Goal: Task Accomplishment & Management: Use online tool/utility

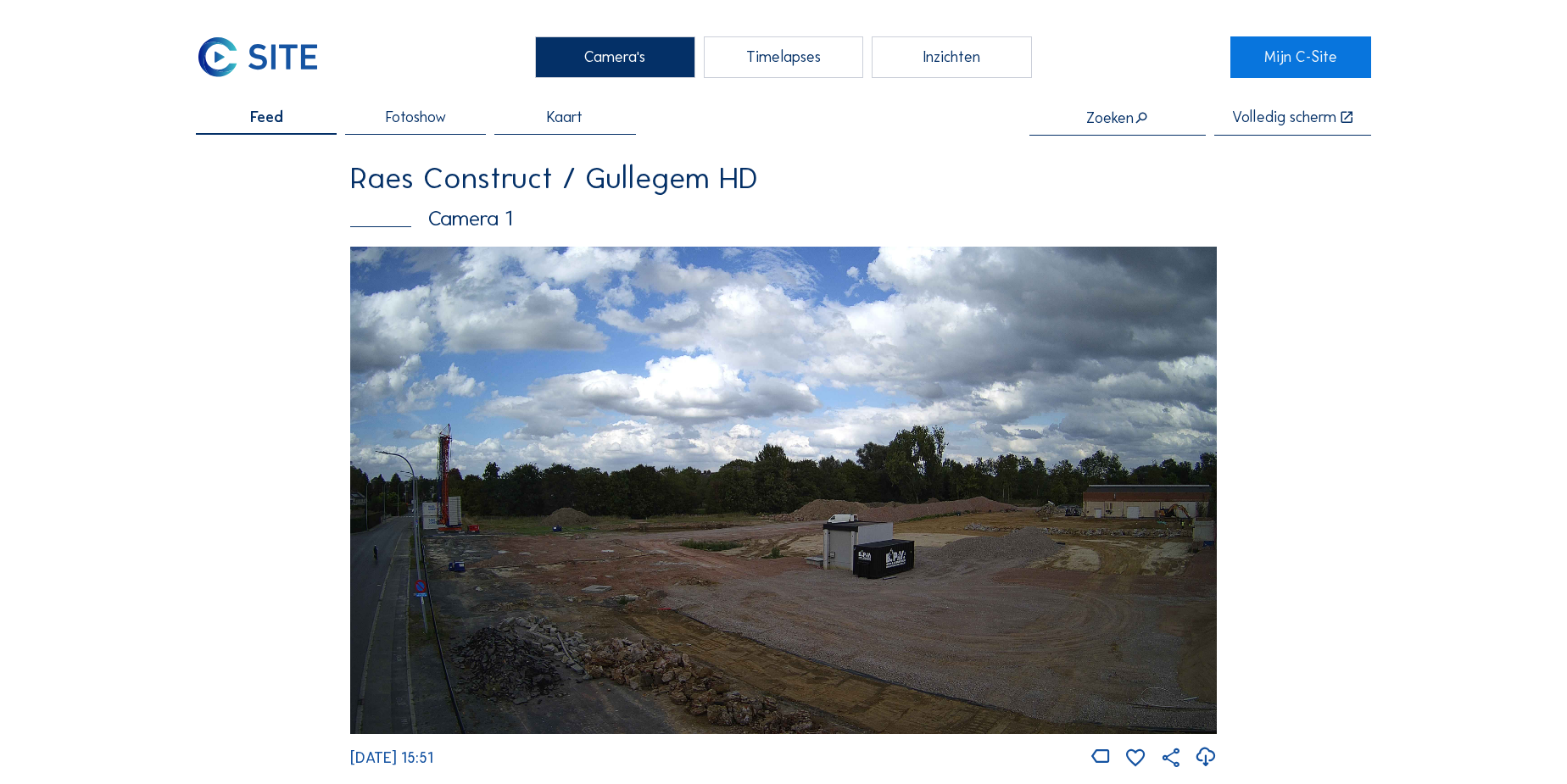
click at [1115, 117] on input "text" at bounding box center [1117, 117] width 176 height 17
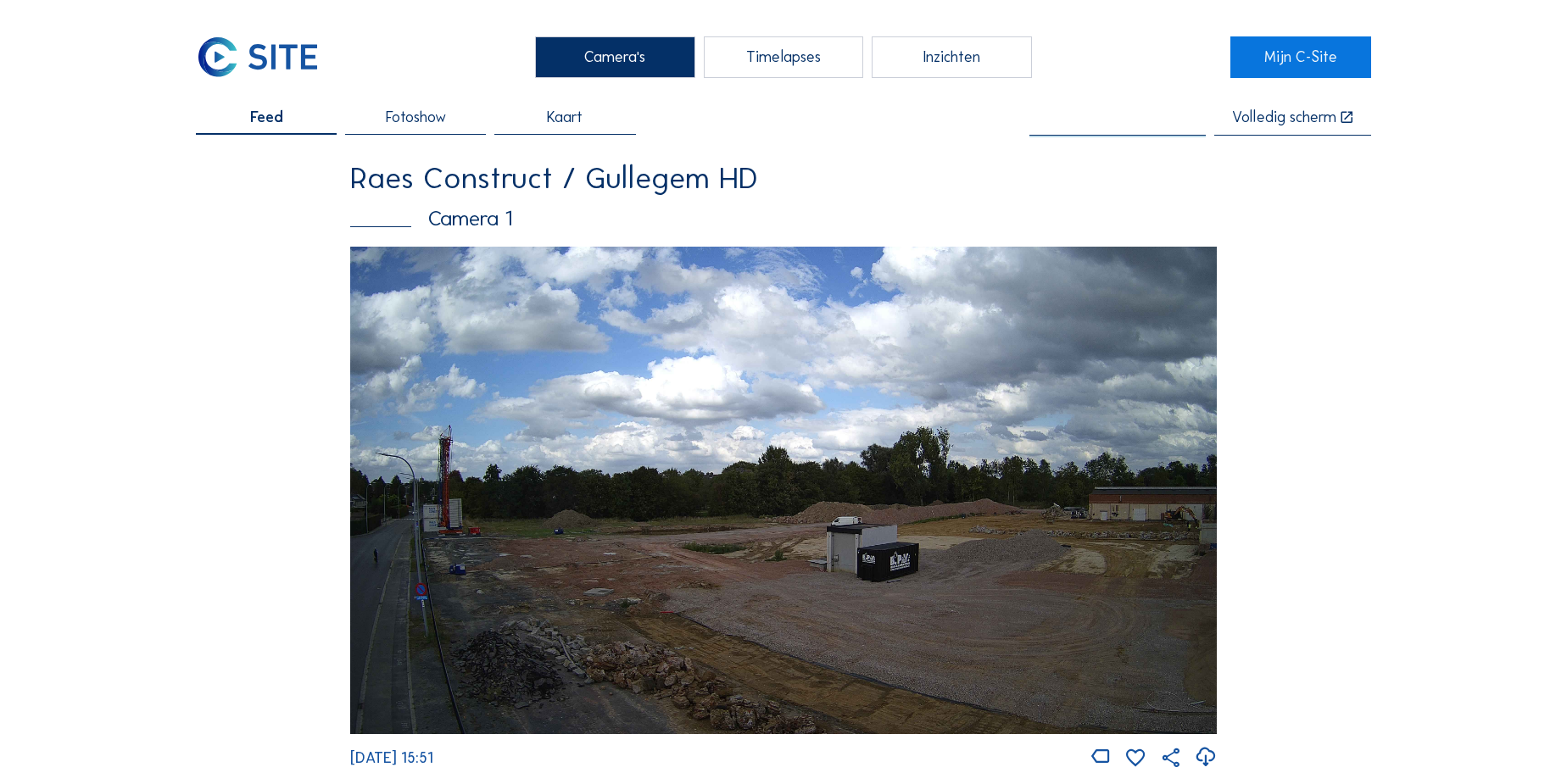
type input "o"
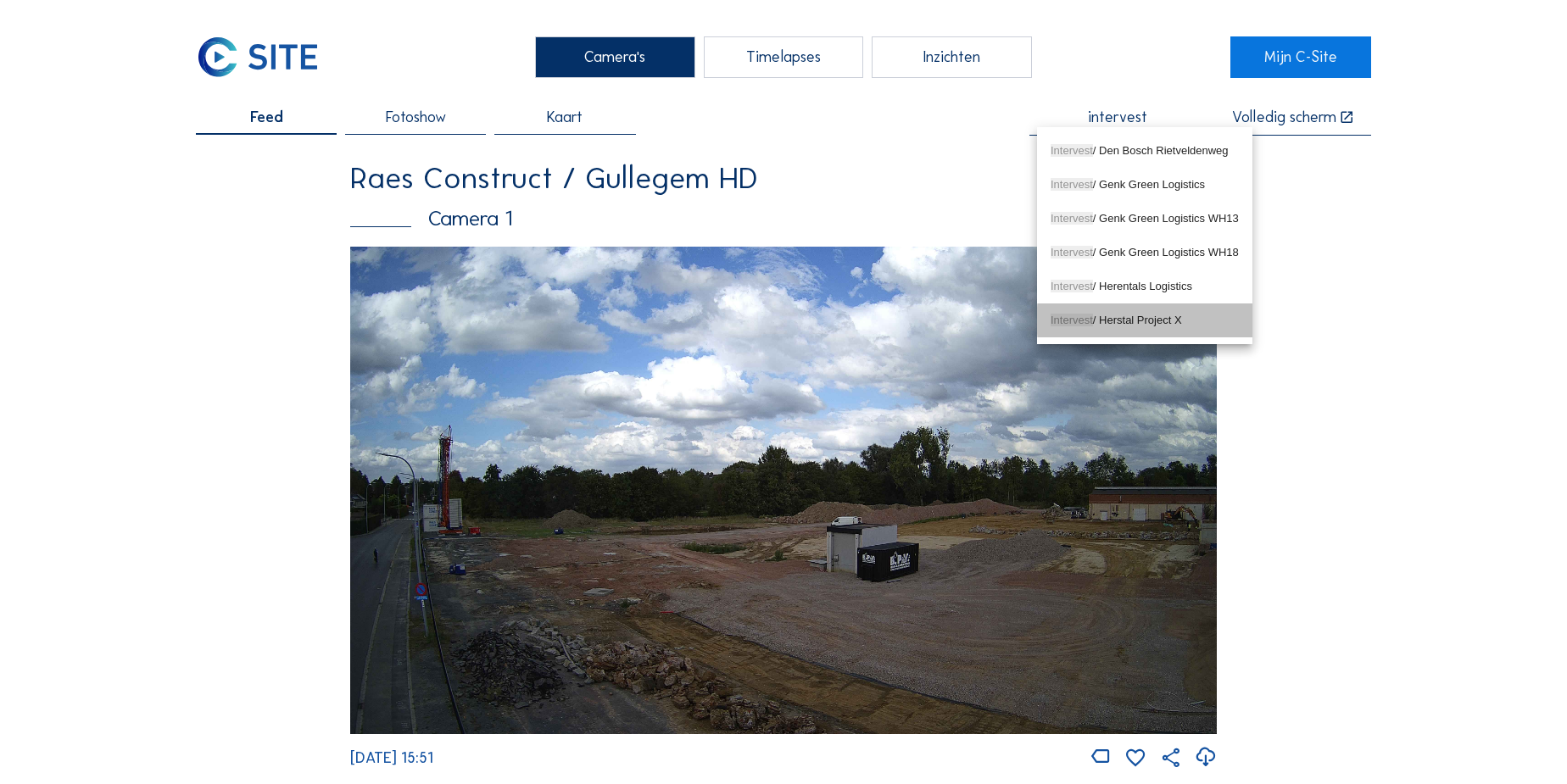
click at [1107, 320] on div "Intervest / Herstal Project X" at bounding box center [1144, 320] width 188 height 14
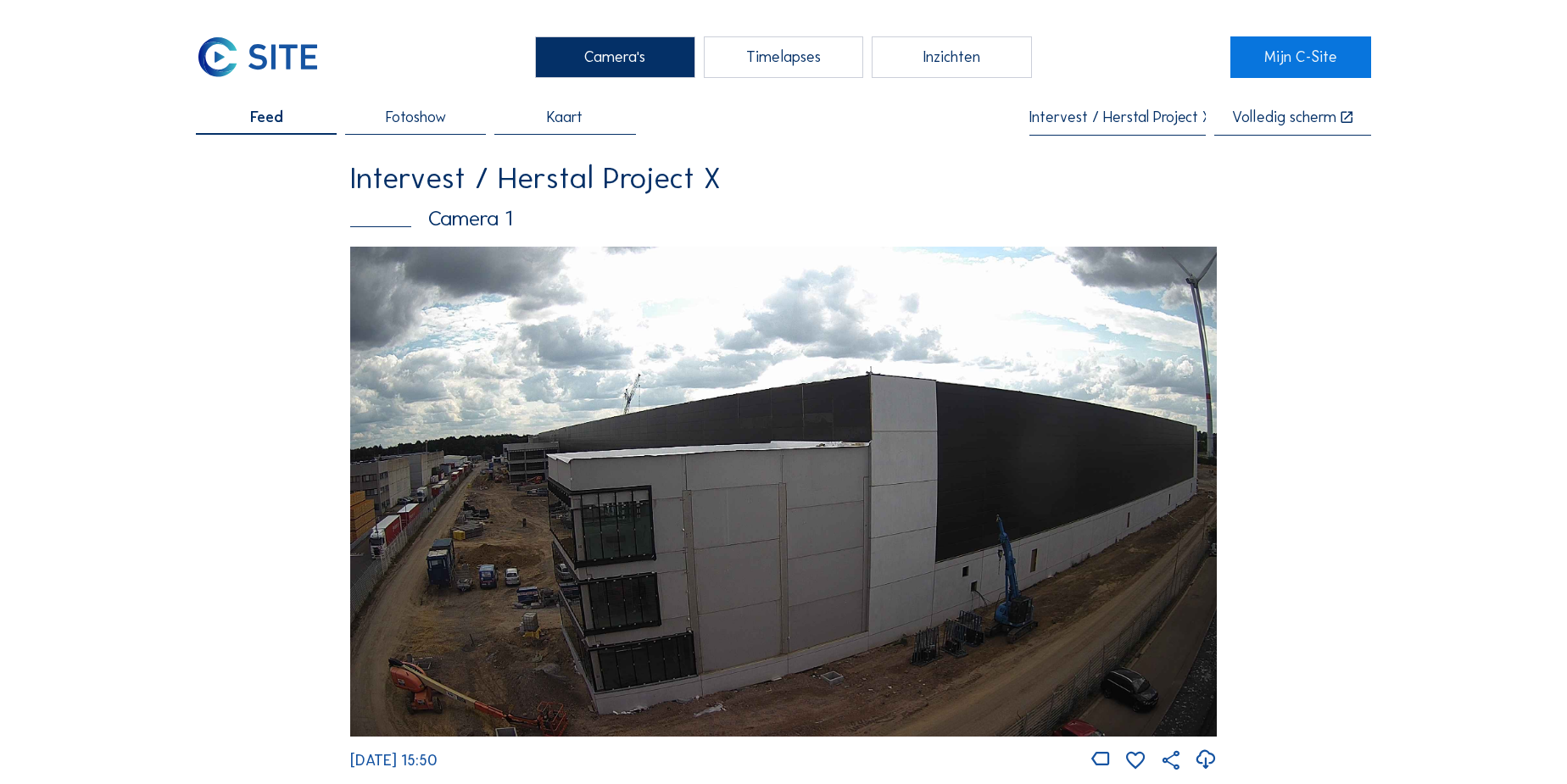
type input "Intervest / Herstal Project X"
click at [803, 54] on div "Timelapses" at bounding box center [784, 57] width 160 height 41
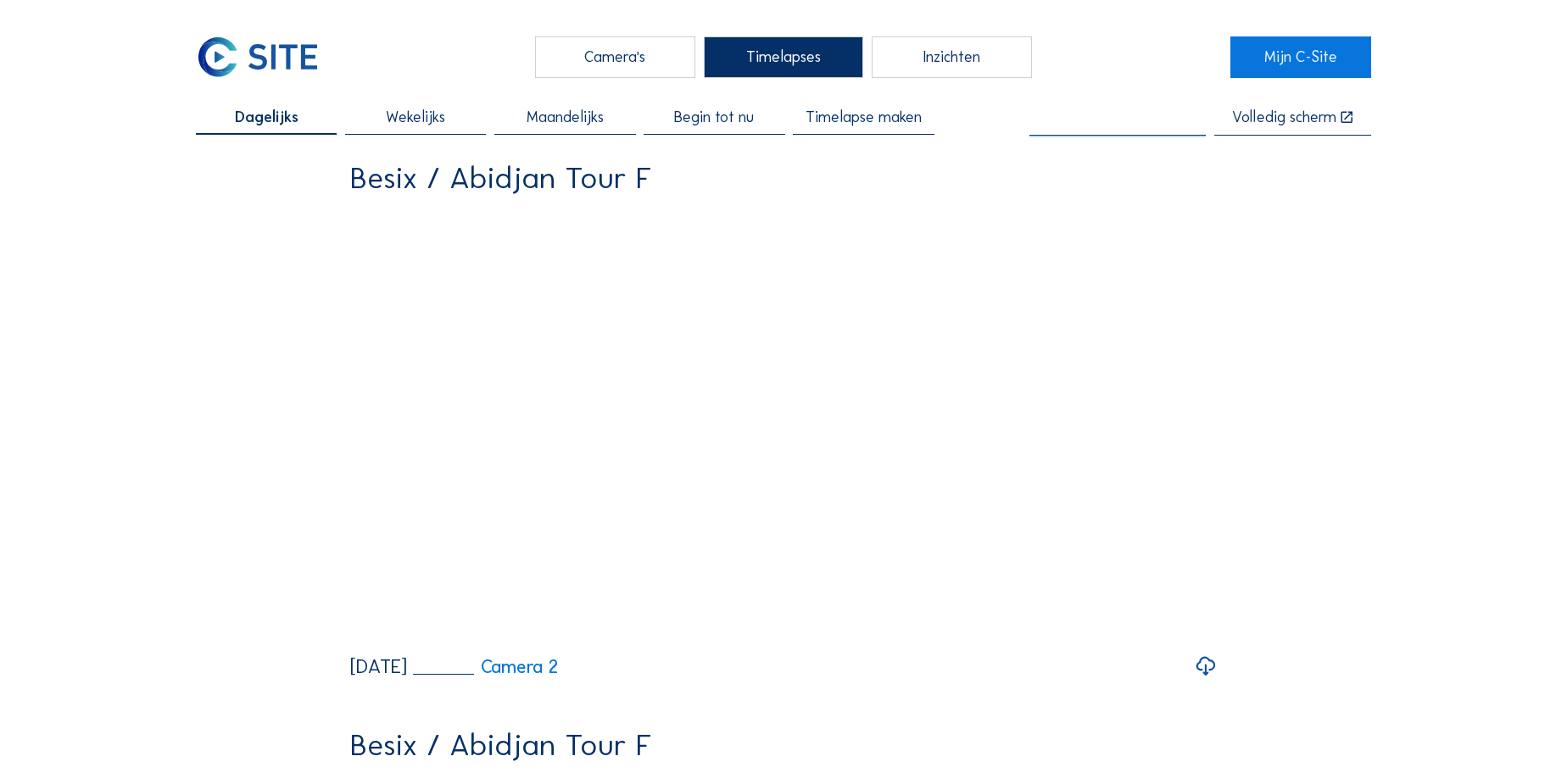
click at [1125, 116] on input "text" at bounding box center [1117, 117] width 176 height 17
click at [1110, 147] on span "Herstal" at bounding box center [1117, 150] width 35 height 13
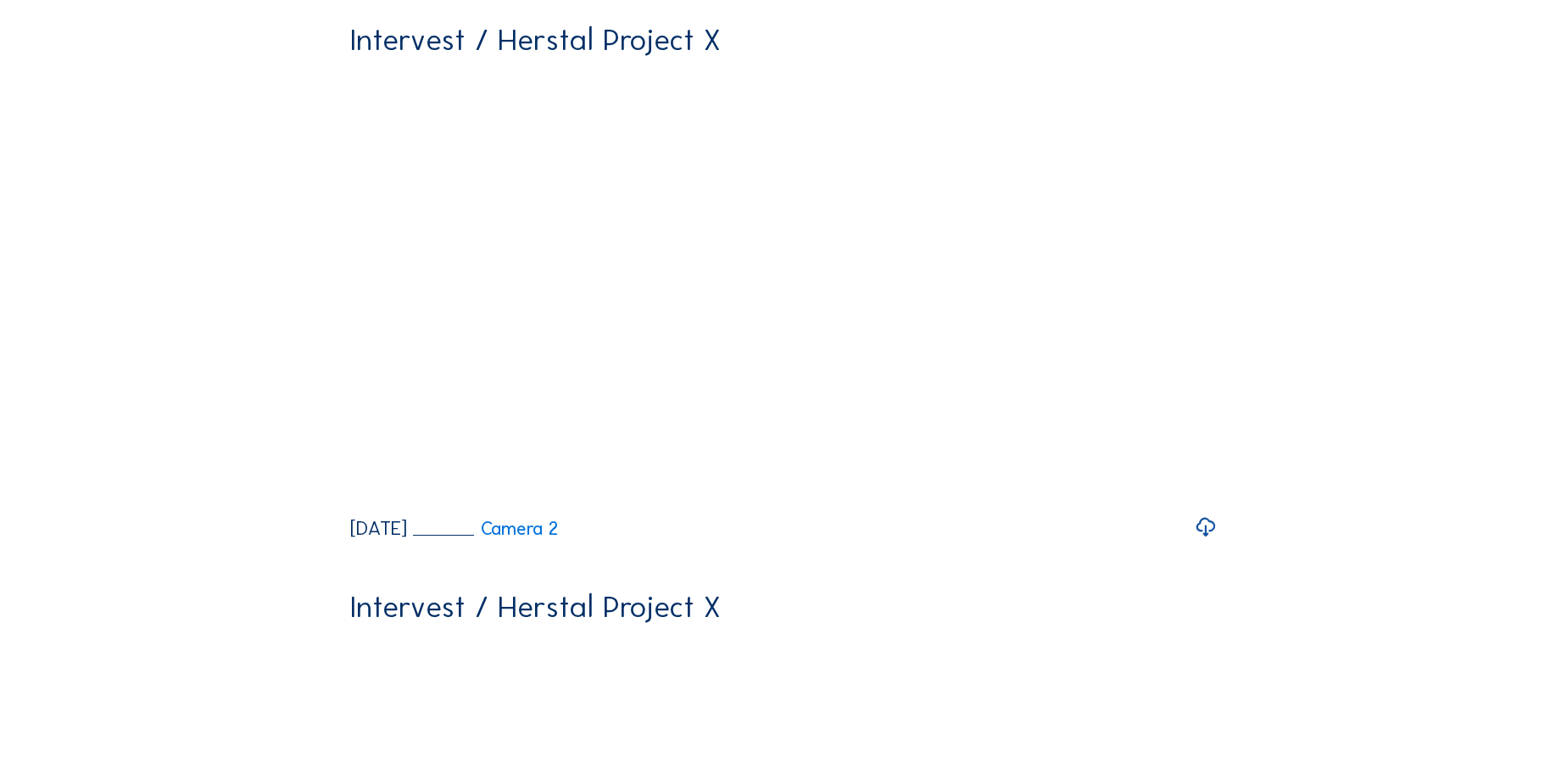
scroll to position [770, 0]
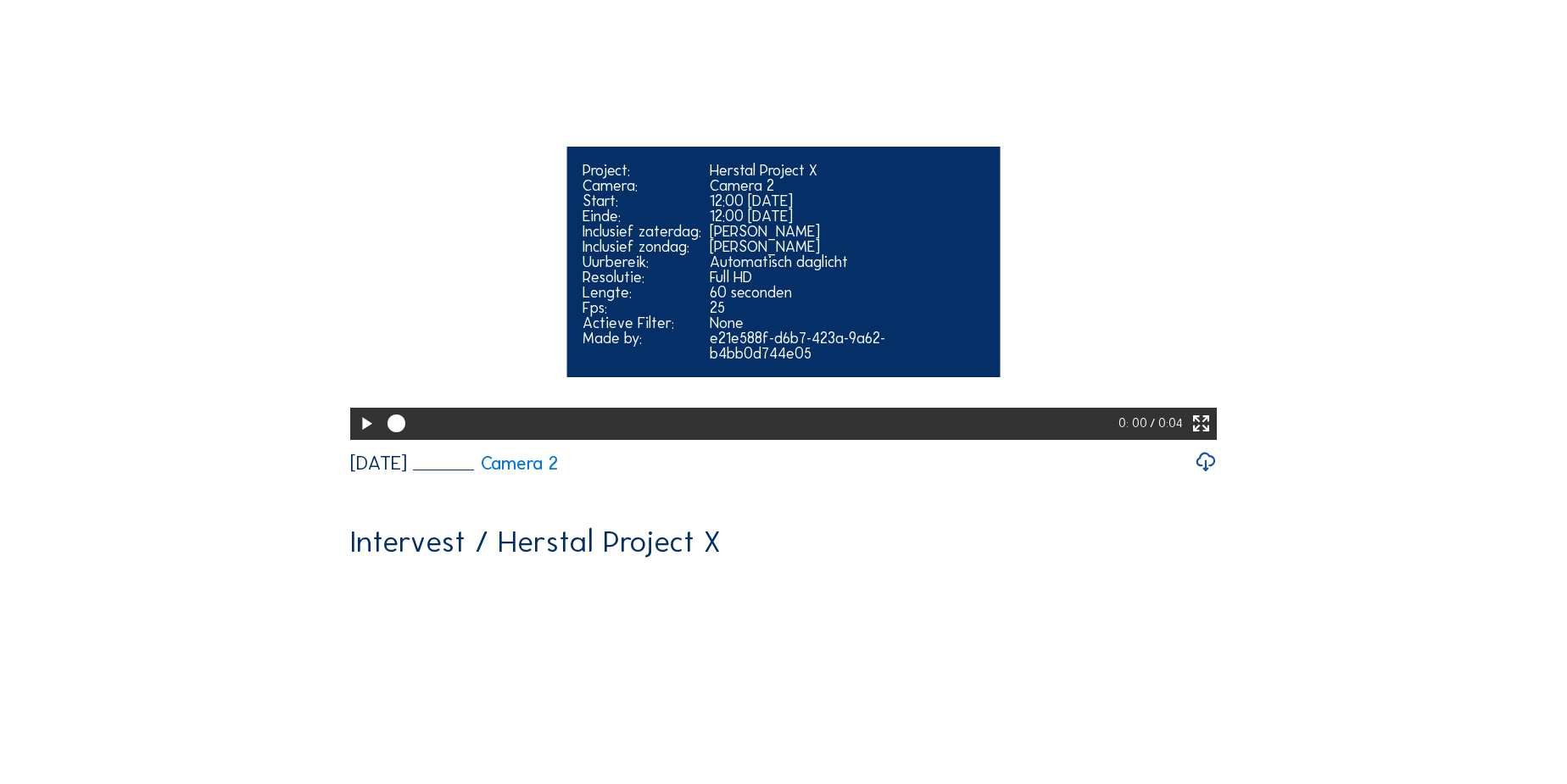
type input "Intervest / Herstal Project X"
click at [359, 437] on icon at bounding box center [365, 424] width 21 height 27
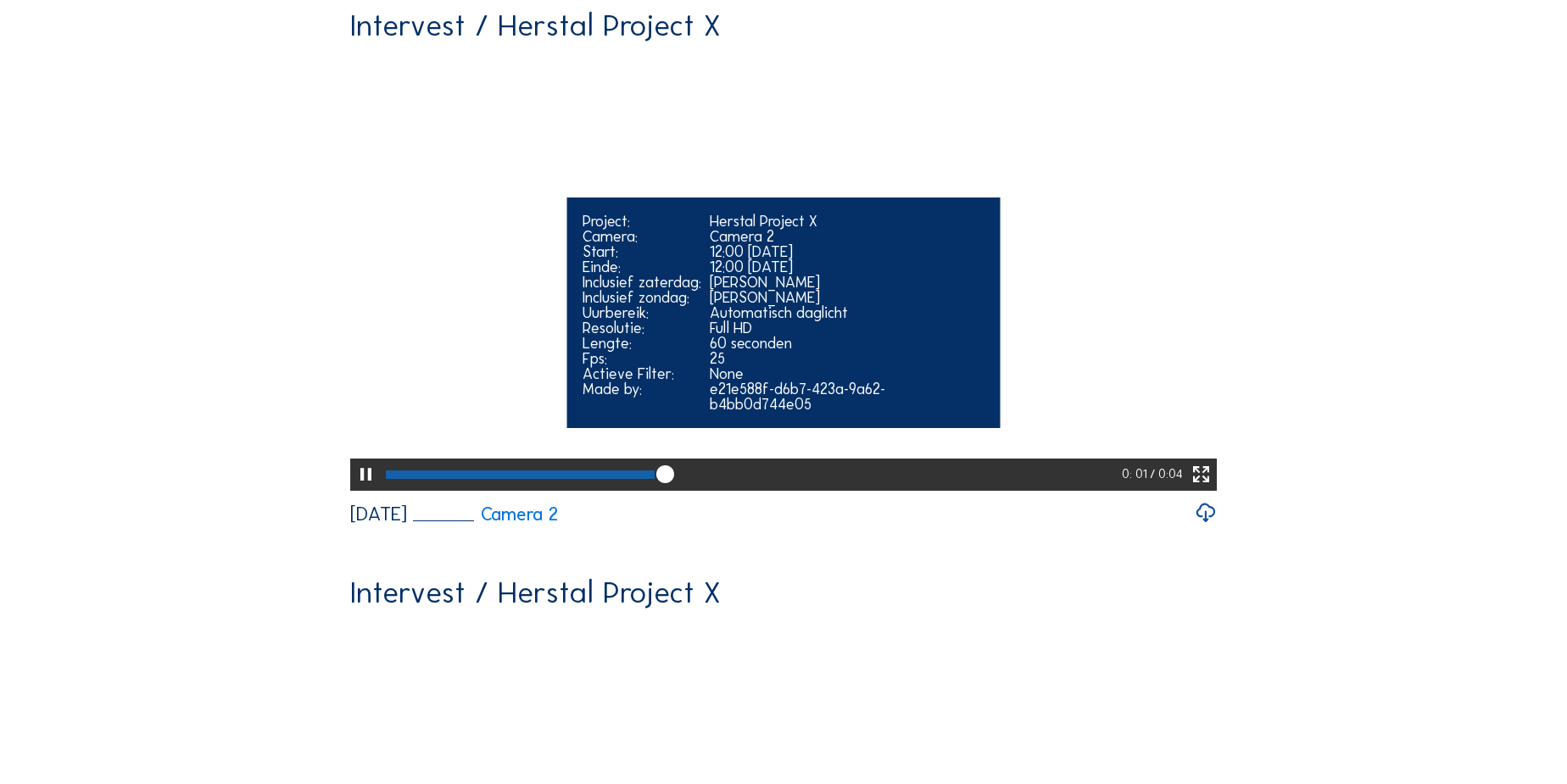
scroll to position [693, 0]
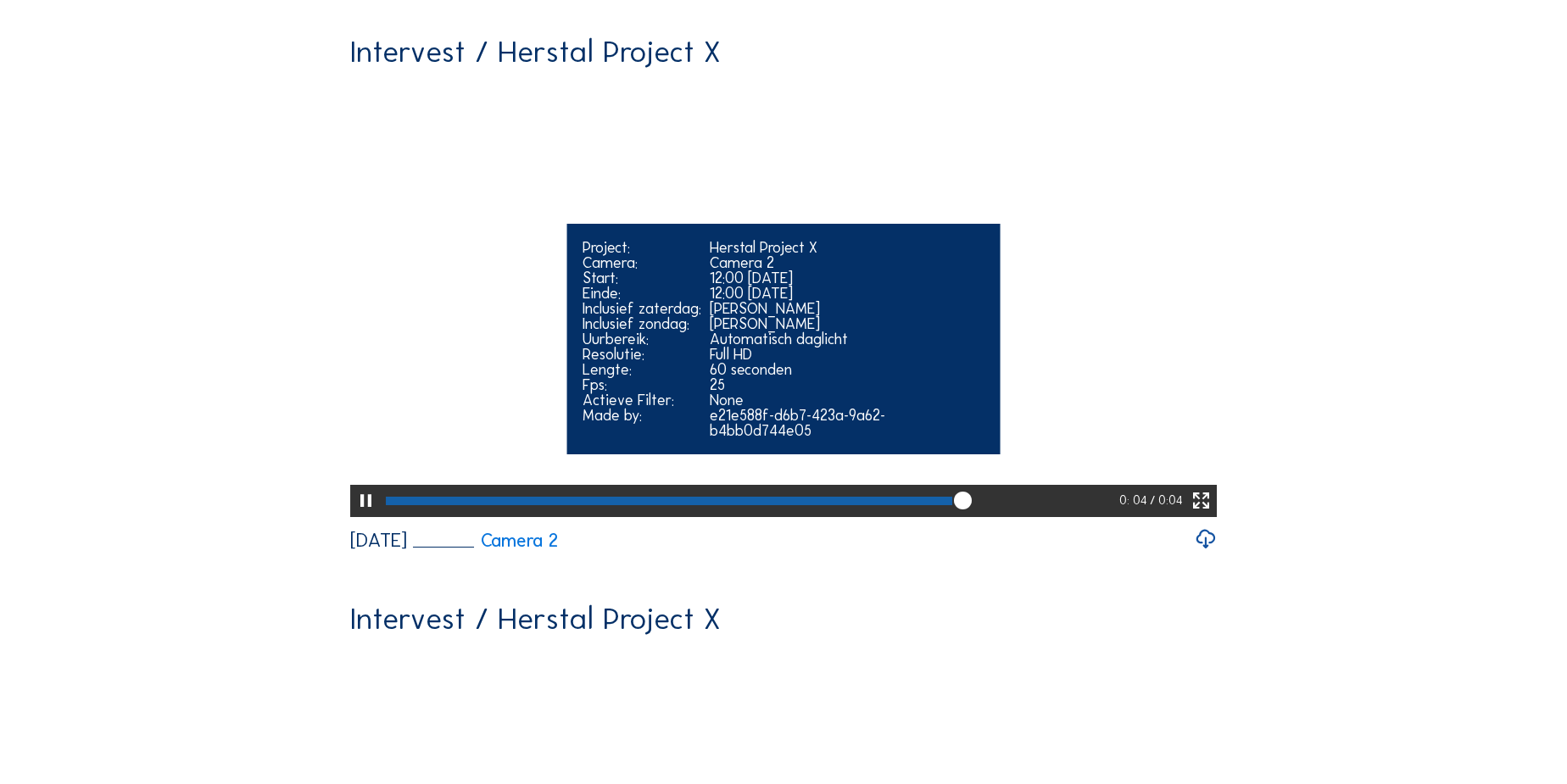
click at [364, 514] on icon at bounding box center [365, 501] width 21 height 27
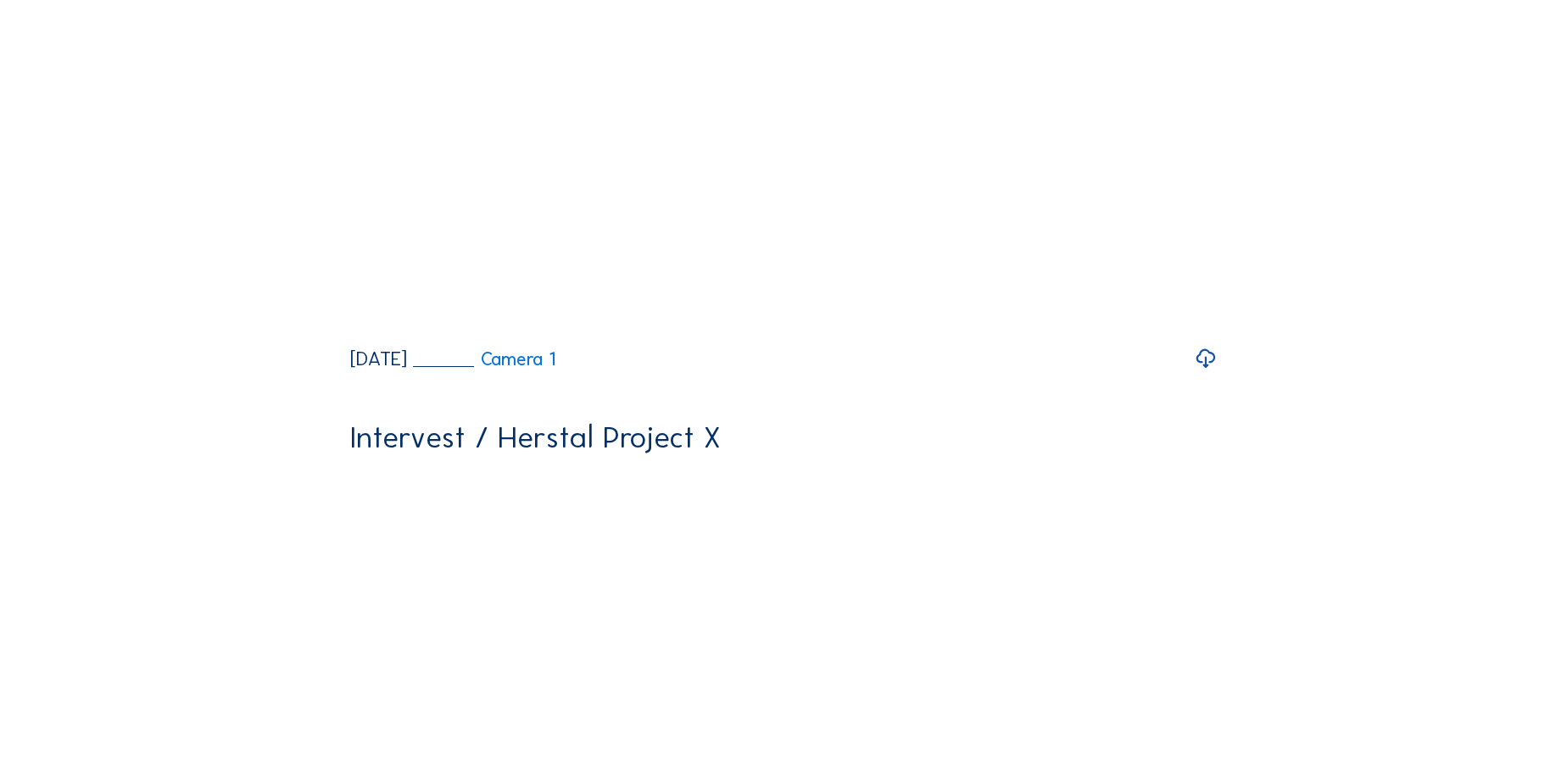
scroll to position [0, 0]
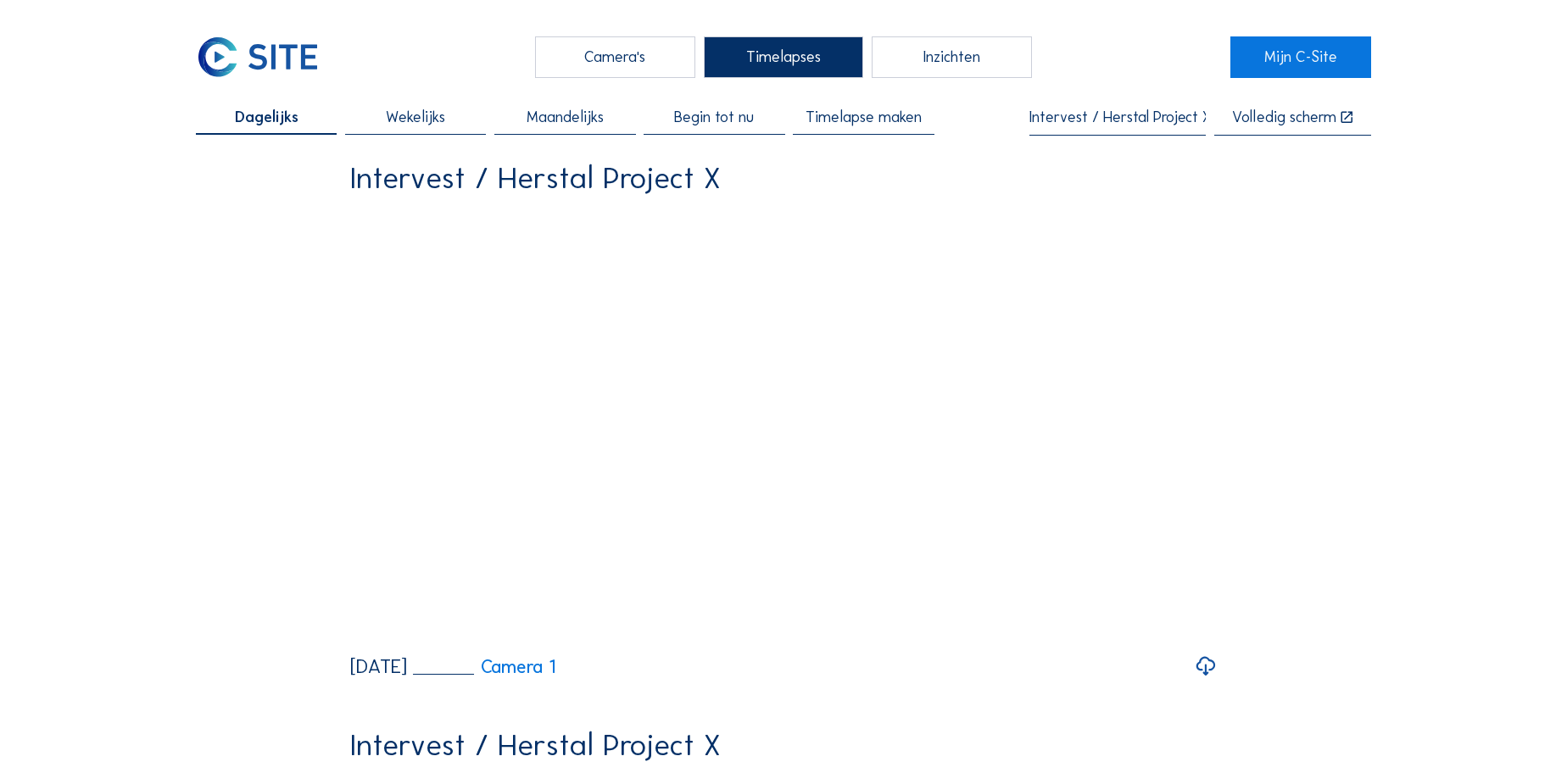
click at [724, 111] on span "Begin tot nu" at bounding box center [714, 116] width 80 height 16
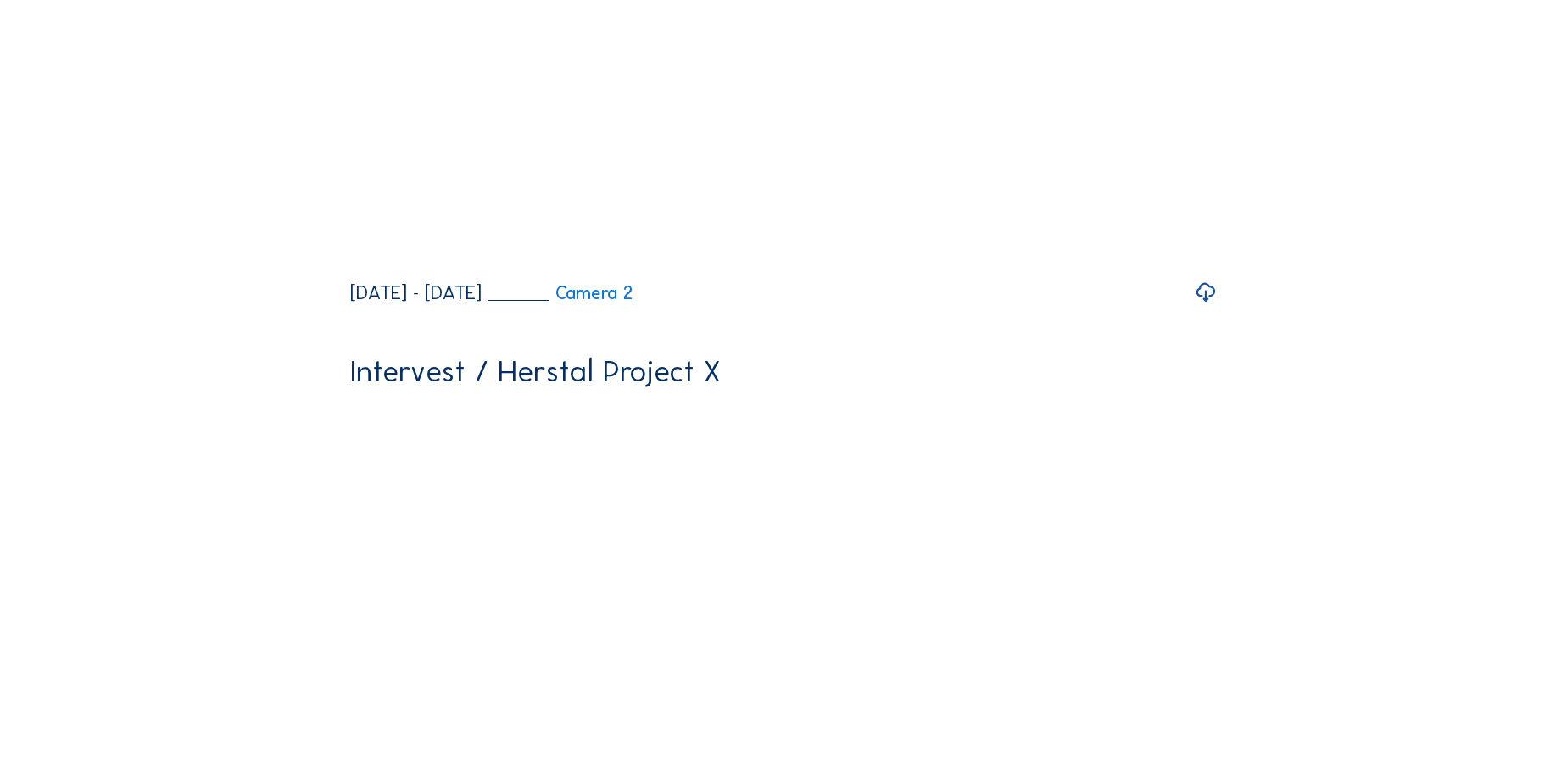
scroll to position [308, 0]
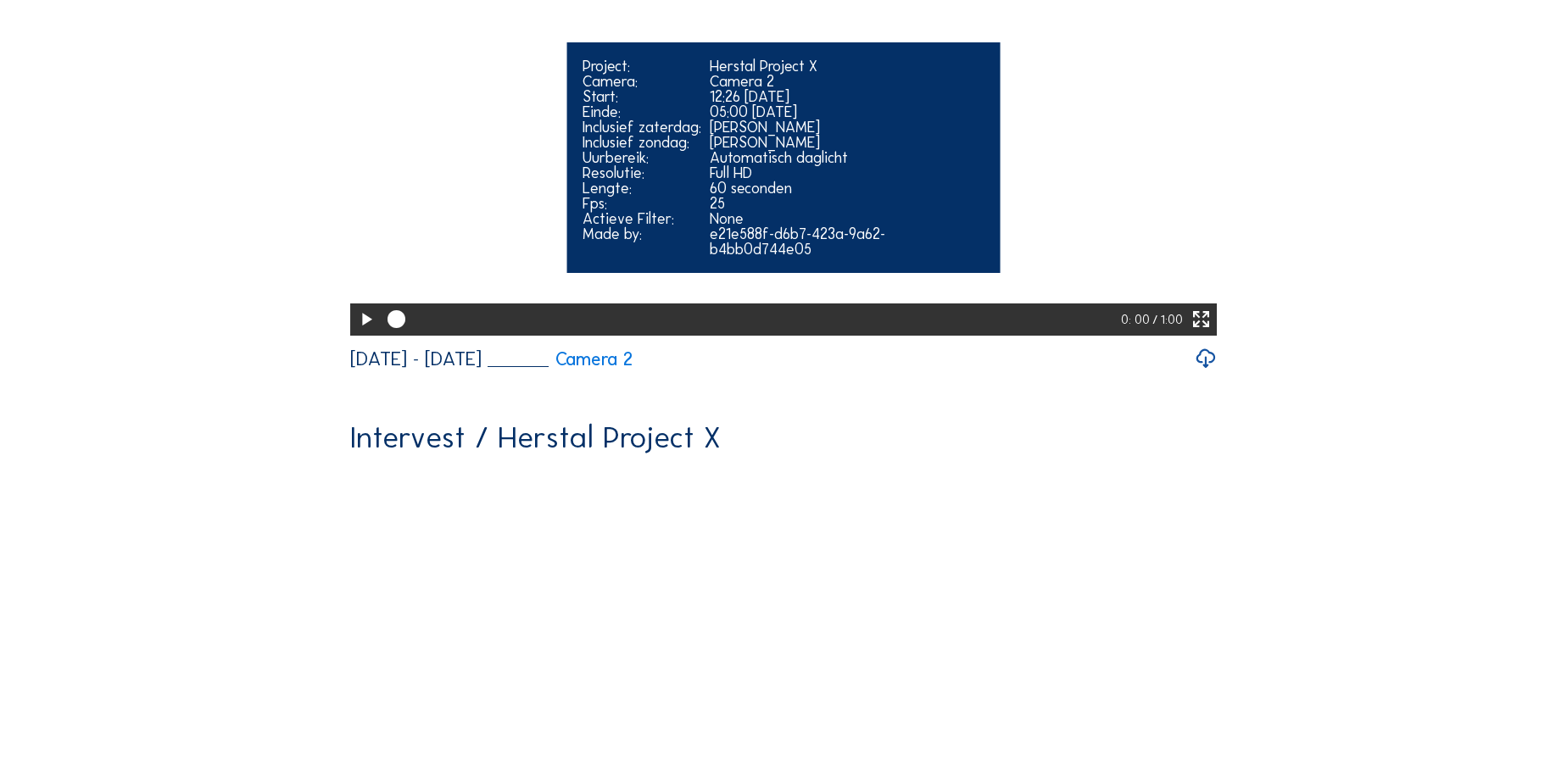
click at [355, 333] on icon at bounding box center [365, 320] width 21 height 27
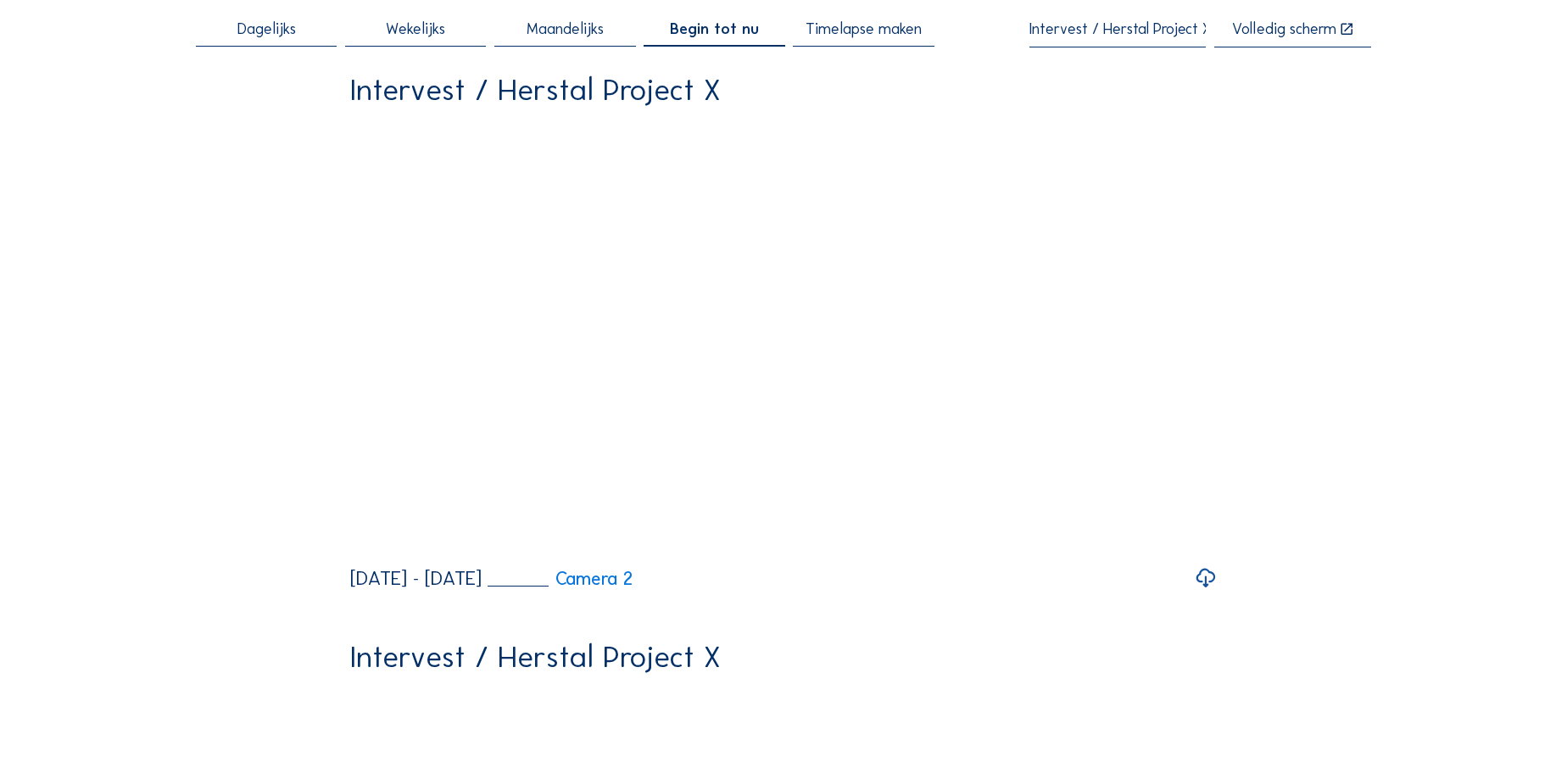
scroll to position [0, 0]
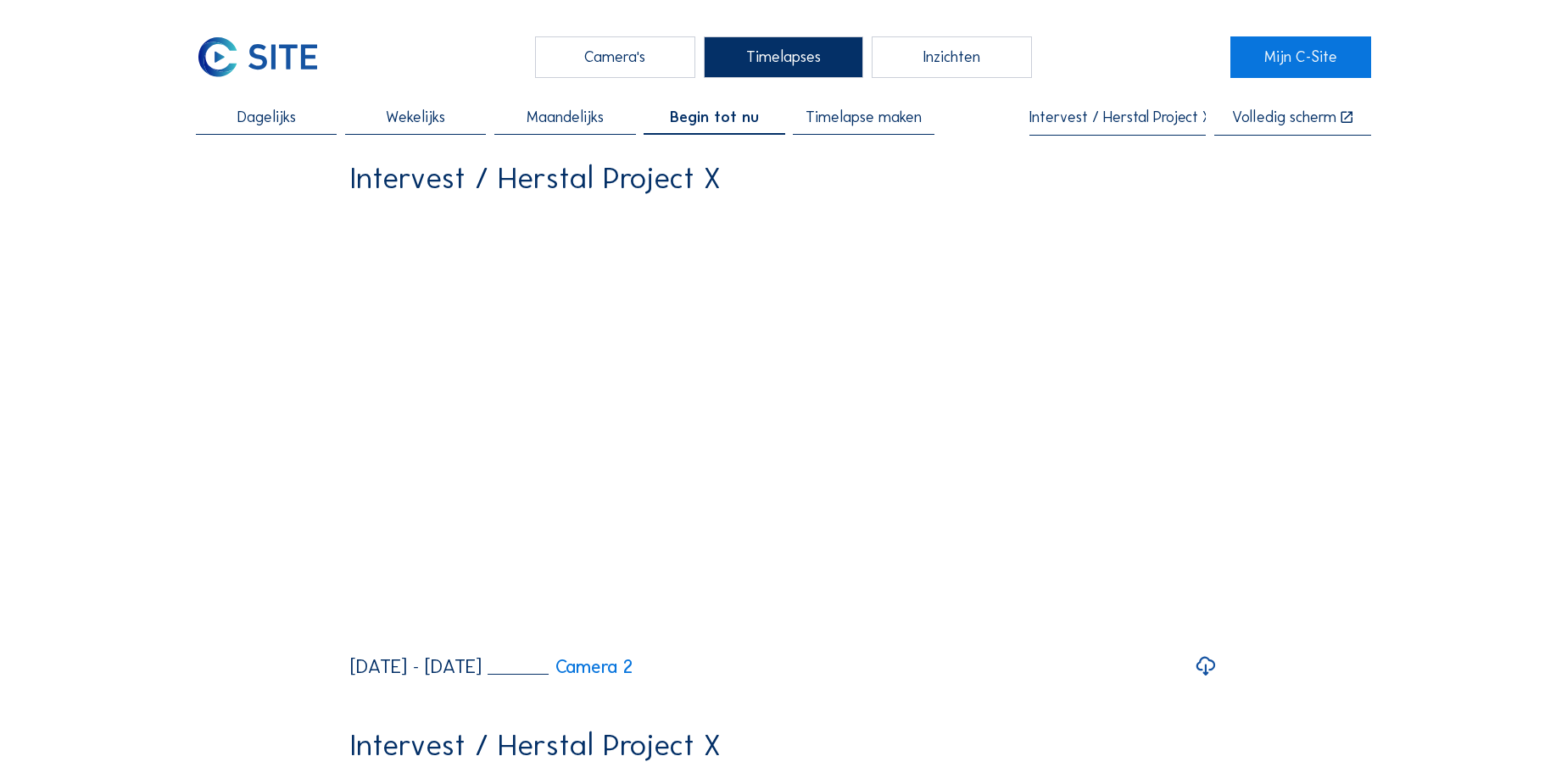
click at [611, 52] on div "Camera's" at bounding box center [615, 57] width 160 height 41
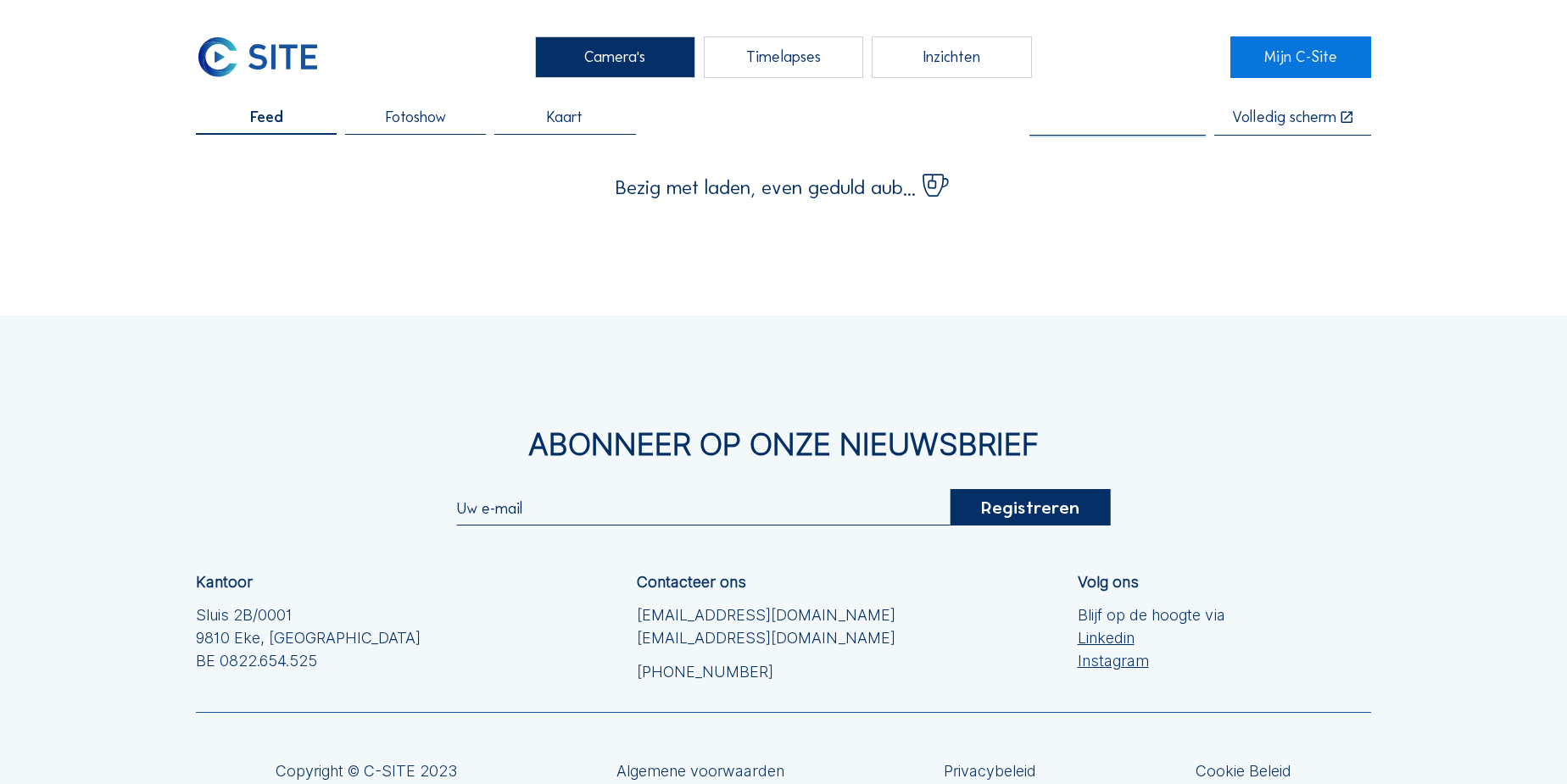
click at [1106, 119] on input "text" at bounding box center [1117, 117] width 176 height 17
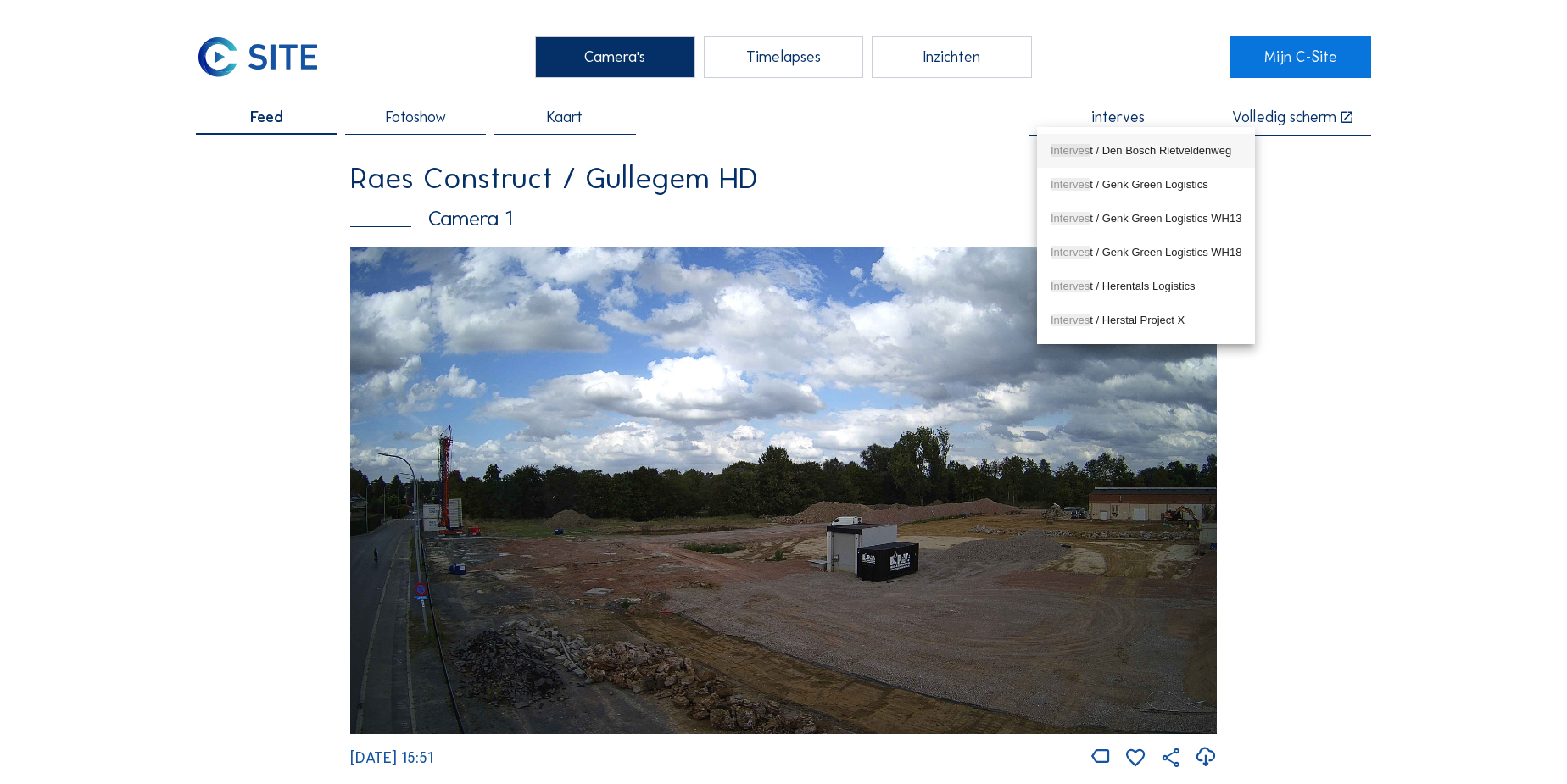
click at [1124, 149] on div "Interves t / Den Bosch Rietveldenweg" at bounding box center [1146, 150] width 191 height 14
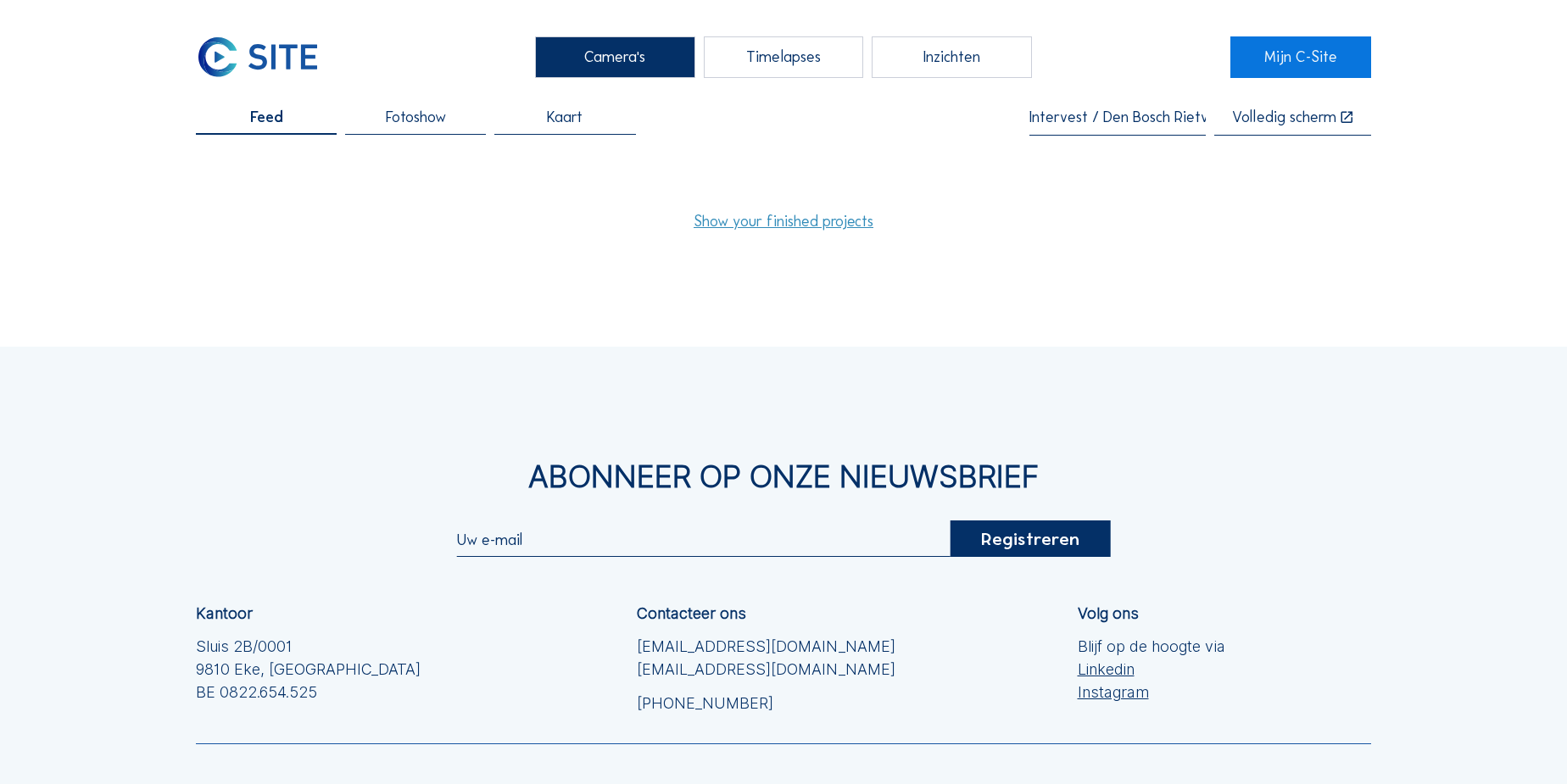
click at [1139, 119] on input "Intervest / Den Bosch Rietveldenweg" at bounding box center [1117, 117] width 176 height 17
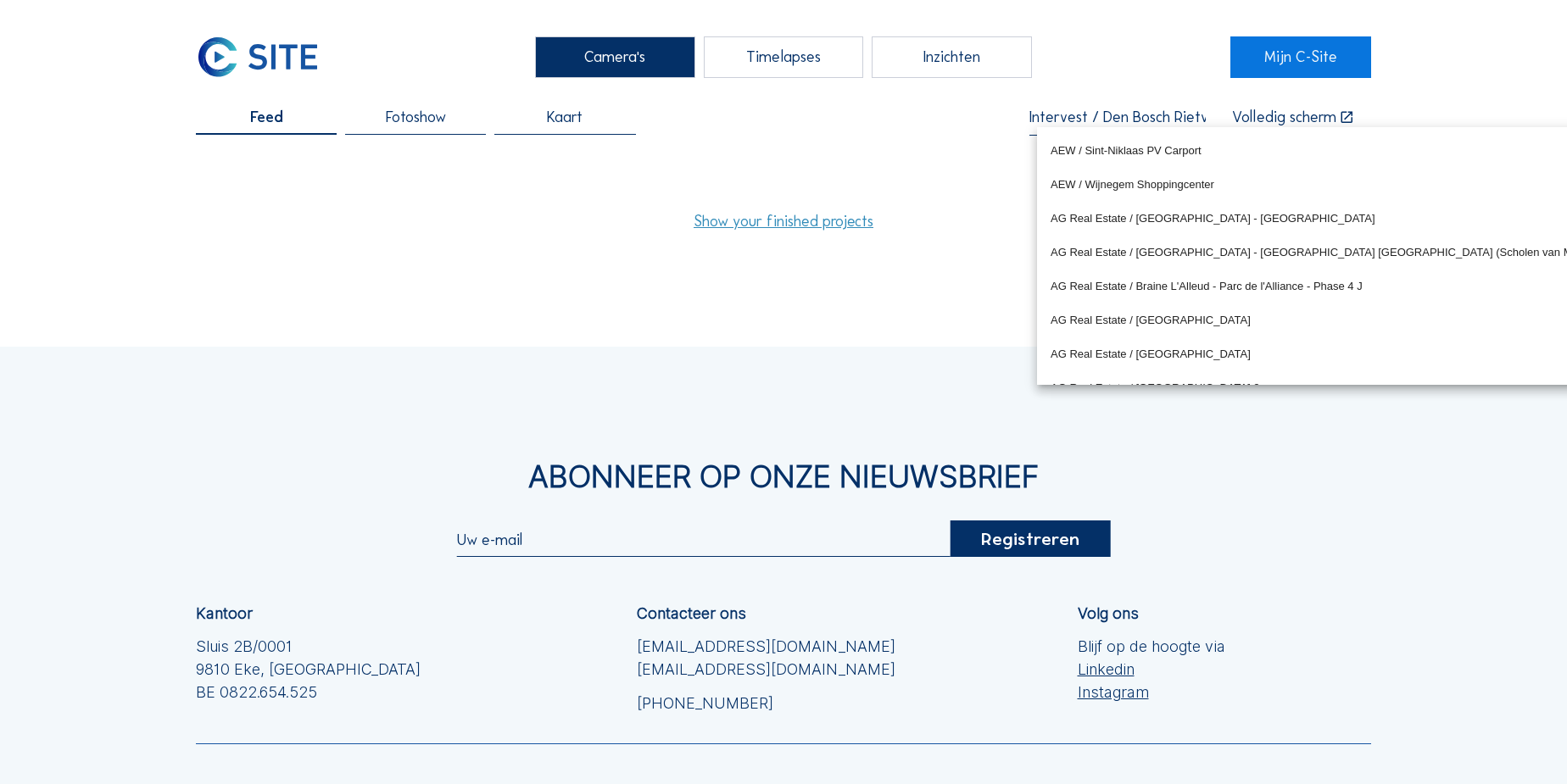
click at [1139, 119] on input "Intervest / Den Bosch Rietveldenweg" at bounding box center [1117, 117] width 176 height 17
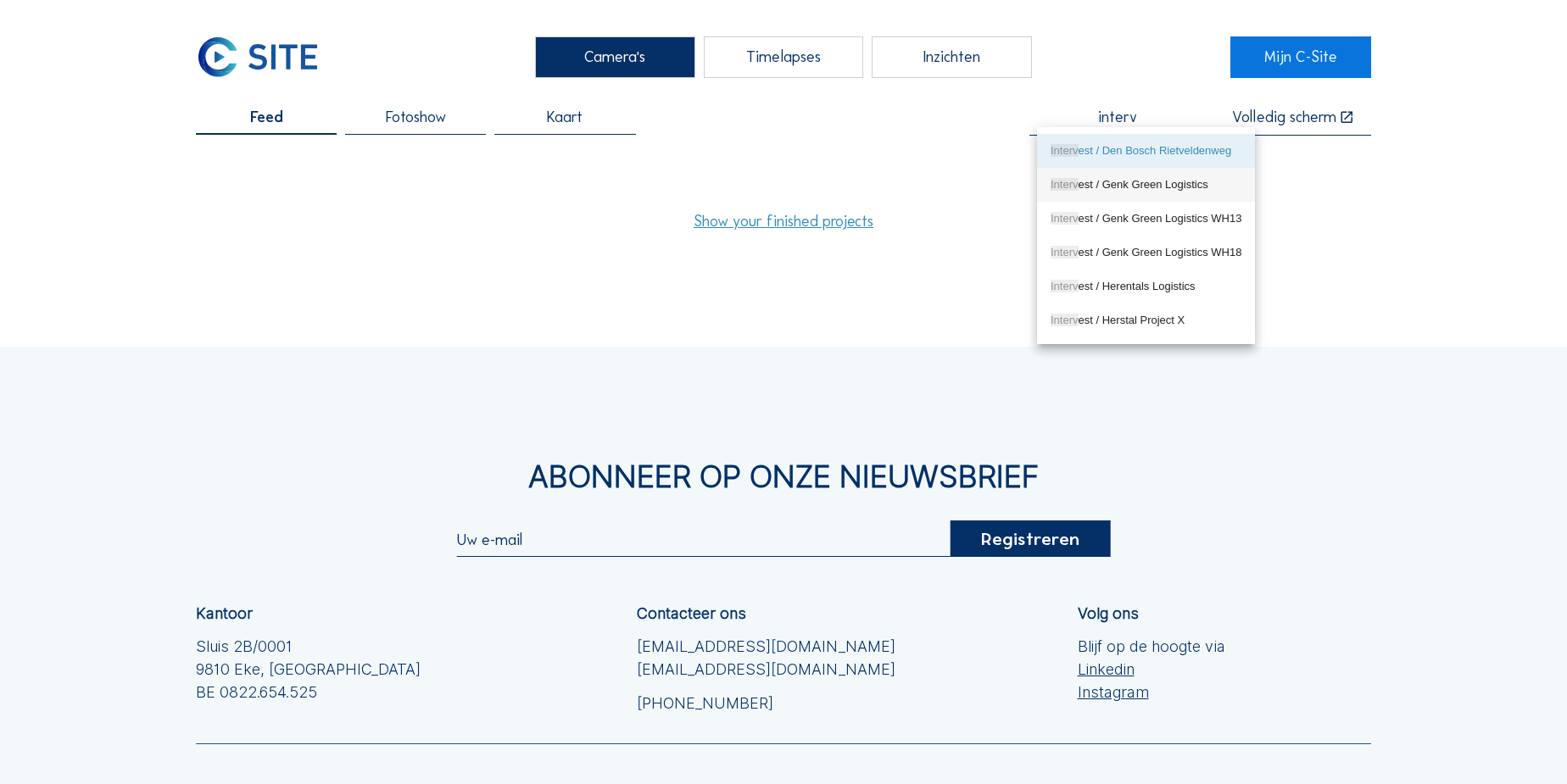
click at [1127, 176] on div "Interv est / Genk Green Logistics" at bounding box center [1146, 185] width 191 height 28
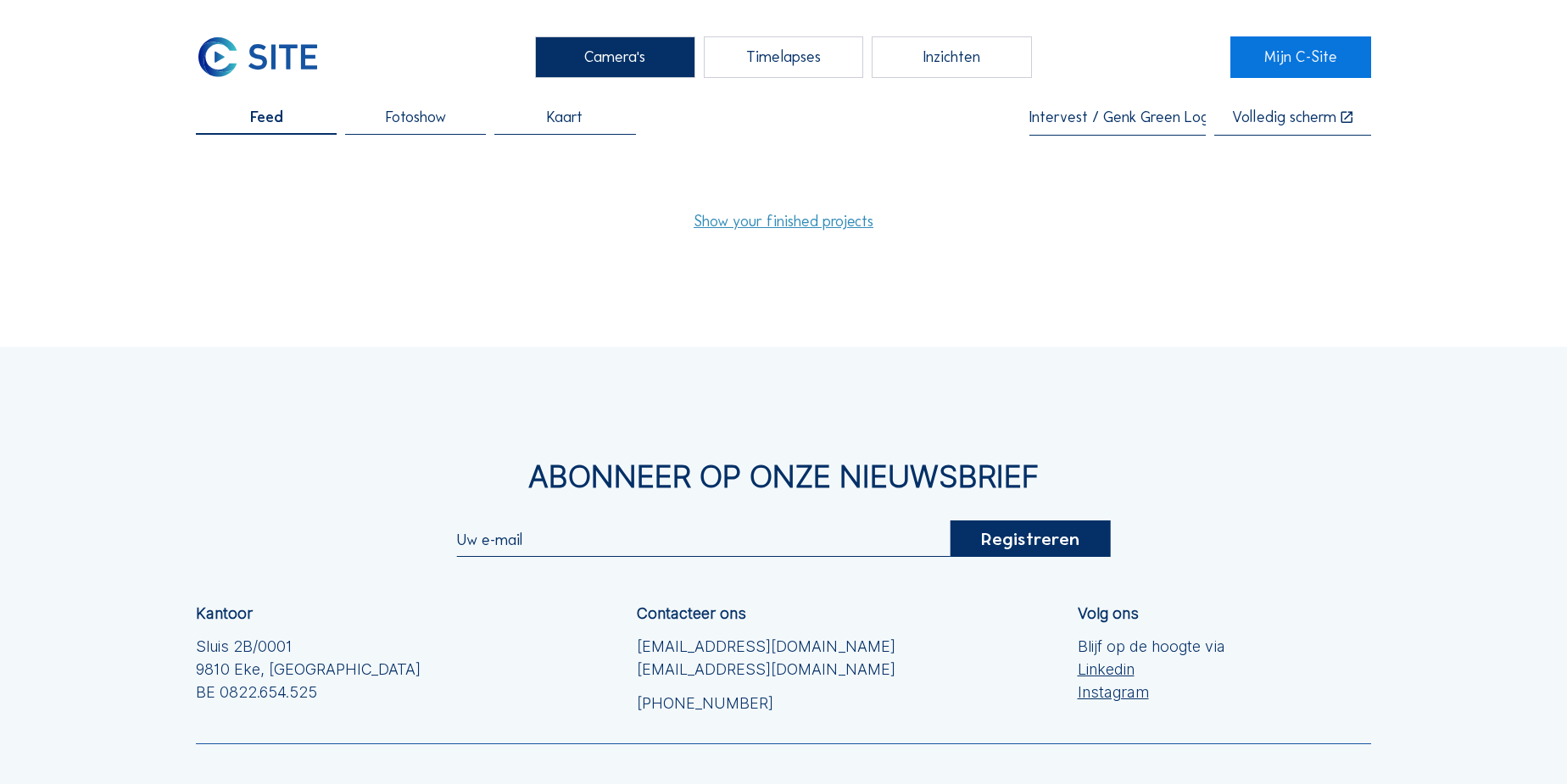
click at [1133, 120] on input "Intervest / Genk Green Logistics" at bounding box center [1117, 117] width 176 height 17
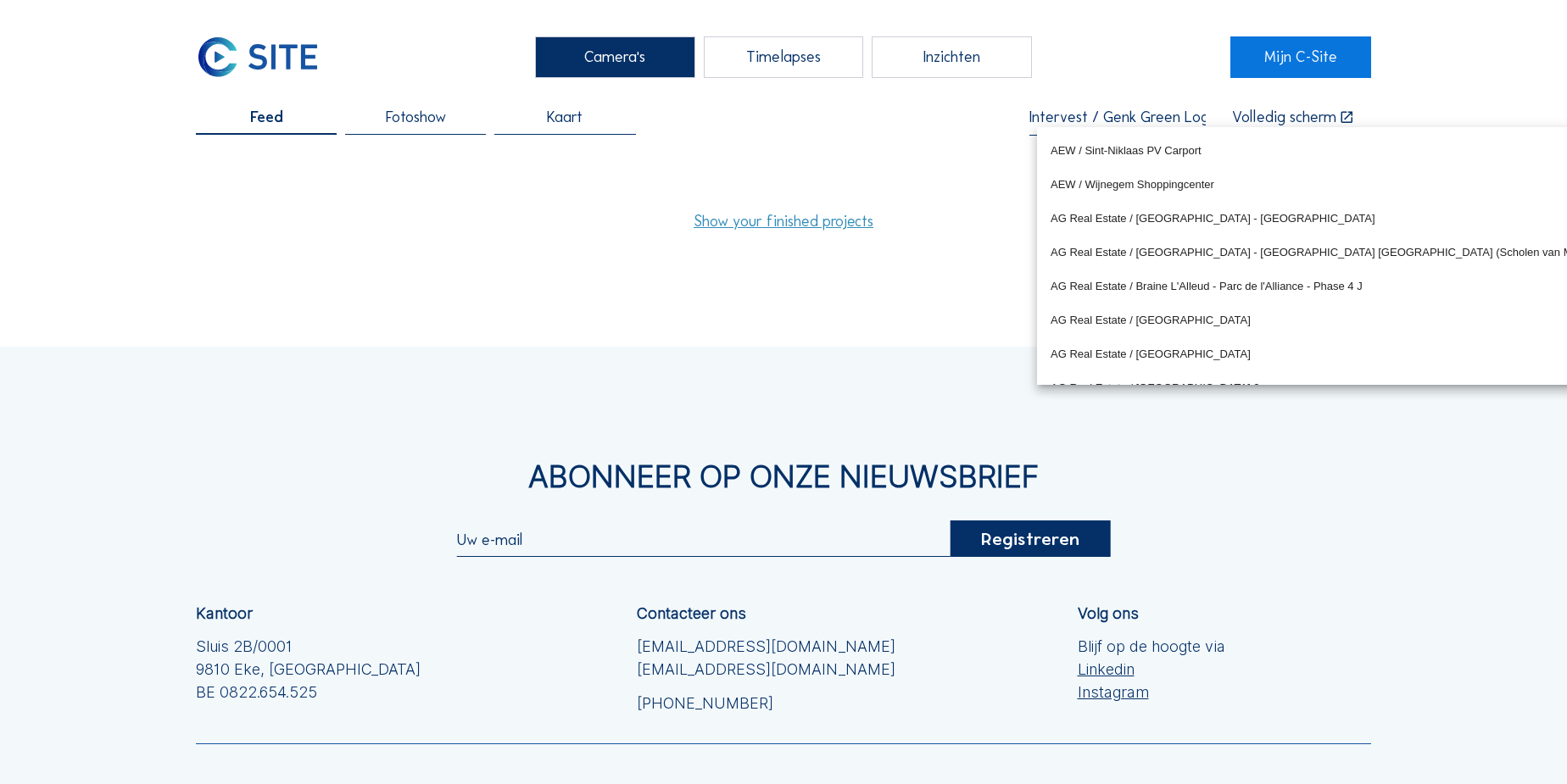
click at [1133, 120] on input "Intervest / Genk Green Logistics" at bounding box center [1117, 117] width 176 height 17
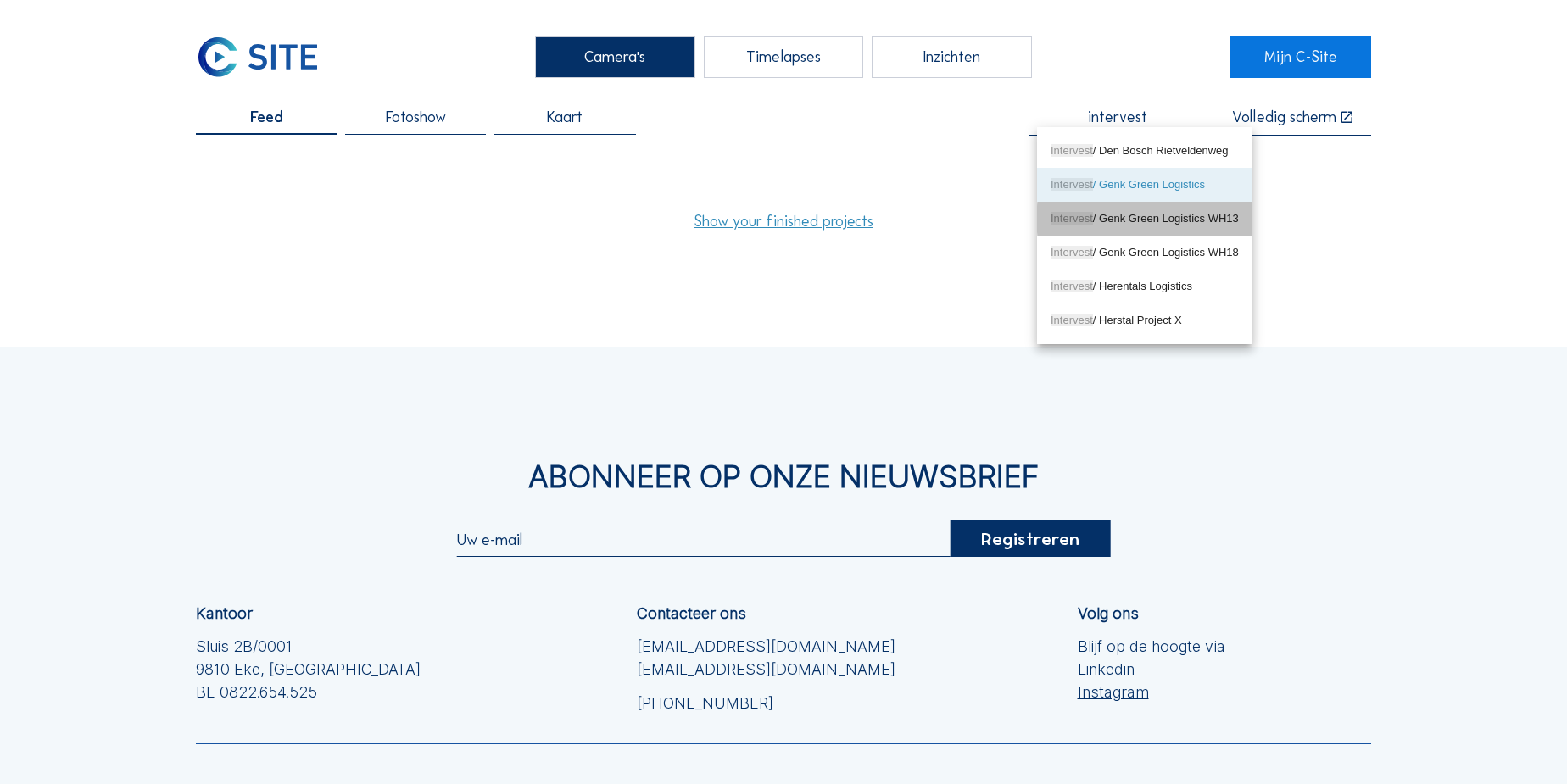
click at [1125, 212] on div "Intervest / Genk Green Logistics WH13" at bounding box center [1144, 218] width 188 height 14
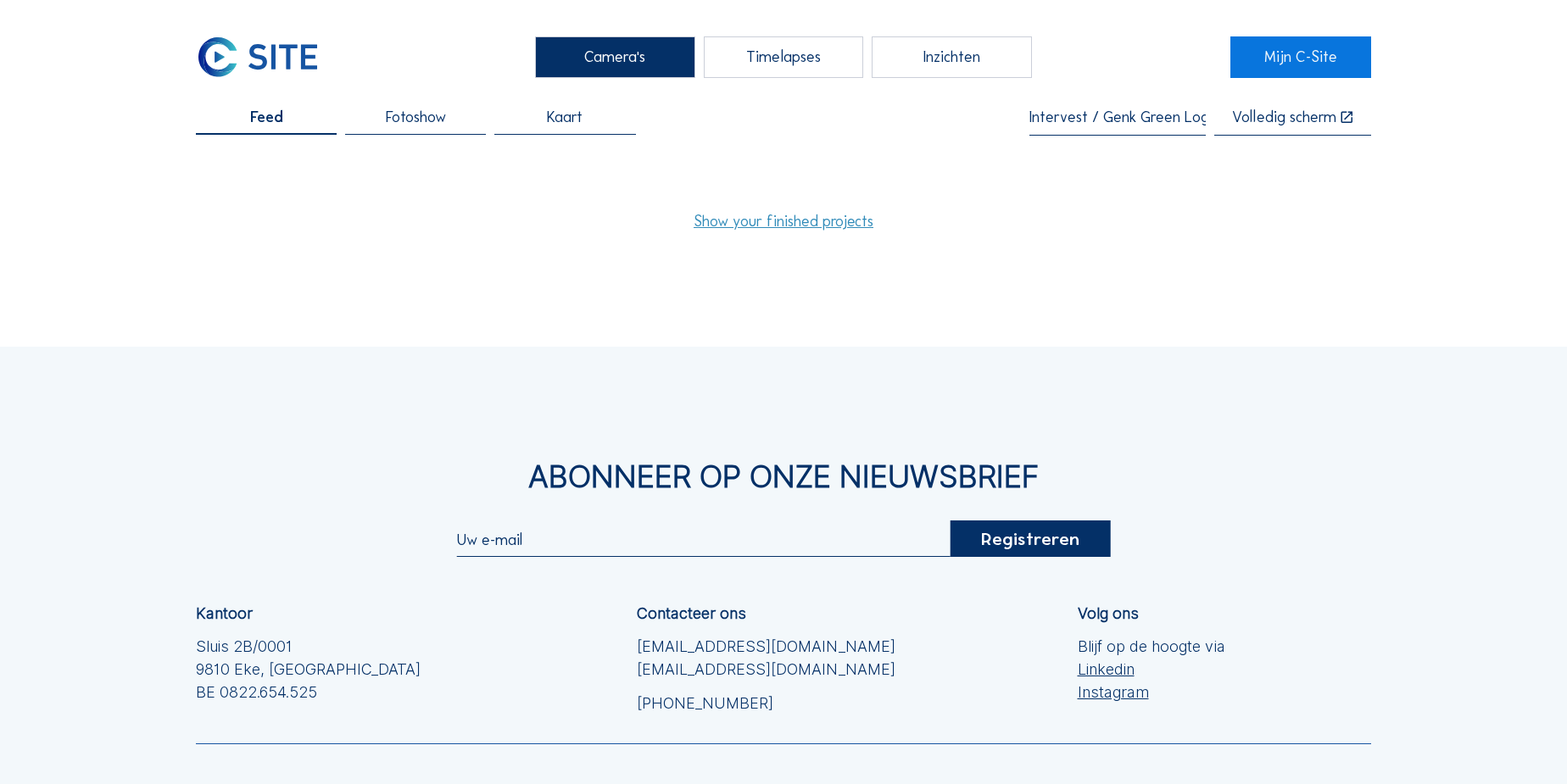
click at [1138, 127] on div "Intervest / Genk Green Logistics WH13" at bounding box center [1117, 122] width 176 height 27
click at [1133, 111] on input "Intervest / Genk Green Logistics WH13" at bounding box center [1117, 117] width 176 height 17
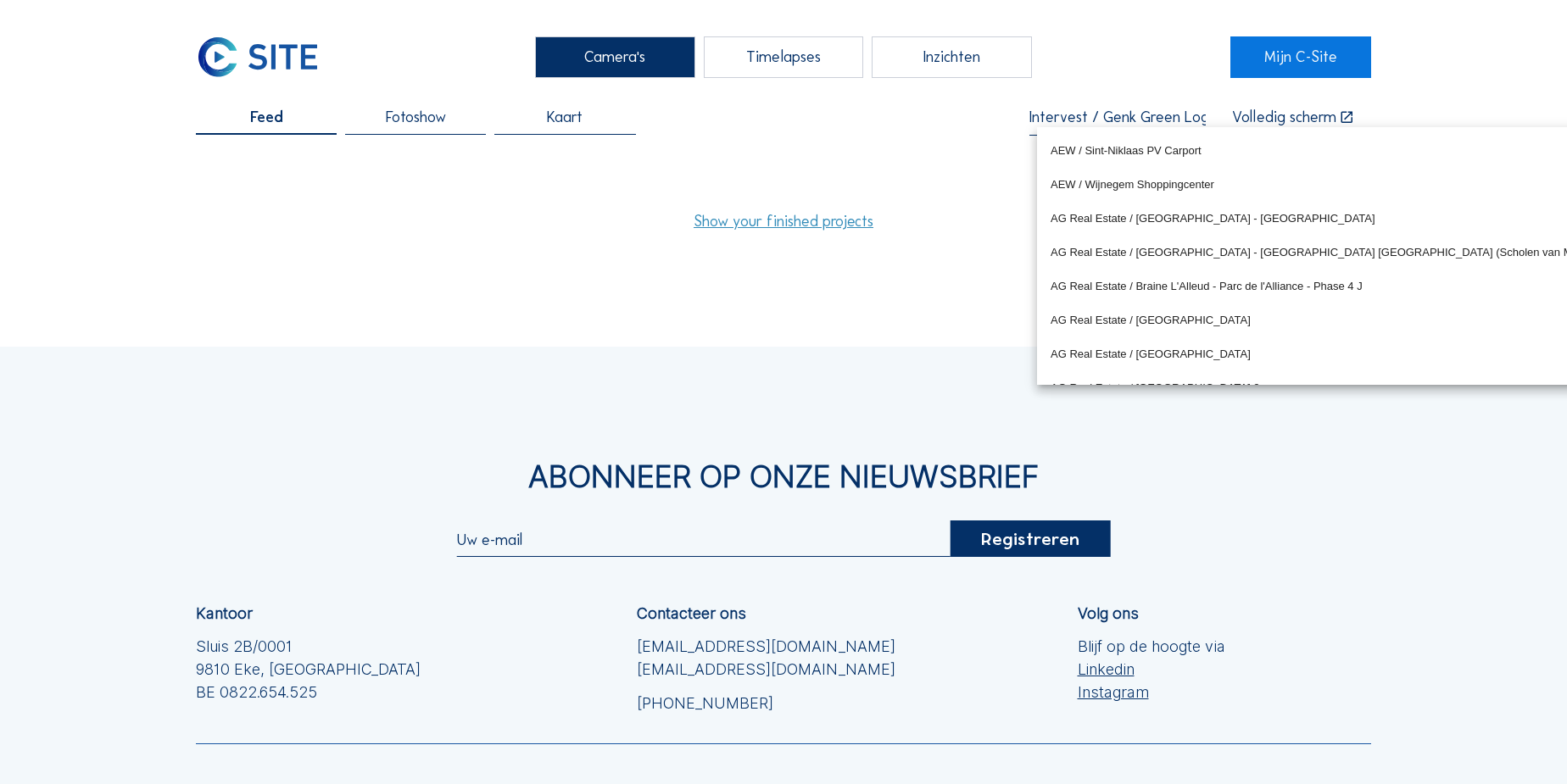
click at [1133, 111] on input "Intervest / Genk Green Logistics WH13" at bounding box center [1117, 117] width 176 height 17
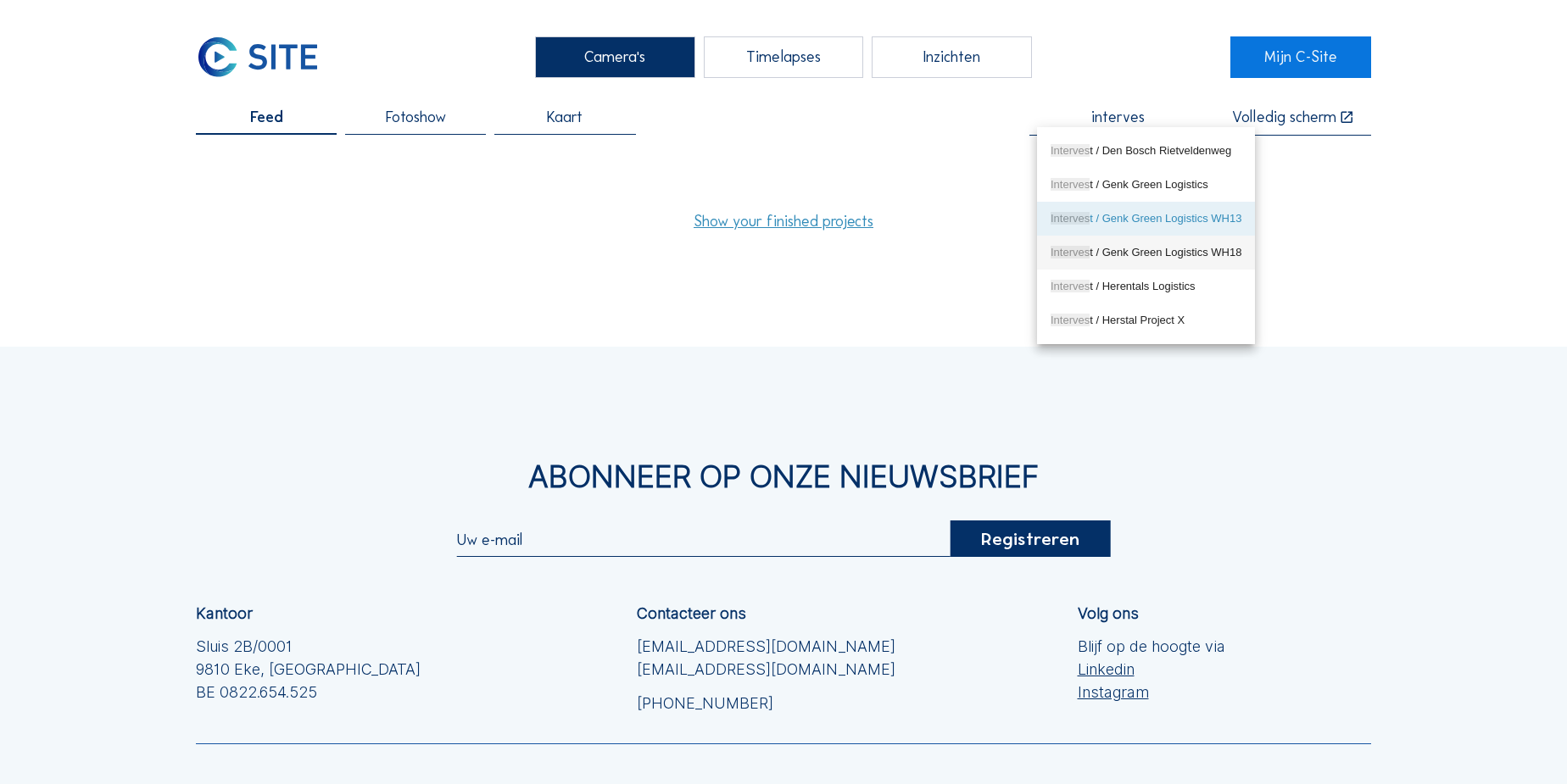
click at [1129, 252] on div "Interves t / Genk Green Logistics WH18" at bounding box center [1146, 252] width 191 height 14
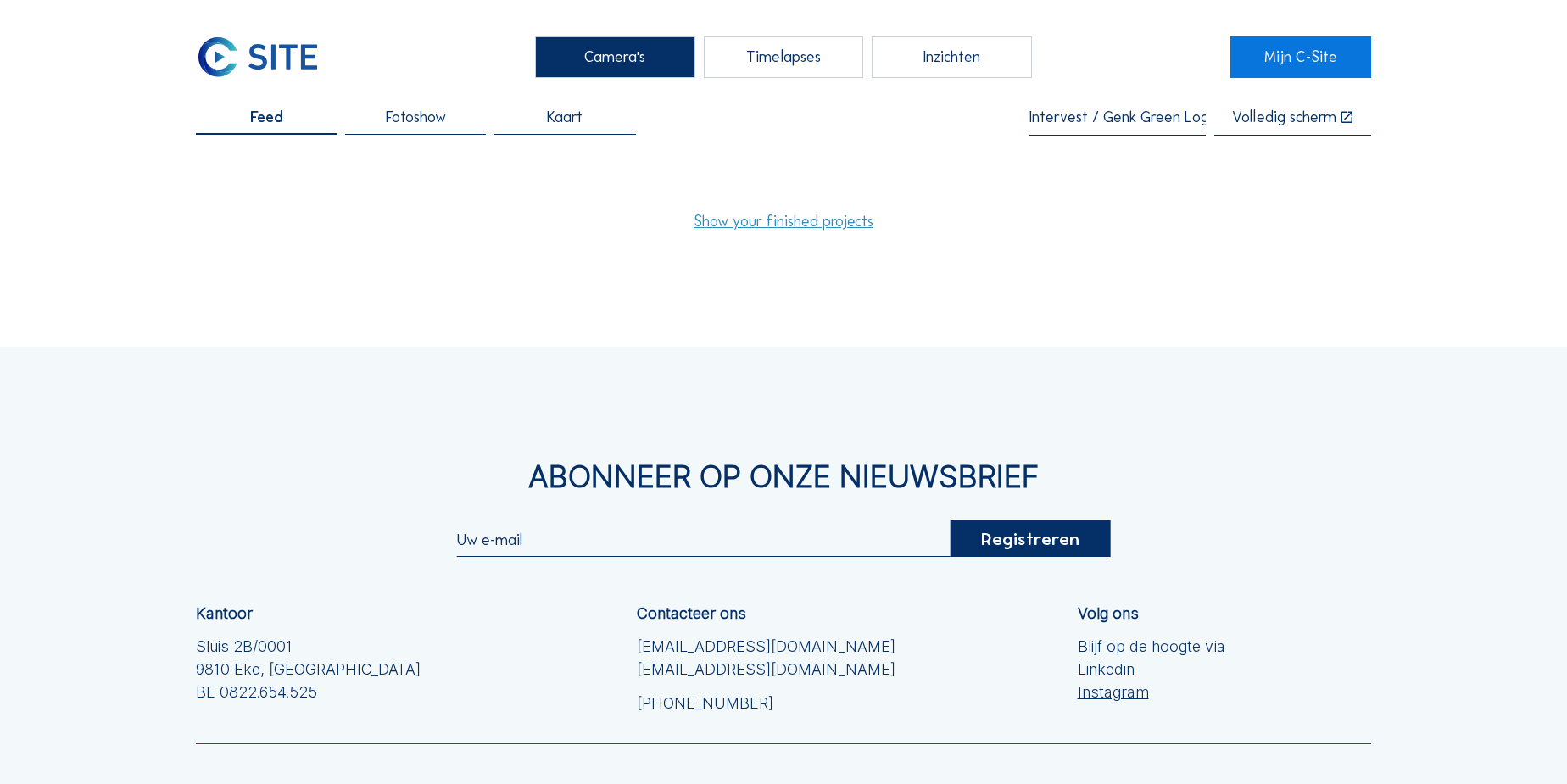
click at [1108, 130] on div "Intervest / Genk Green Logistics WH18" at bounding box center [1117, 122] width 176 height 27
click at [1108, 122] on input "Intervest / Genk Green Logistics WH18" at bounding box center [1117, 117] width 176 height 17
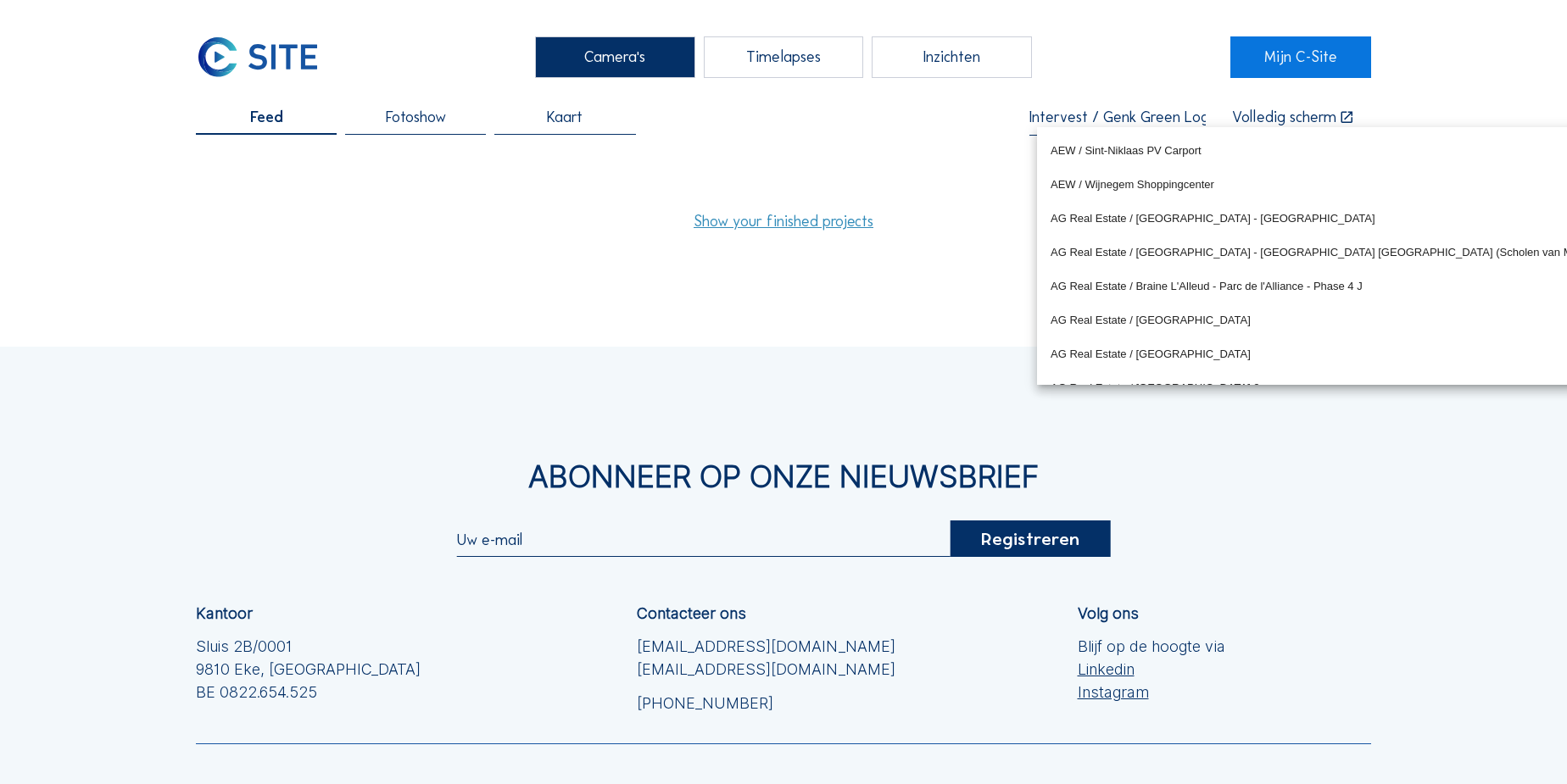
click at [1108, 122] on input "Intervest / Genk Green Logistics WH18" at bounding box center [1117, 117] width 176 height 17
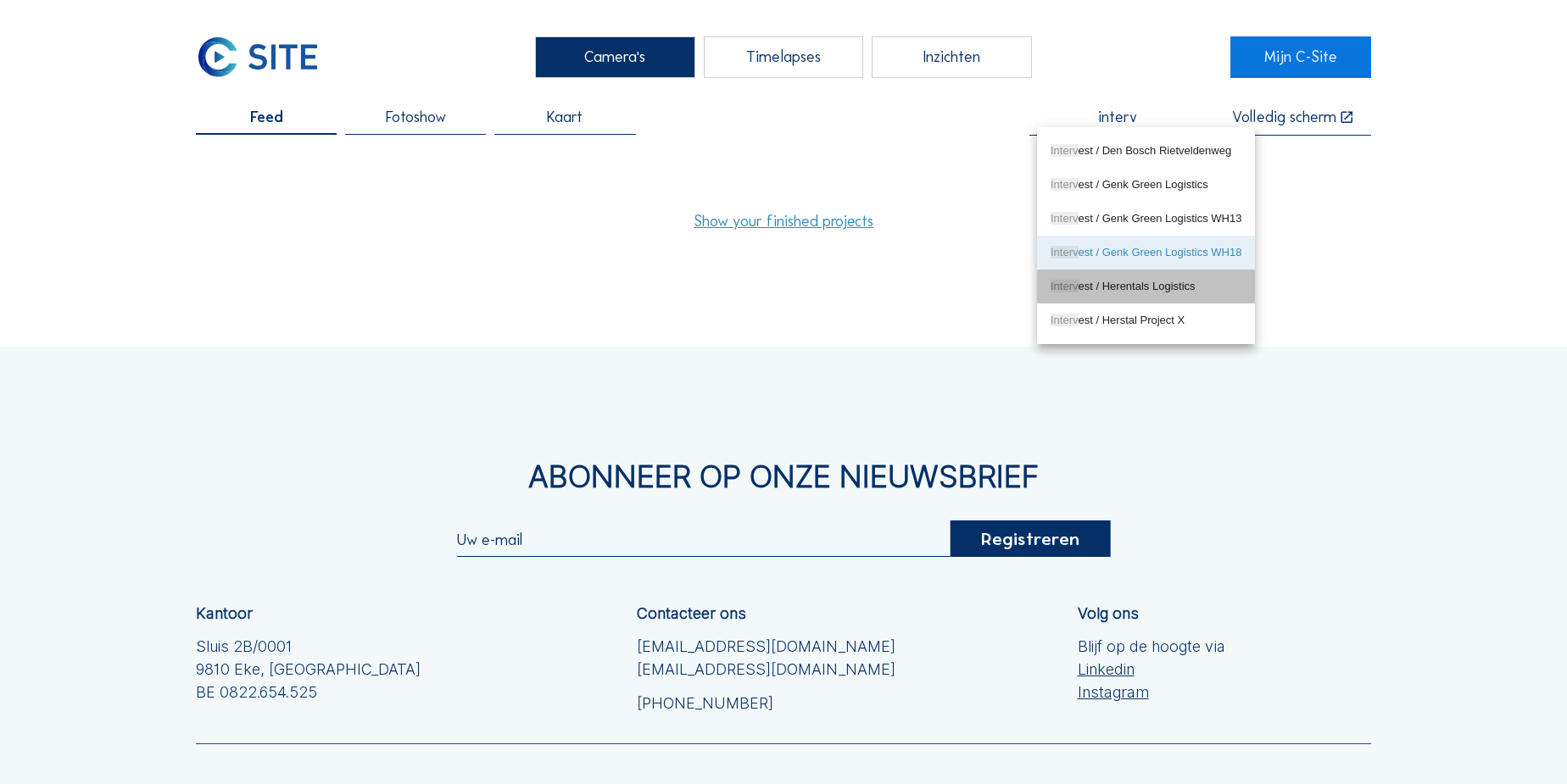
click at [1107, 290] on div "Interv est / Herentals Logistics" at bounding box center [1146, 286] width 191 height 14
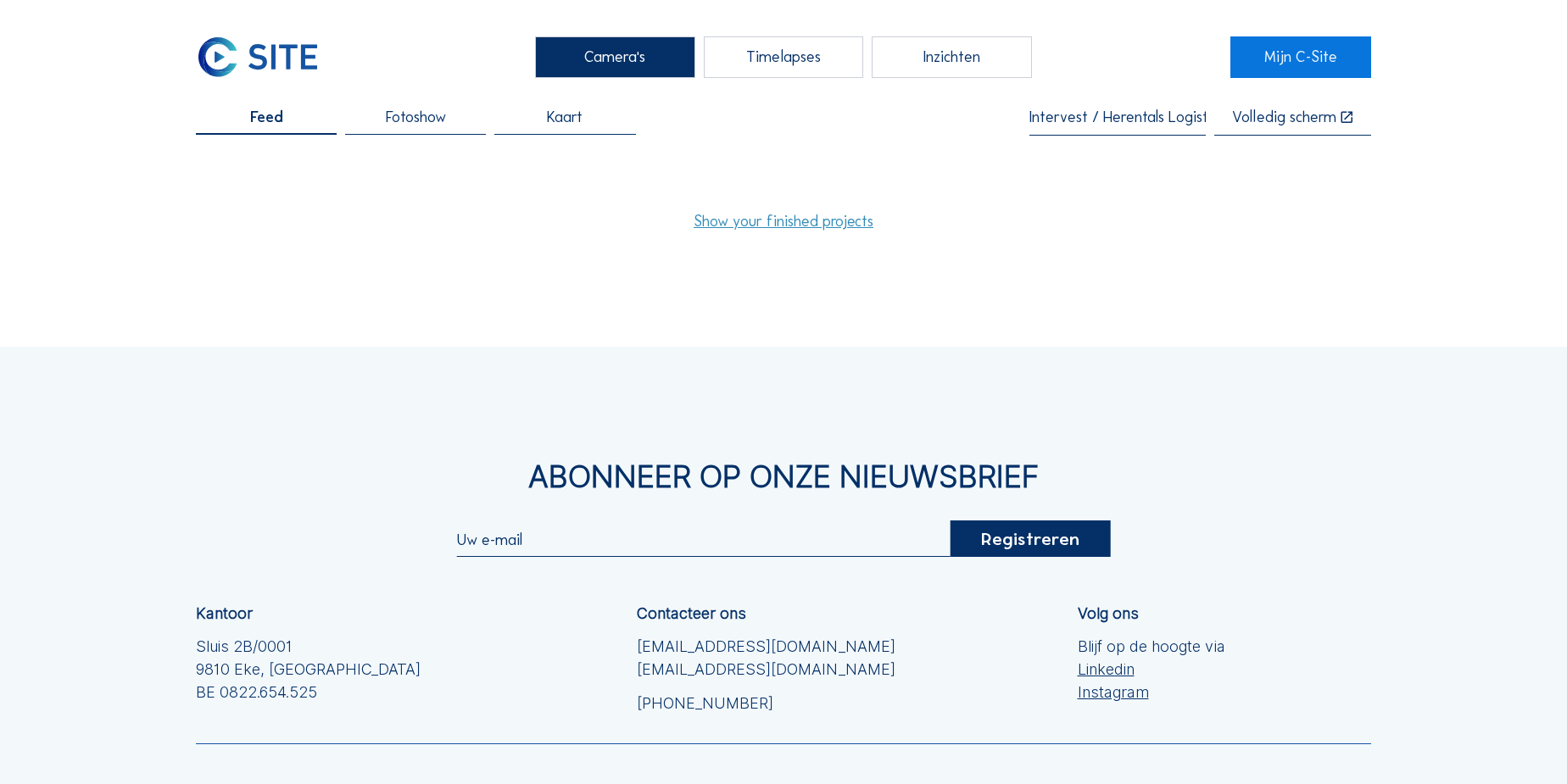
click at [1106, 114] on input "Intervest / Herentals Logistics" at bounding box center [1117, 117] width 176 height 17
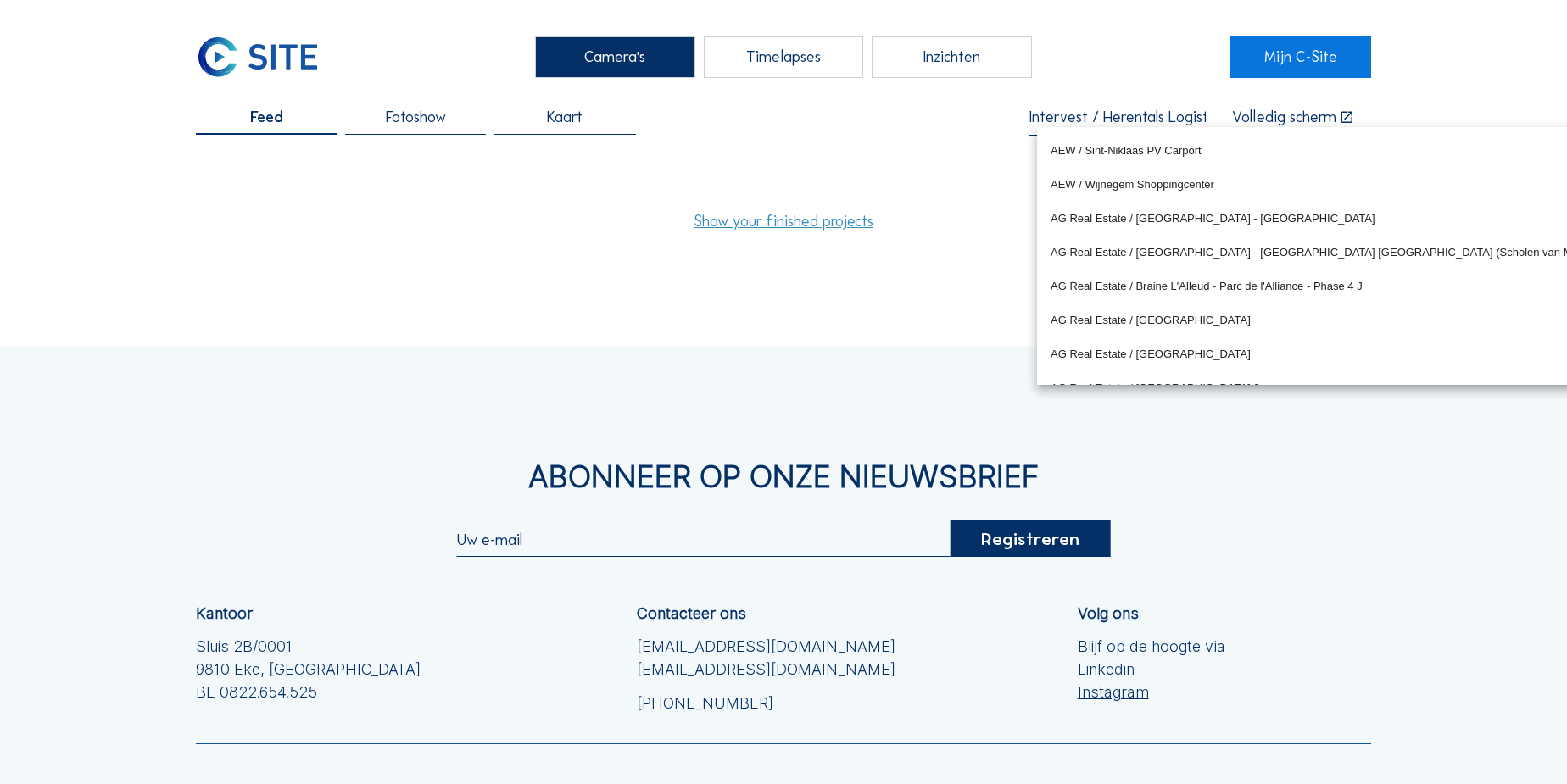
click at [1106, 114] on input "Intervest / Herentals Logistics" at bounding box center [1117, 117] width 176 height 17
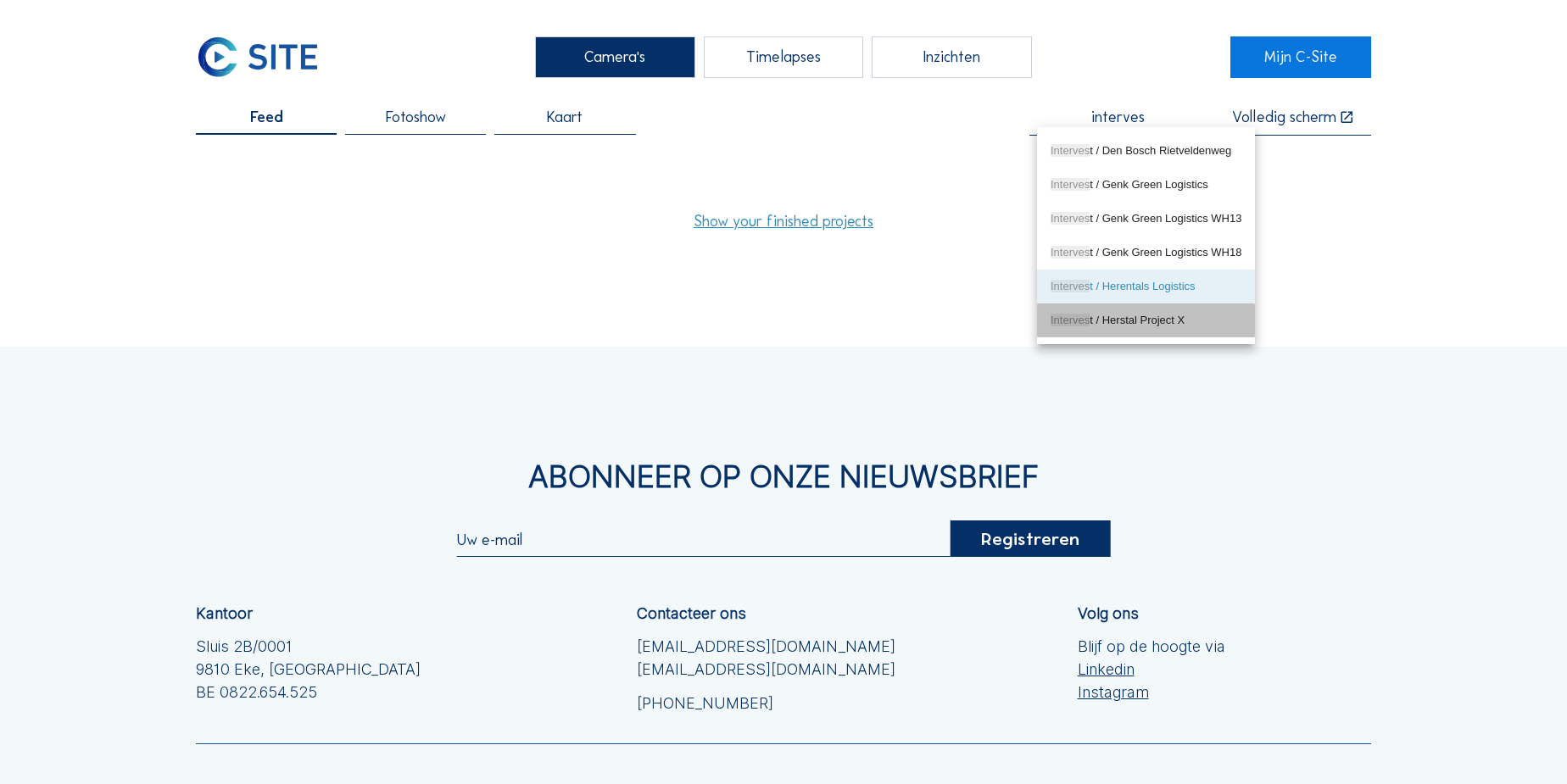
click at [1128, 322] on div "Interves t / Herstal Project X" at bounding box center [1146, 320] width 191 height 14
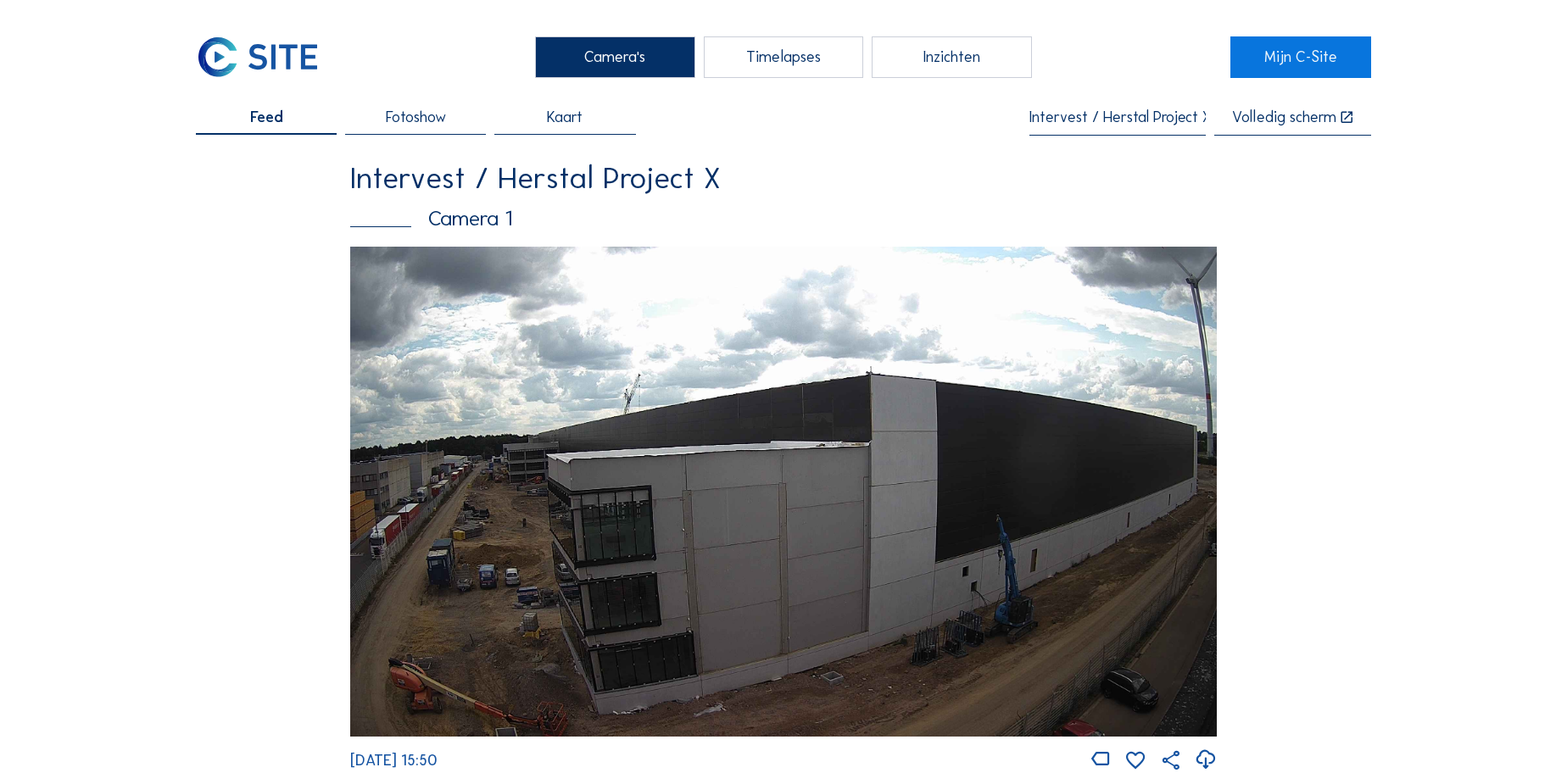
type input "Intervest / Herstal Project X"
click at [798, 59] on div "Timelapses" at bounding box center [784, 57] width 160 height 41
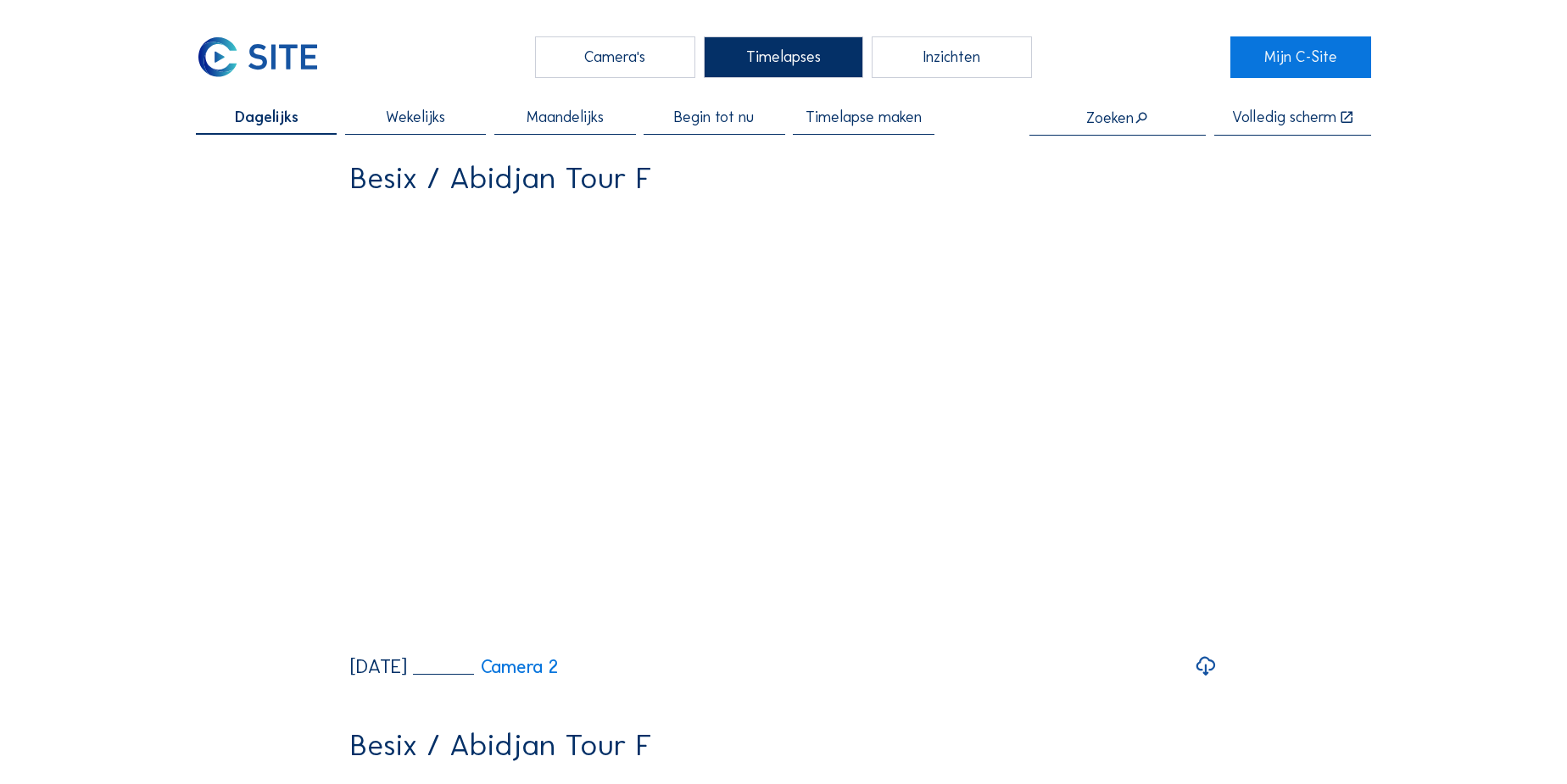
click at [852, 125] on span "Timelapse maken" at bounding box center [863, 116] width 117 height 16
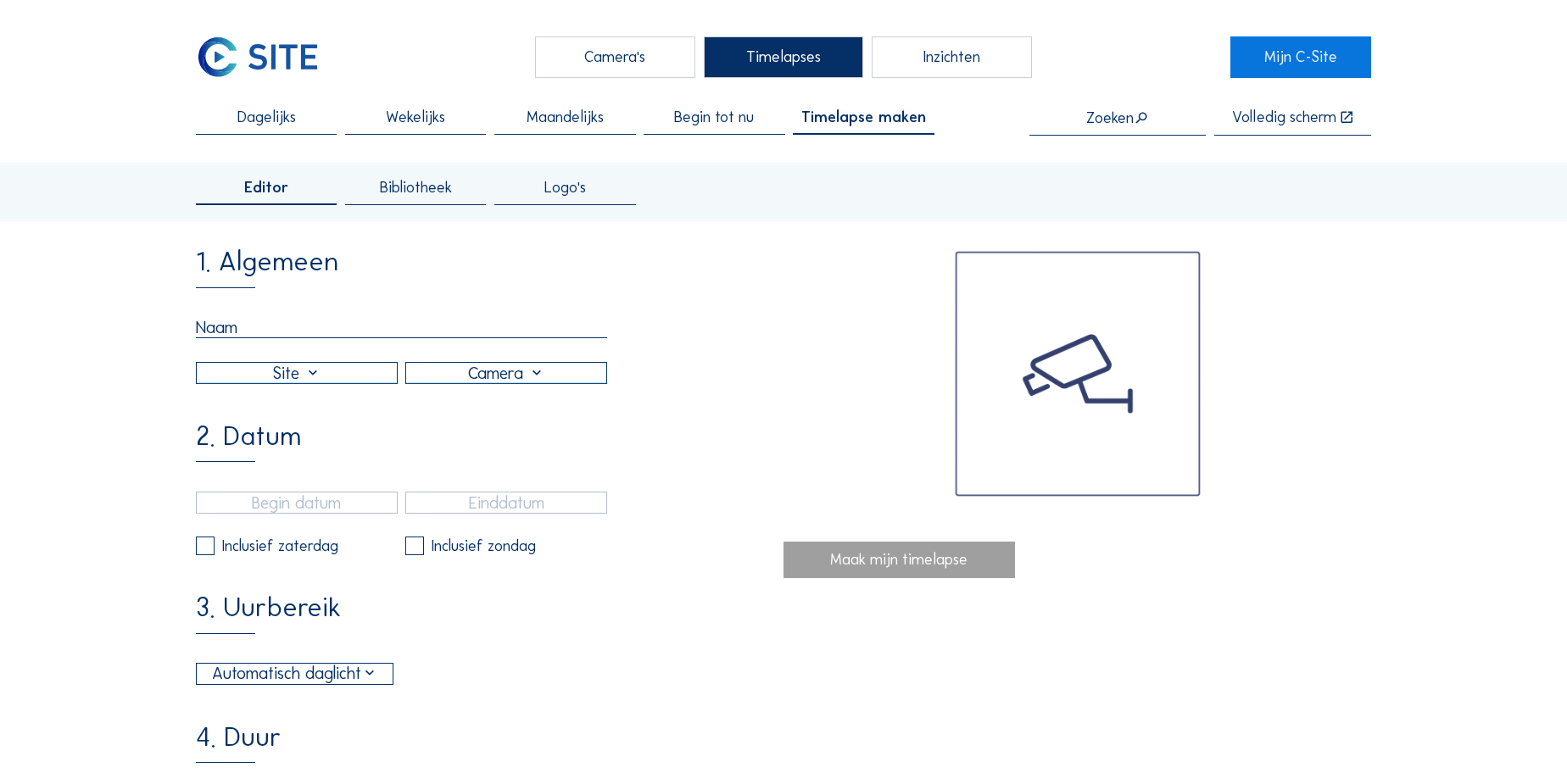
click at [283, 332] on input "text" at bounding box center [402, 327] width 411 height 21
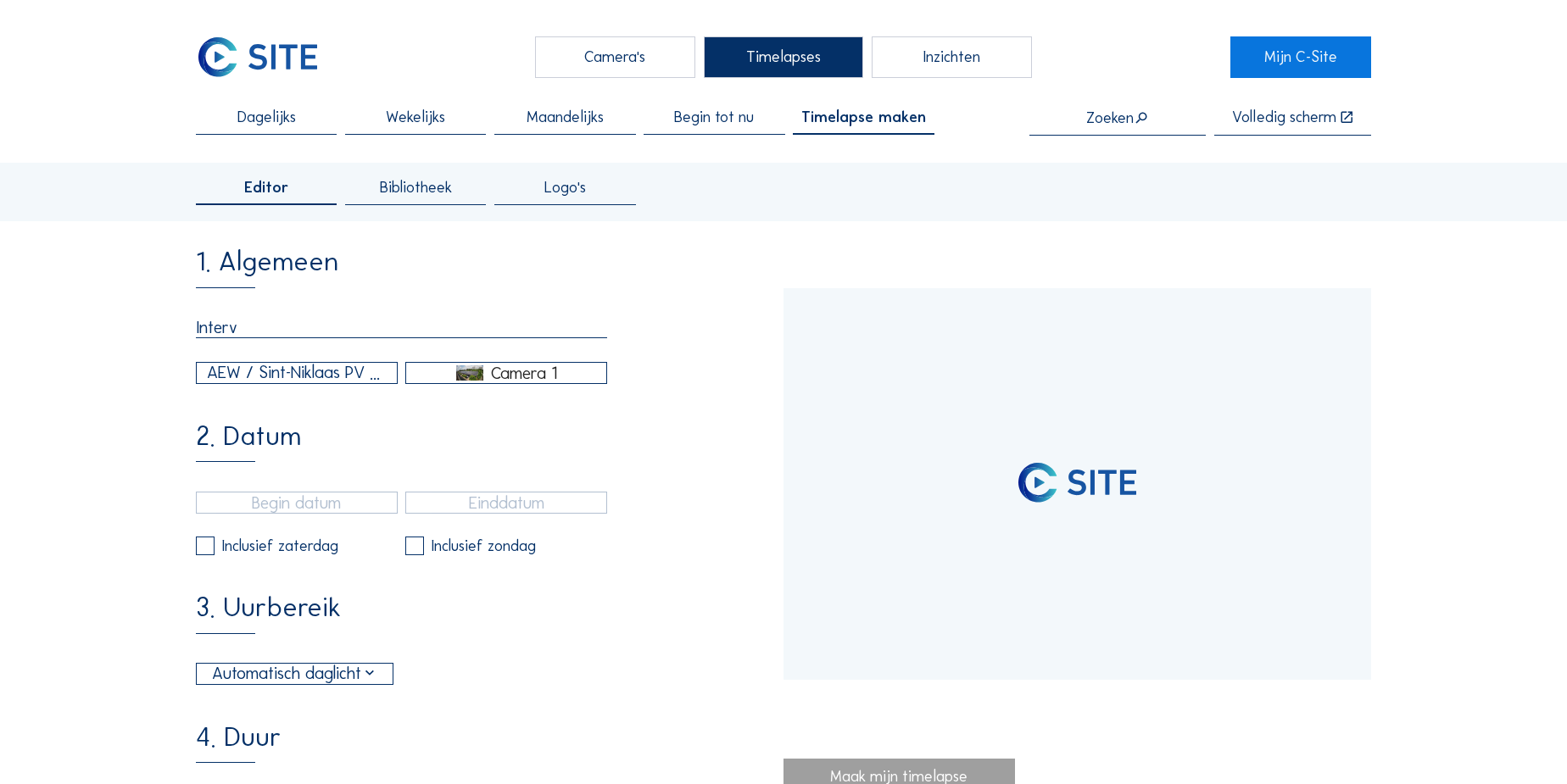
type input "Interve"
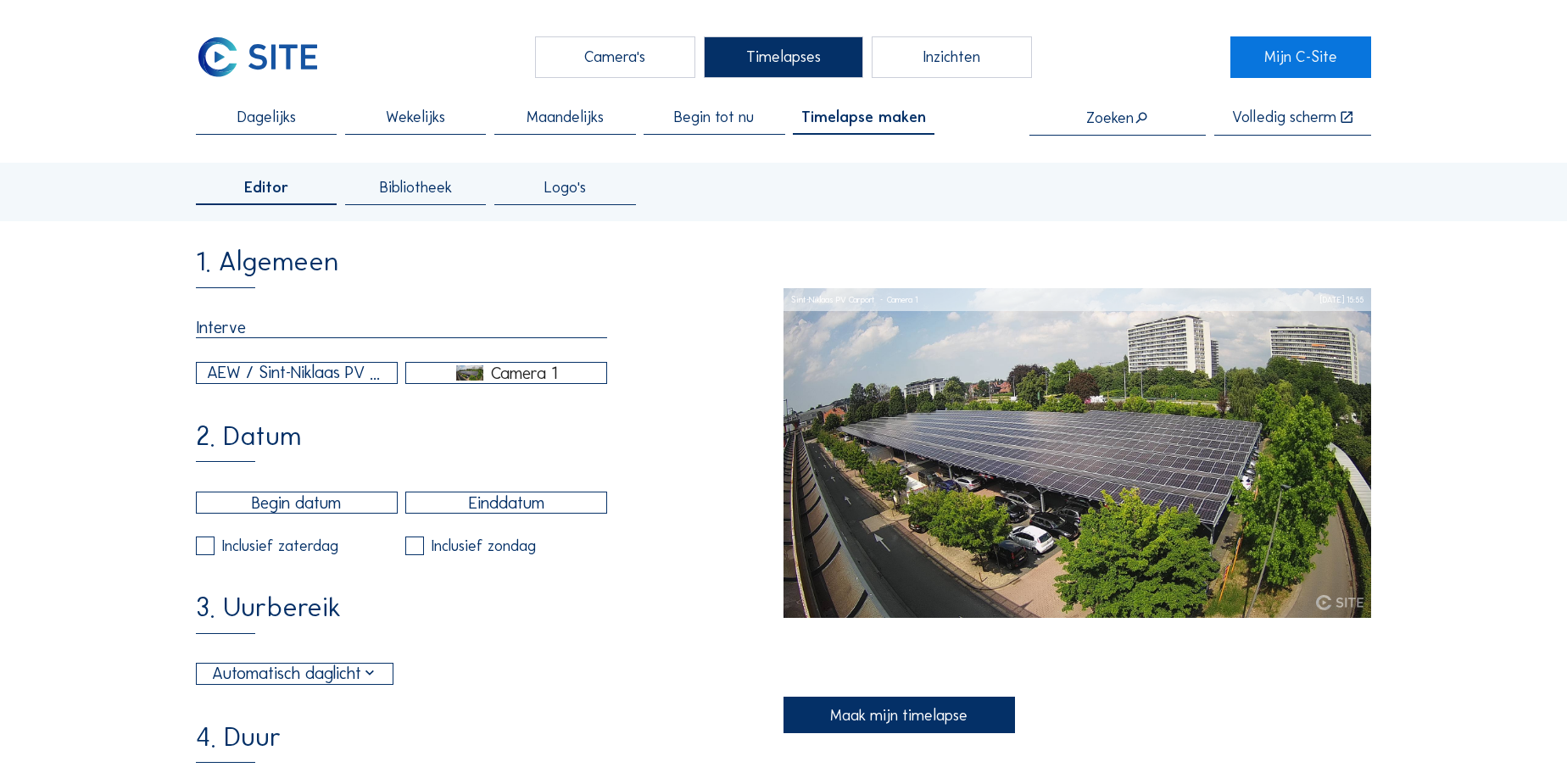
type input "[DATE] 15:40"
type input "[DATE] 15:55"
type input "Intervest update"
click at [294, 378] on div "AEW / Sint-Niklaas PV Carport" at bounding box center [297, 373] width 180 height 26
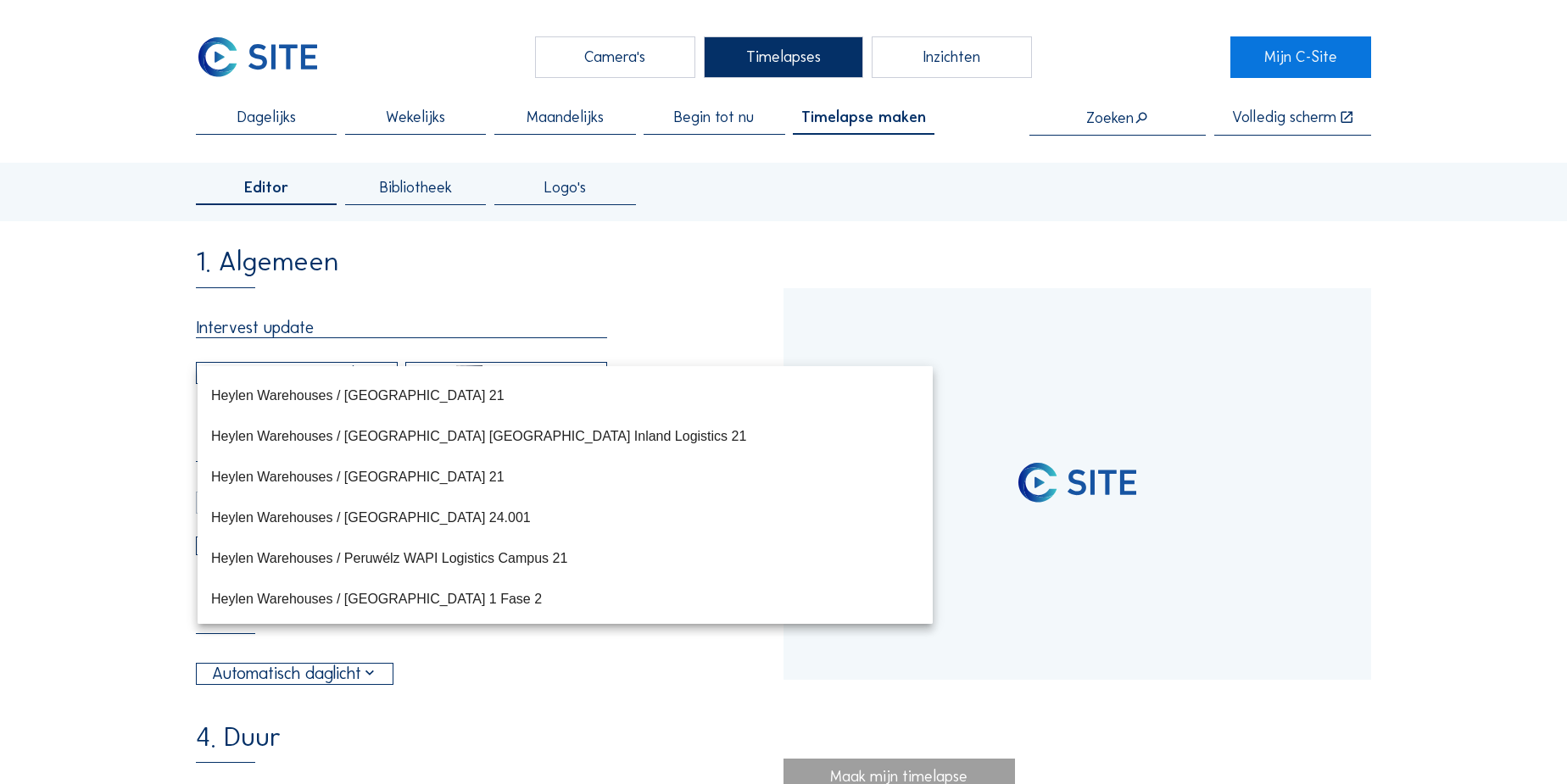
scroll to position [8823, 0]
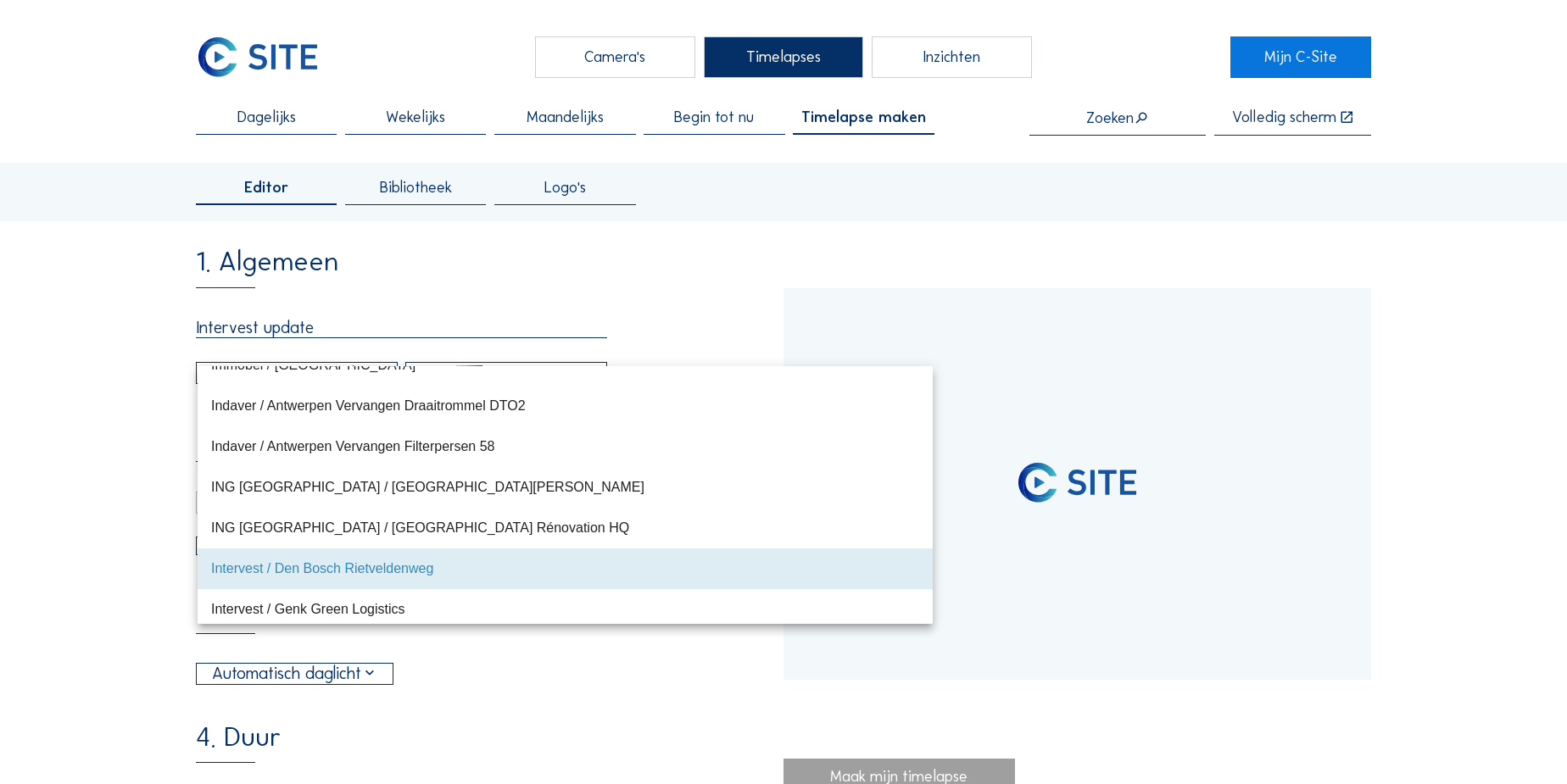
type input "[DATE] 13:14"
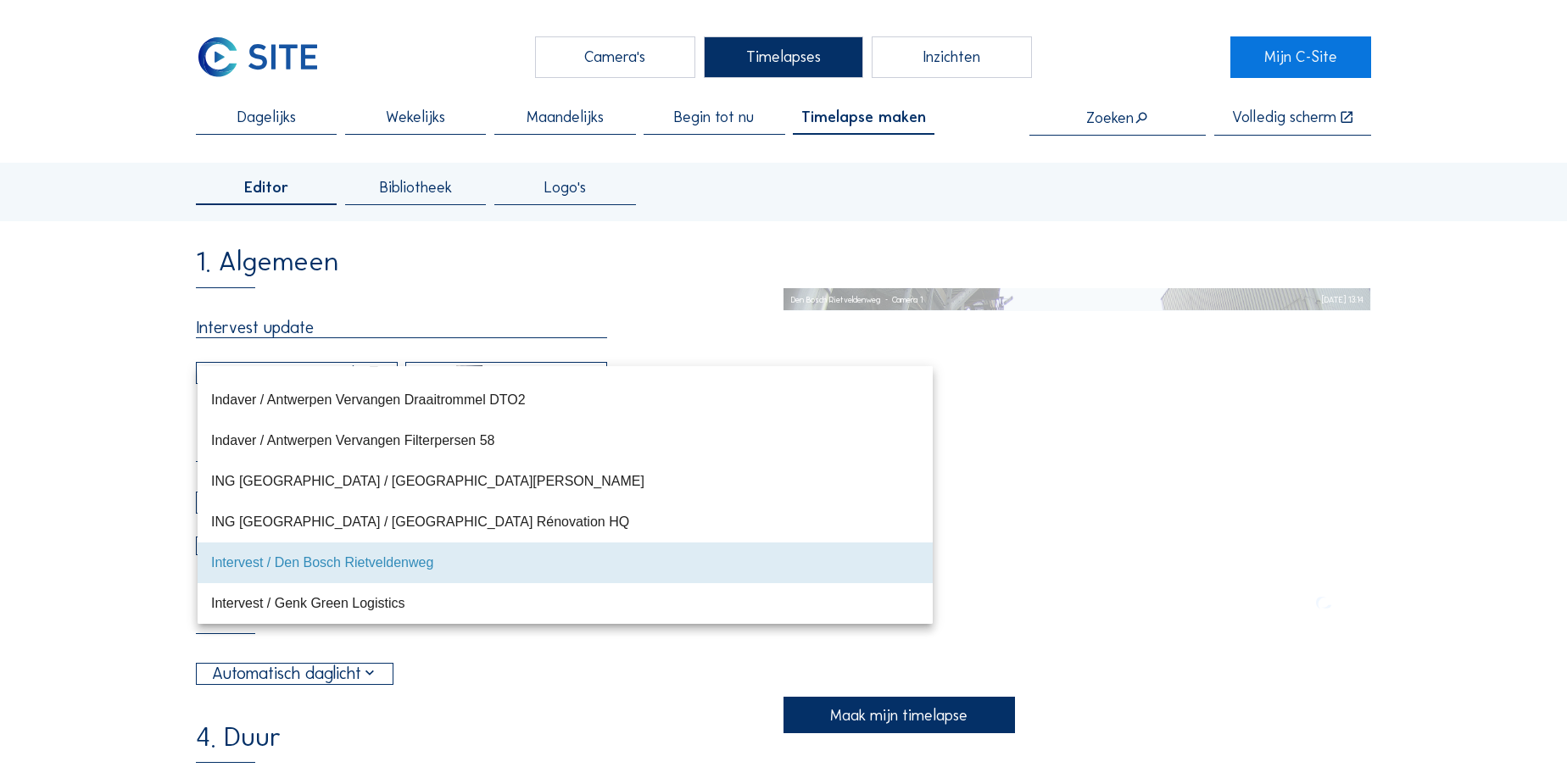
type input "[DATE] 15:35"
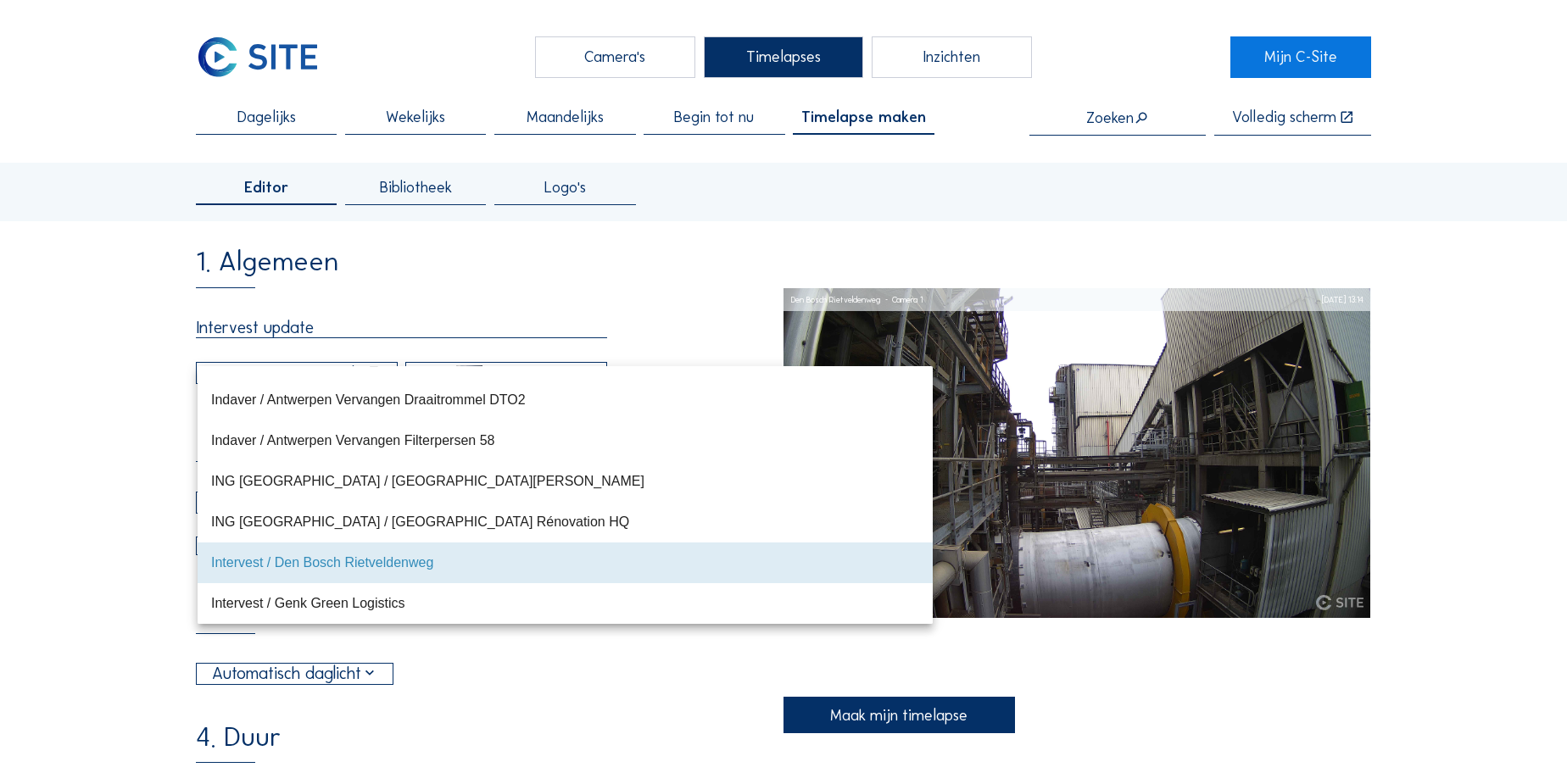
type input "[DATE] 09:50"
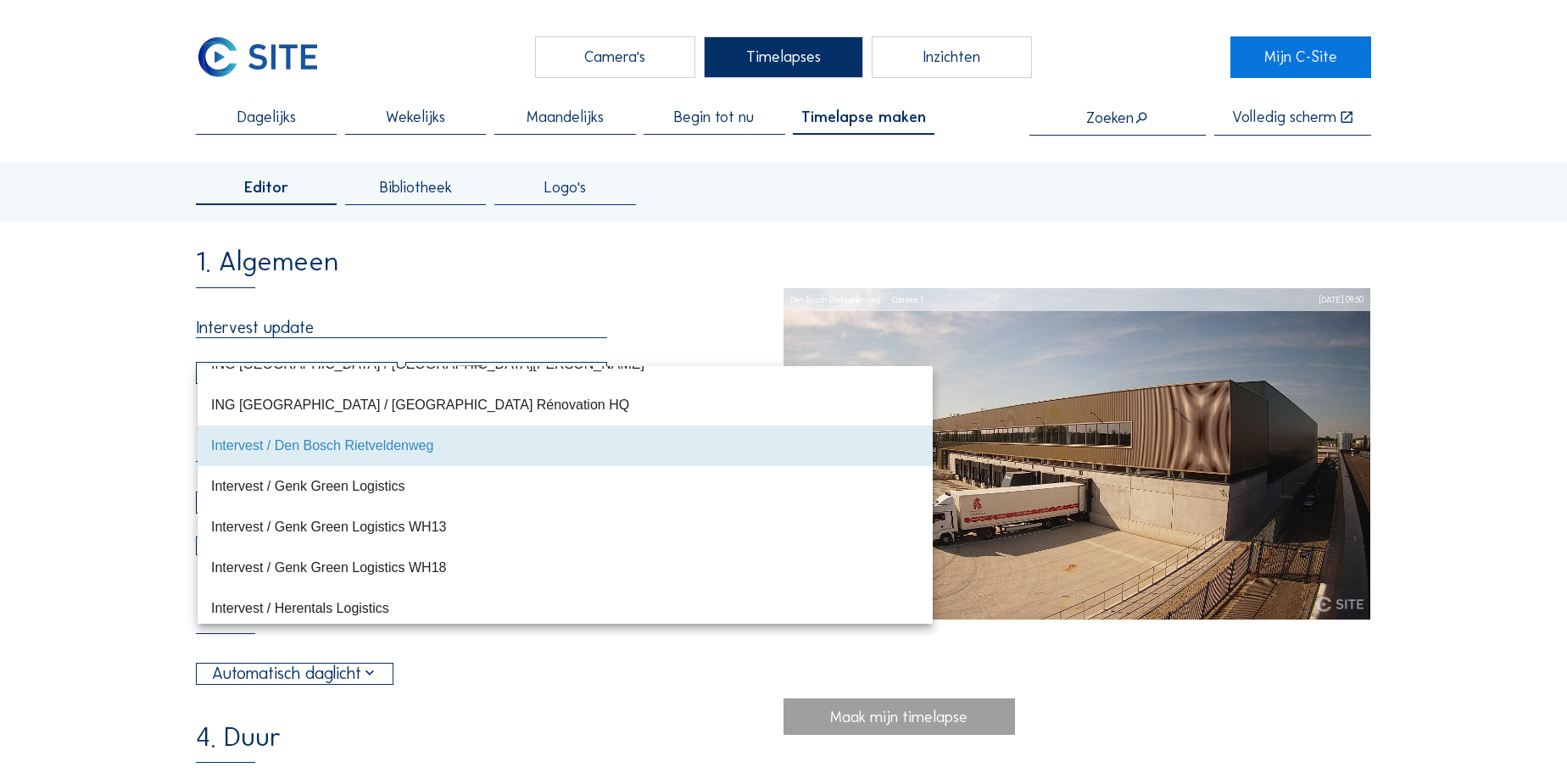
scroll to position [8976, 0]
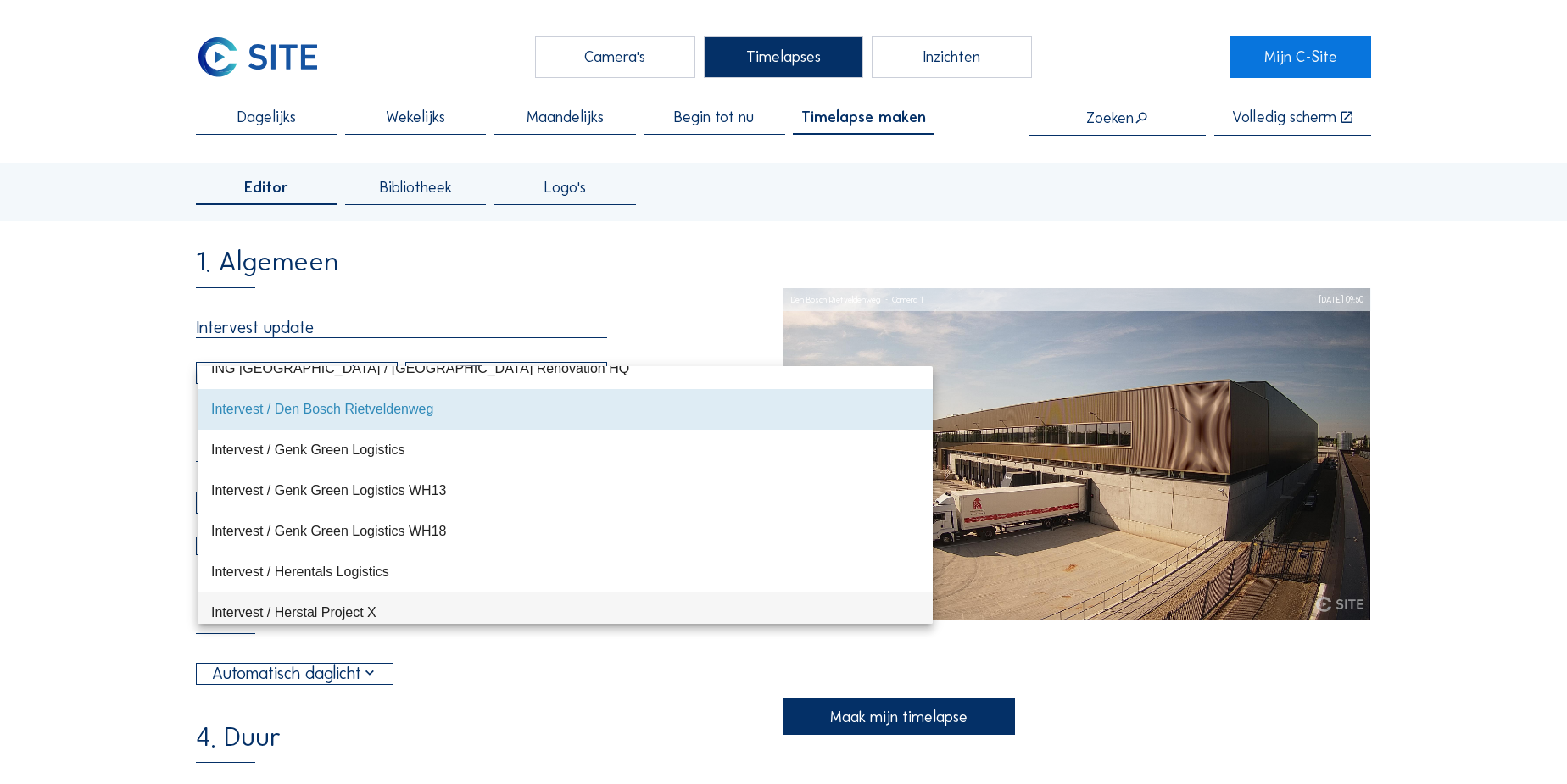
click at [300, 609] on div "Intervest / Herstal Project X" at bounding box center [565, 613] width 708 height 17
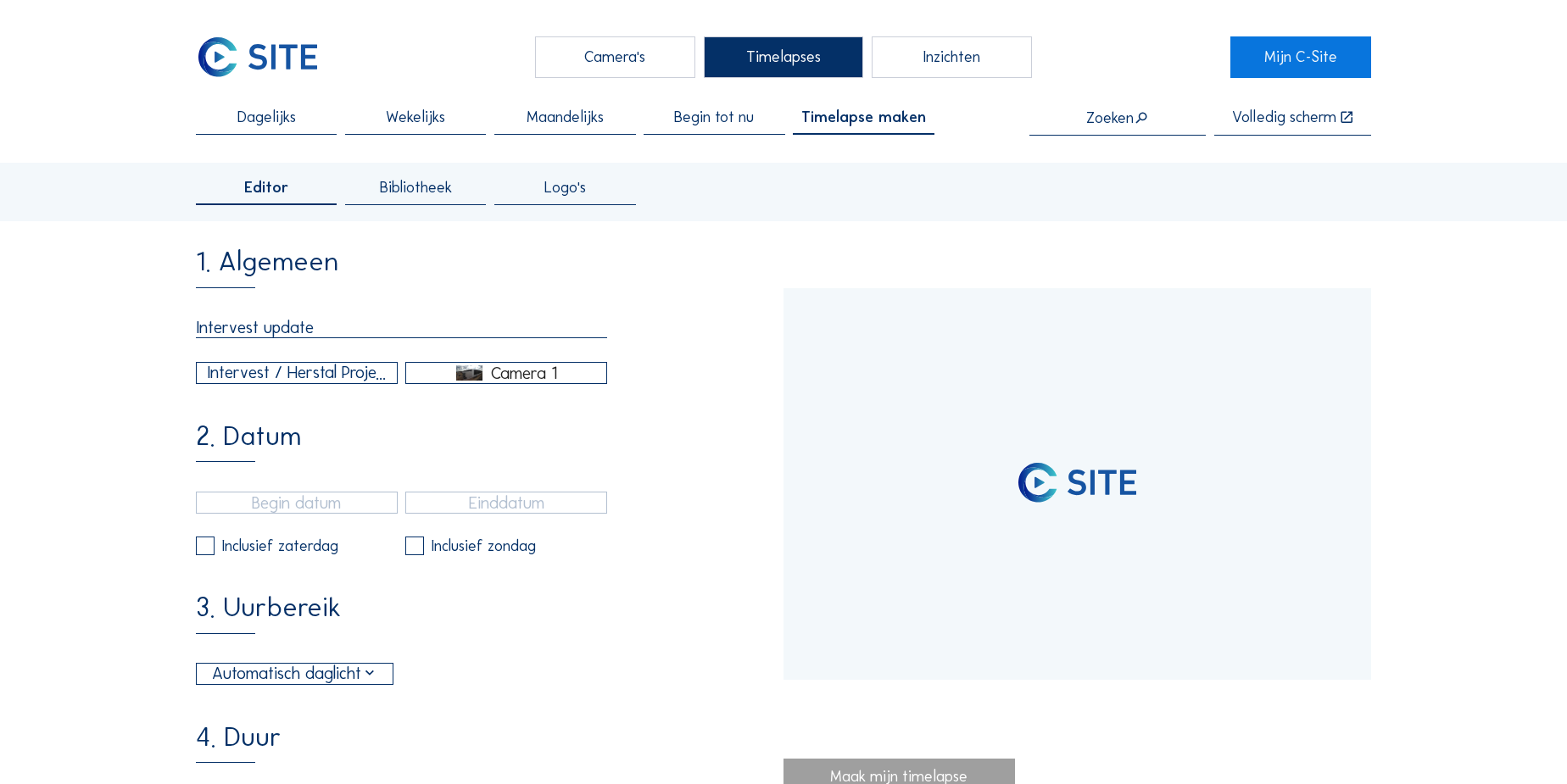
scroll to position [0, 0]
type input "[DATE] 12:00"
type input "[DATE] 16:10"
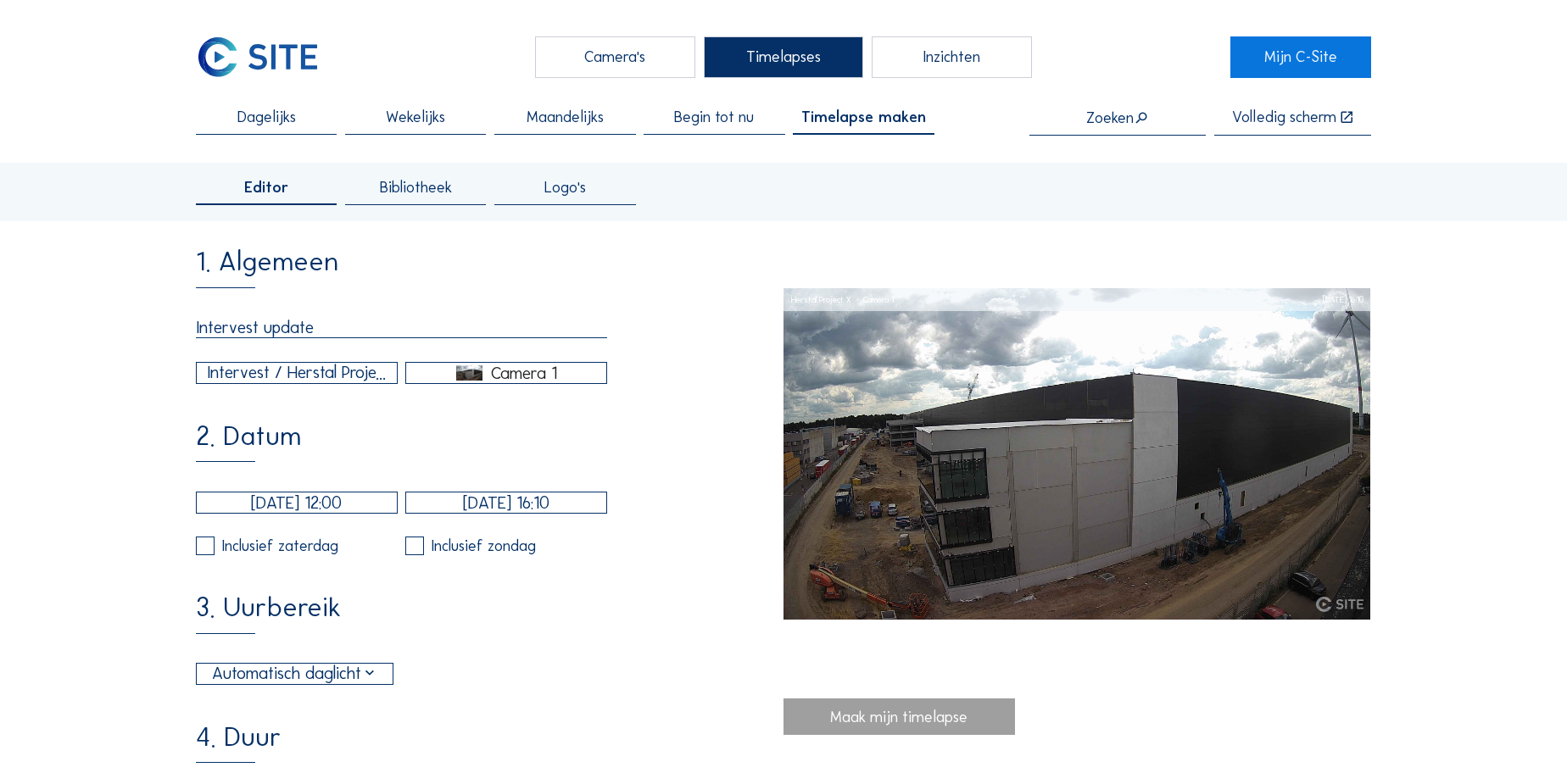
click at [503, 376] on div "Camera 1" at bounding box center [524, 372] width 66 height 16
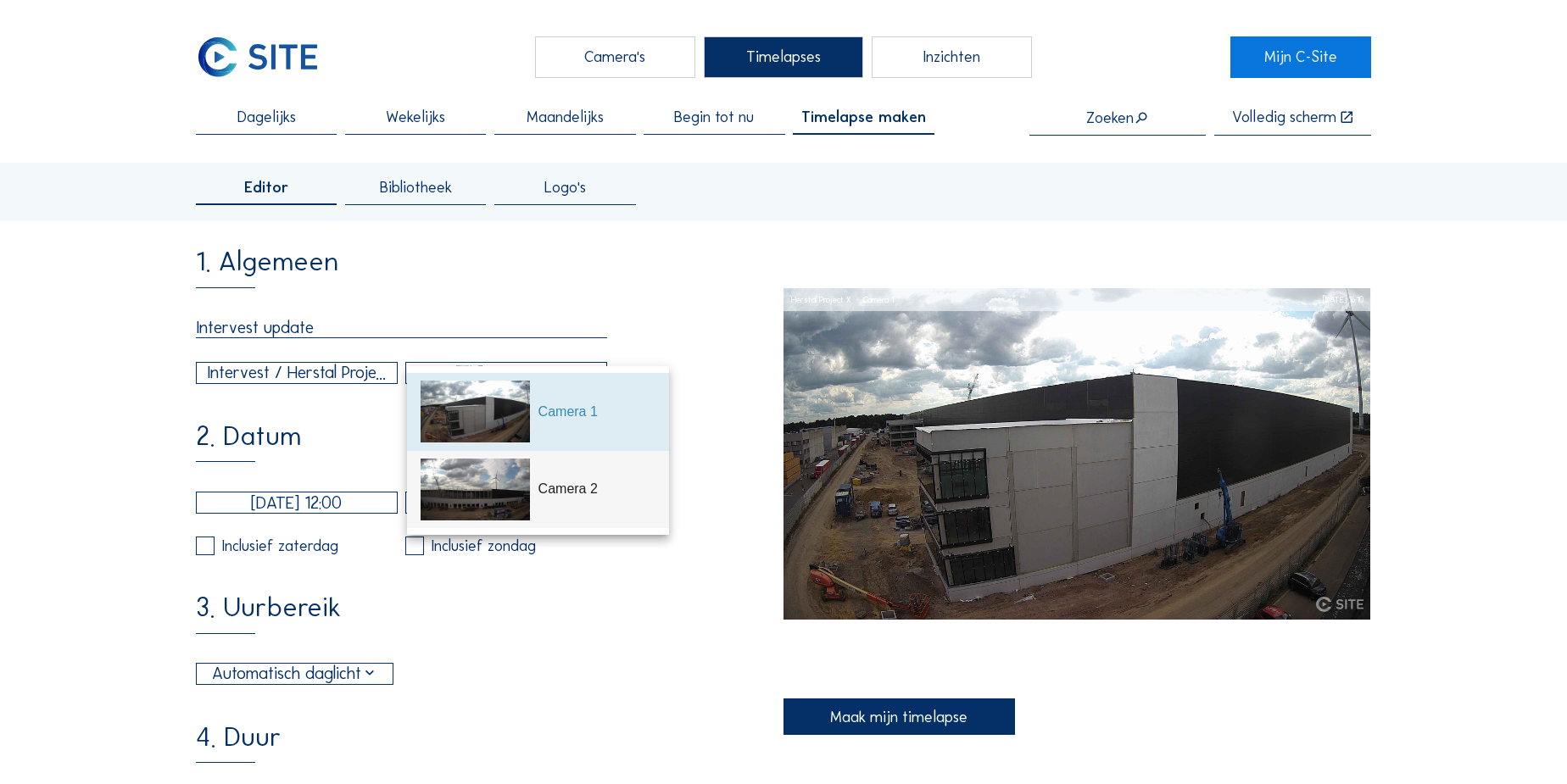
click at [554, 501] on div "Camera 2" at bounding box center [539, 490] width 235 height 78
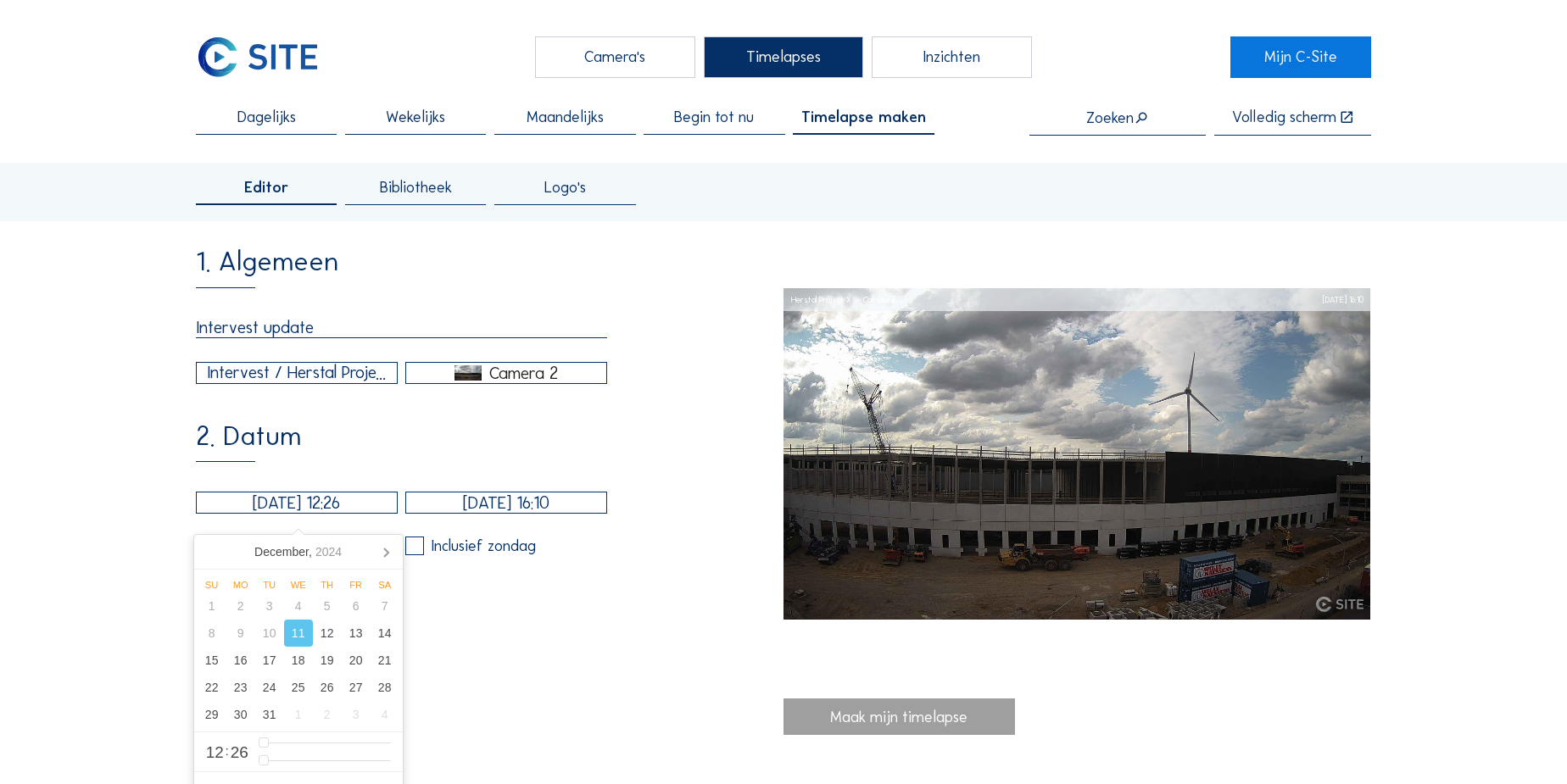
click at [276, 511] on input "[DATE] 12:26" at bounding box center [297, 502] width 202 height 22
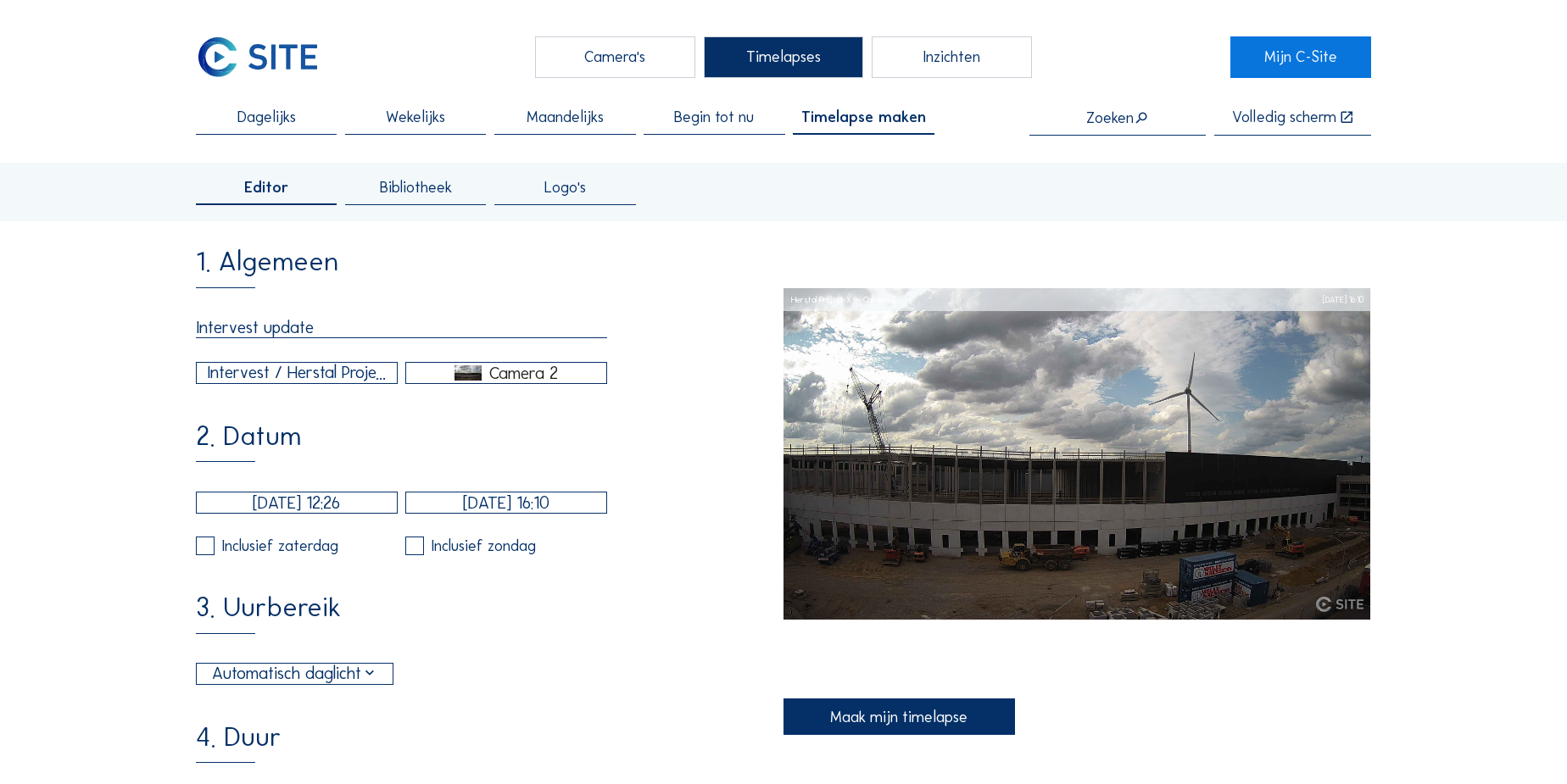
click at [286, 510] on input "[DATE] 12:26" at bounding box center [297, 502] width 202 height 22
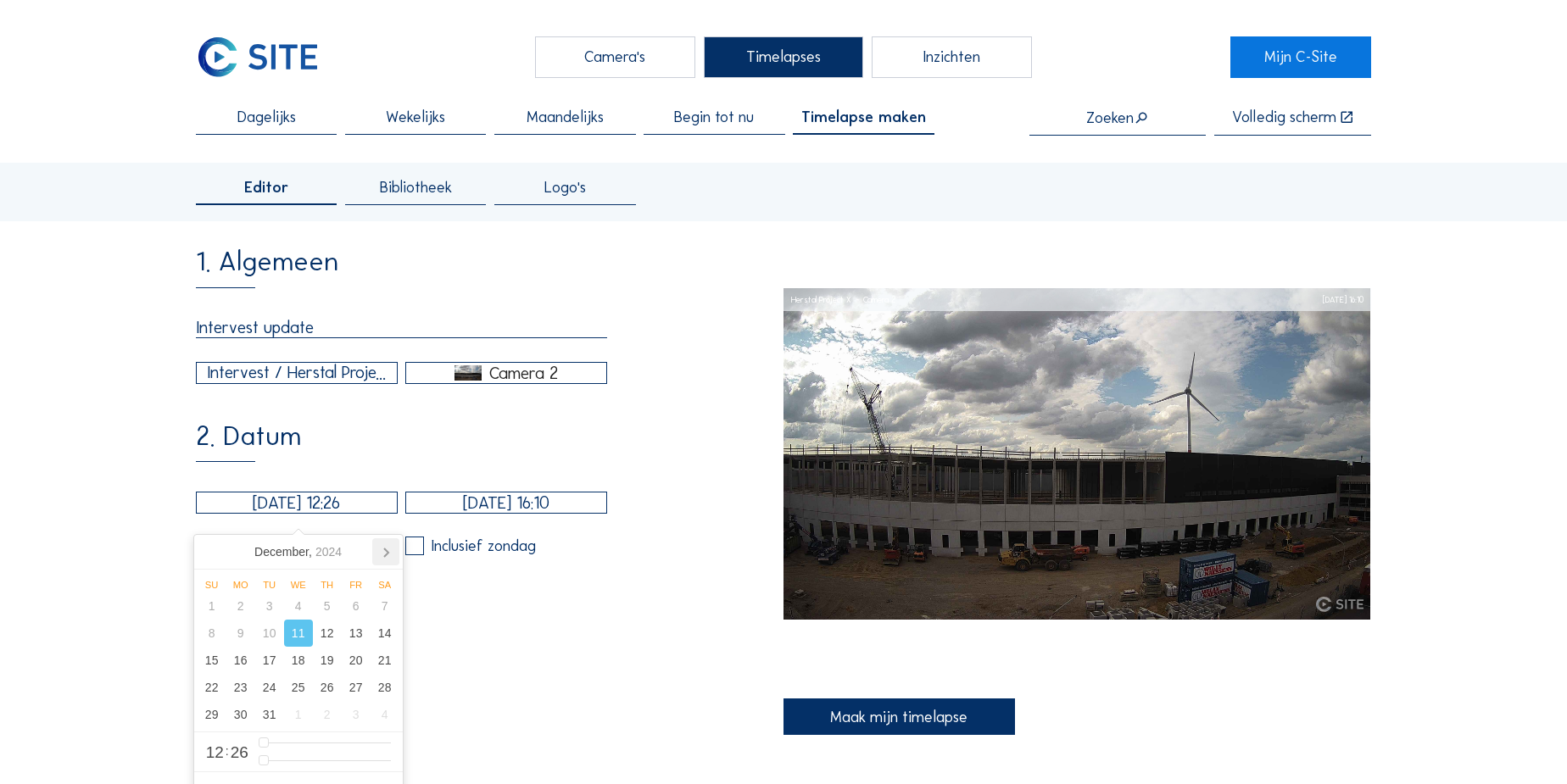
click at [377, 548] on icon at bounding box center [386, 552] width 28 height 28
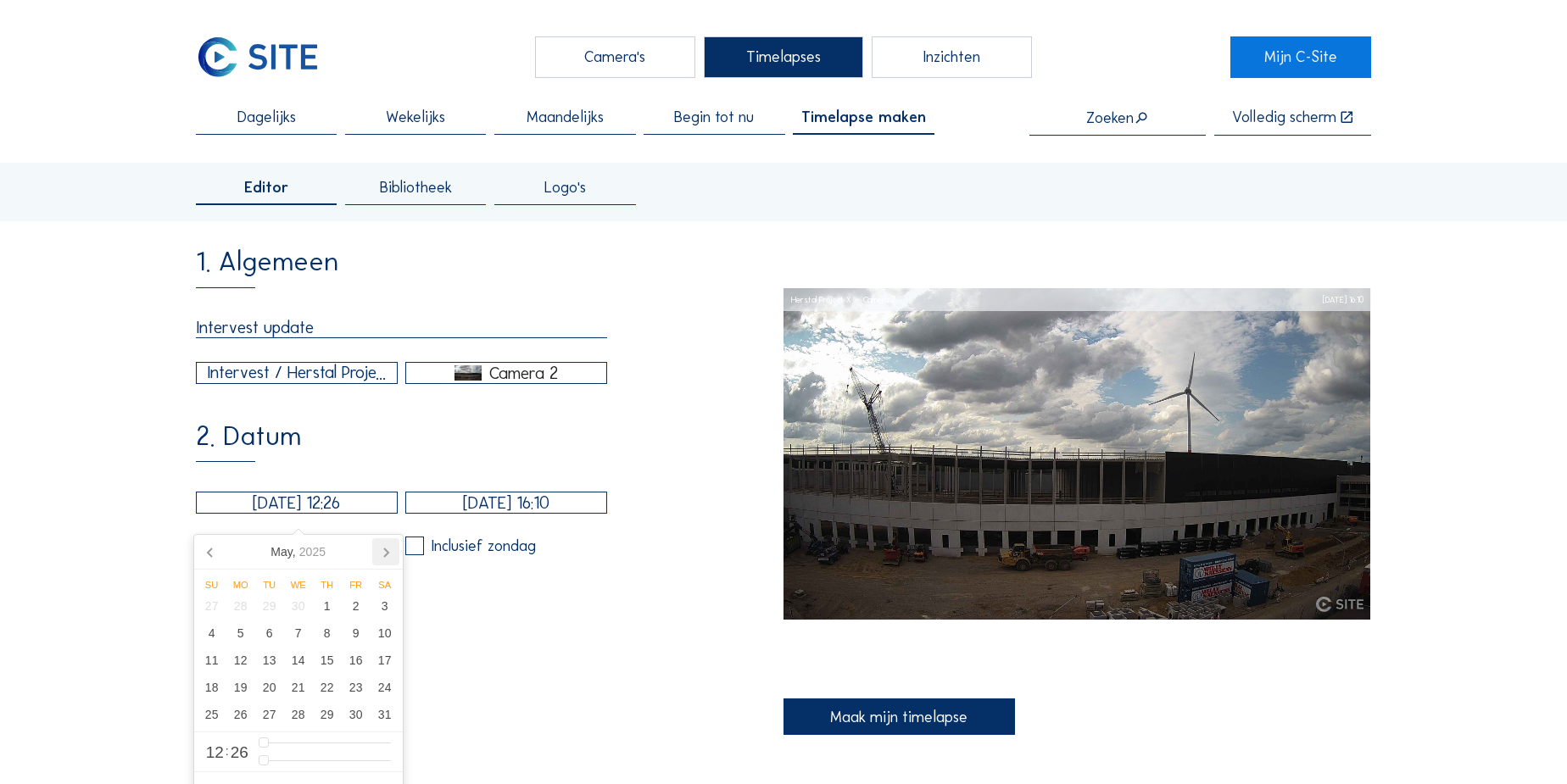
click at [377, 548] on icon at bounding box center [386, 552] width 28 height 28
click at [198, 543] on icon at bounding box center [211, 552] width 28 height 28
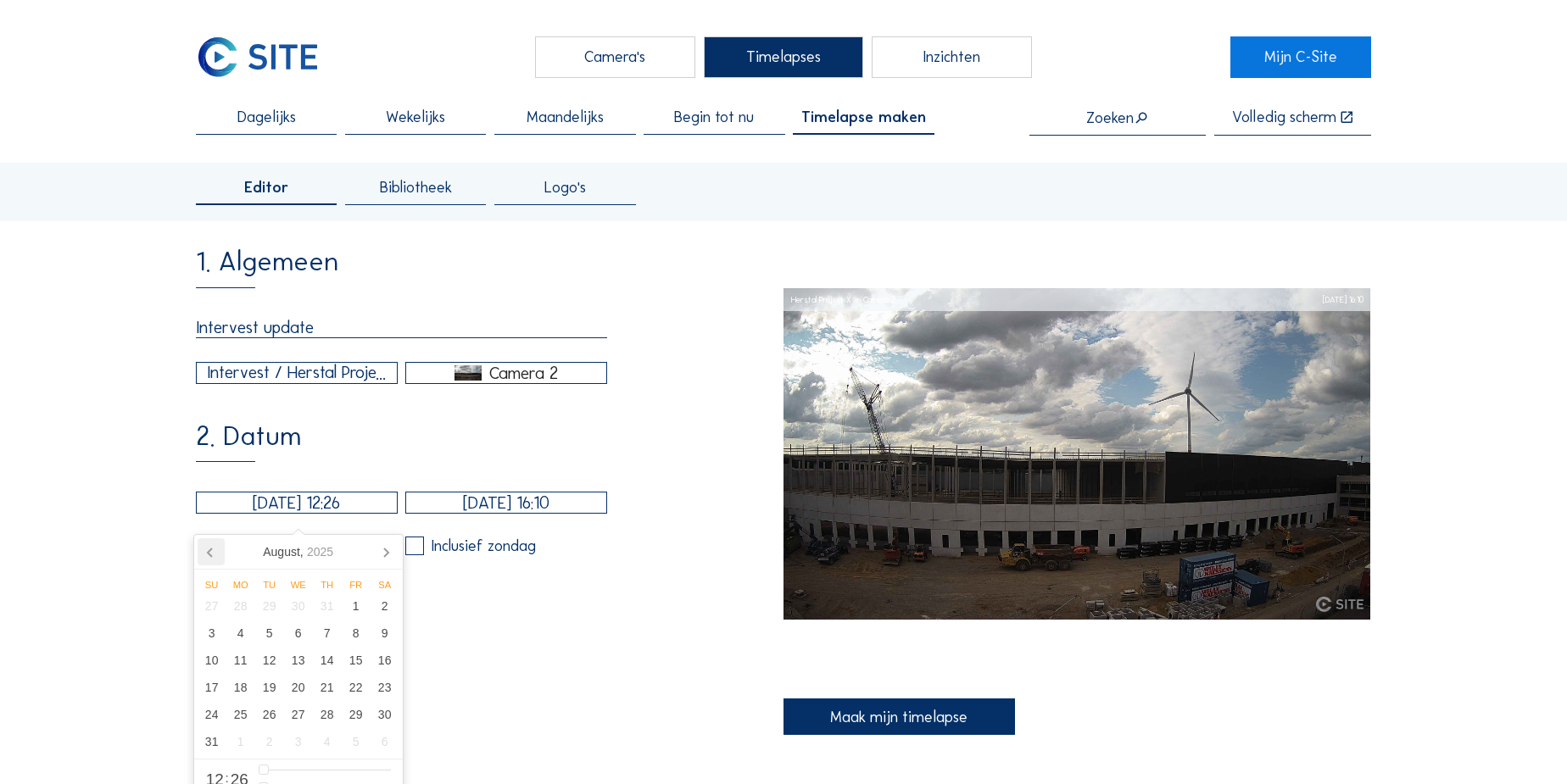
click at [216, 552] on icon at bounding box center [211, 552] width 28 height 28
click at [205, 658] on div "15" at bounding box center [211, 660] width 28 height 28
type input "[DATE] 12:26"
click at [599, 542] on div "[DATE] 12:26 [DATE] 16:10 Inclusief zaterdag Inclusief zondag" at bounding box center [402, 523] width 411 height 63
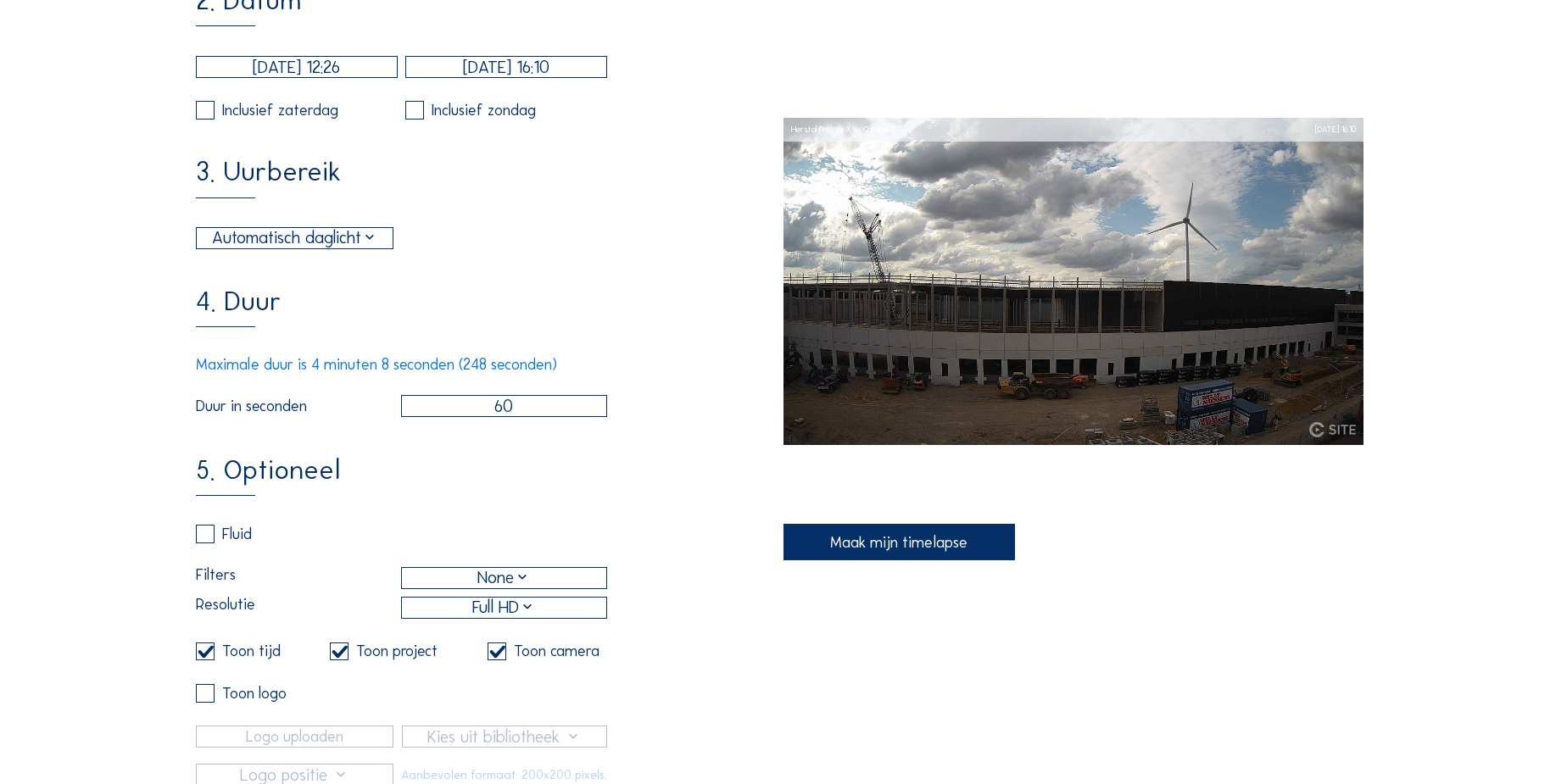
scroll to position [462, 0]
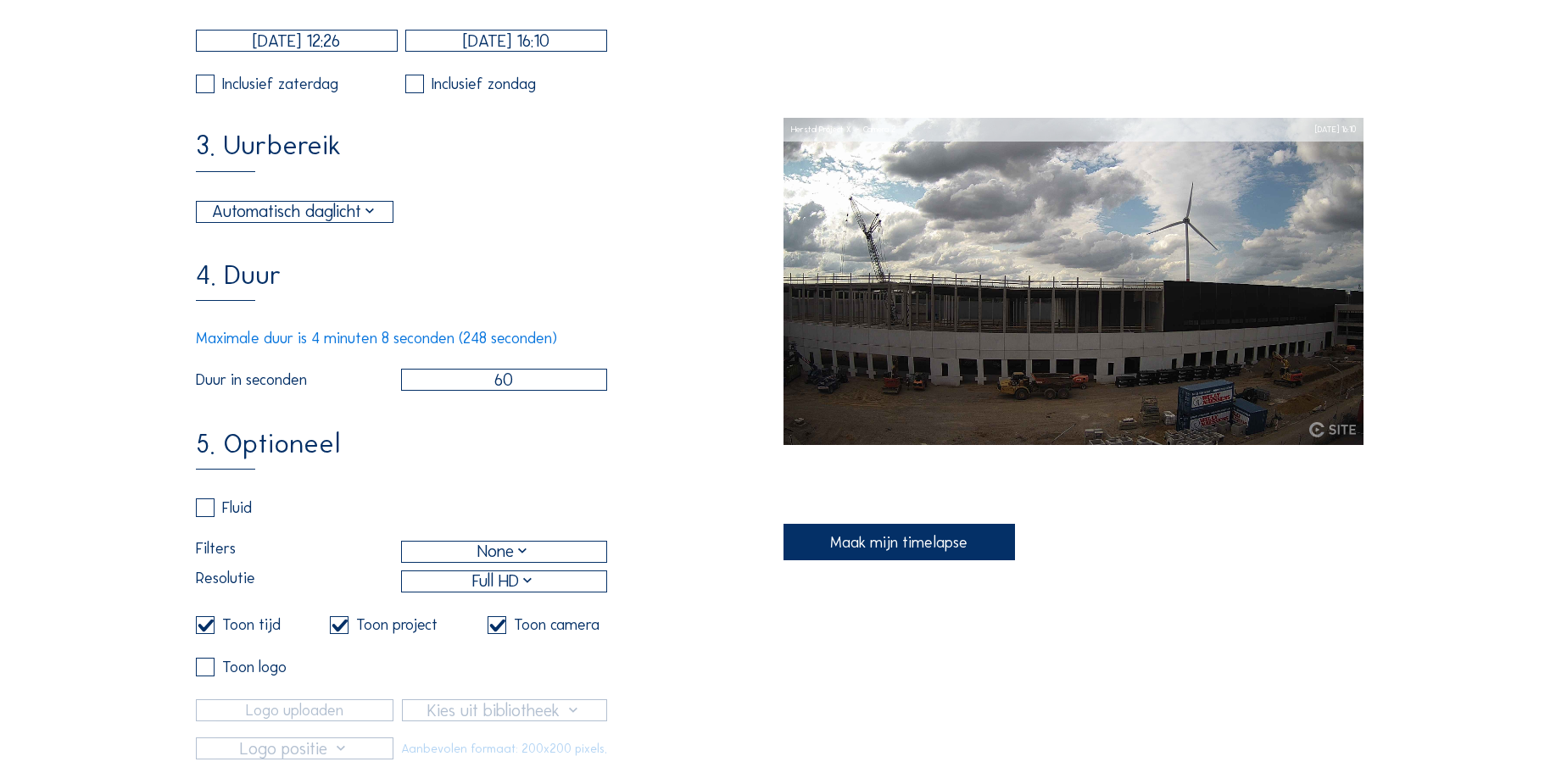
click at [203, 631] on input "checkbox" at bounding box center [202, 625] width 11 height 11
checkbox input "false"
click at [337, 631] on input "checkbox" at bounding box center [336, 625] width 11 height 11
checkbox input "false"
click at [488, 631] on input "checkbox" at bounding box center [494, 625] width 11 height 11
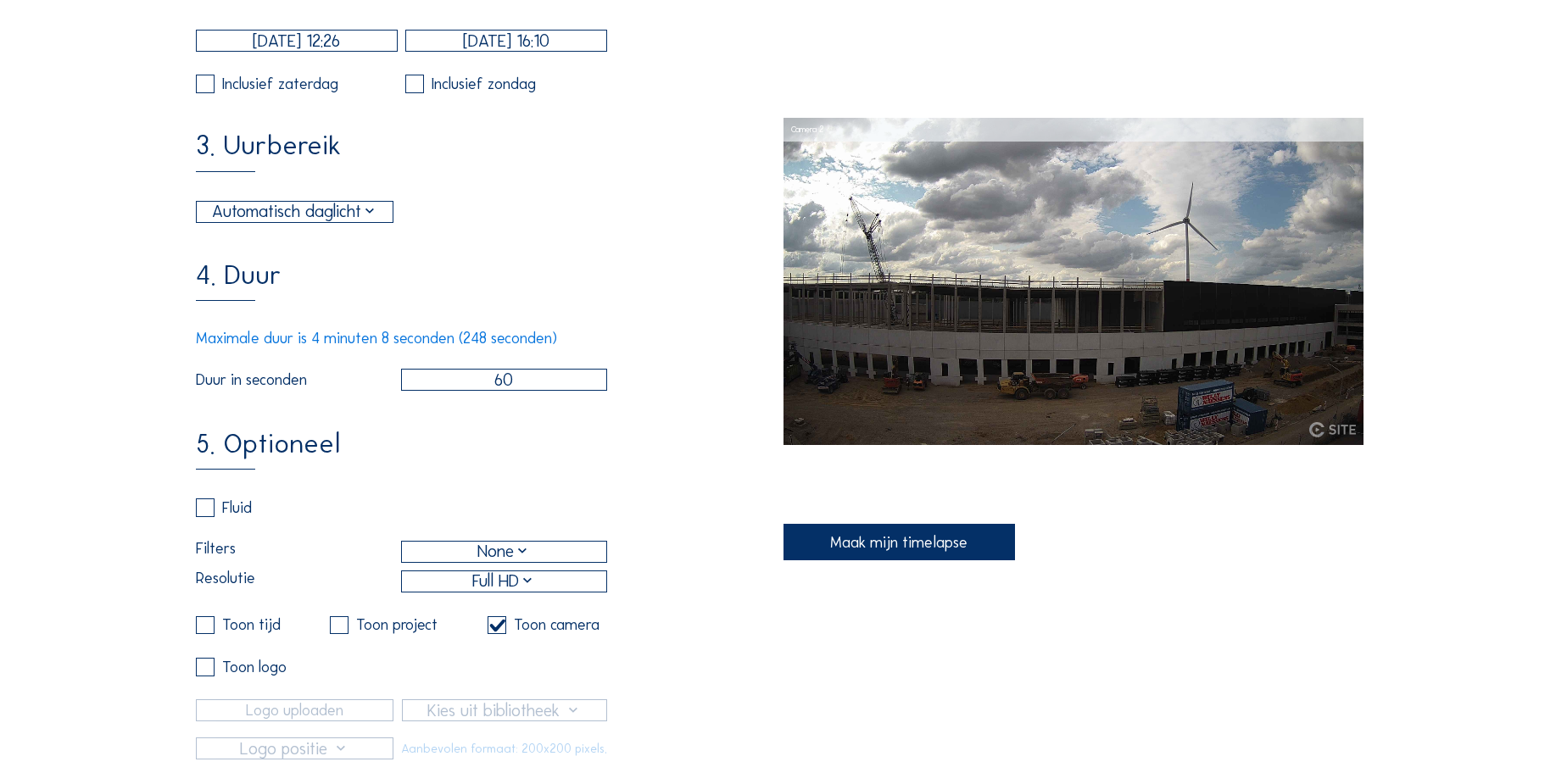
checkbox input "false"
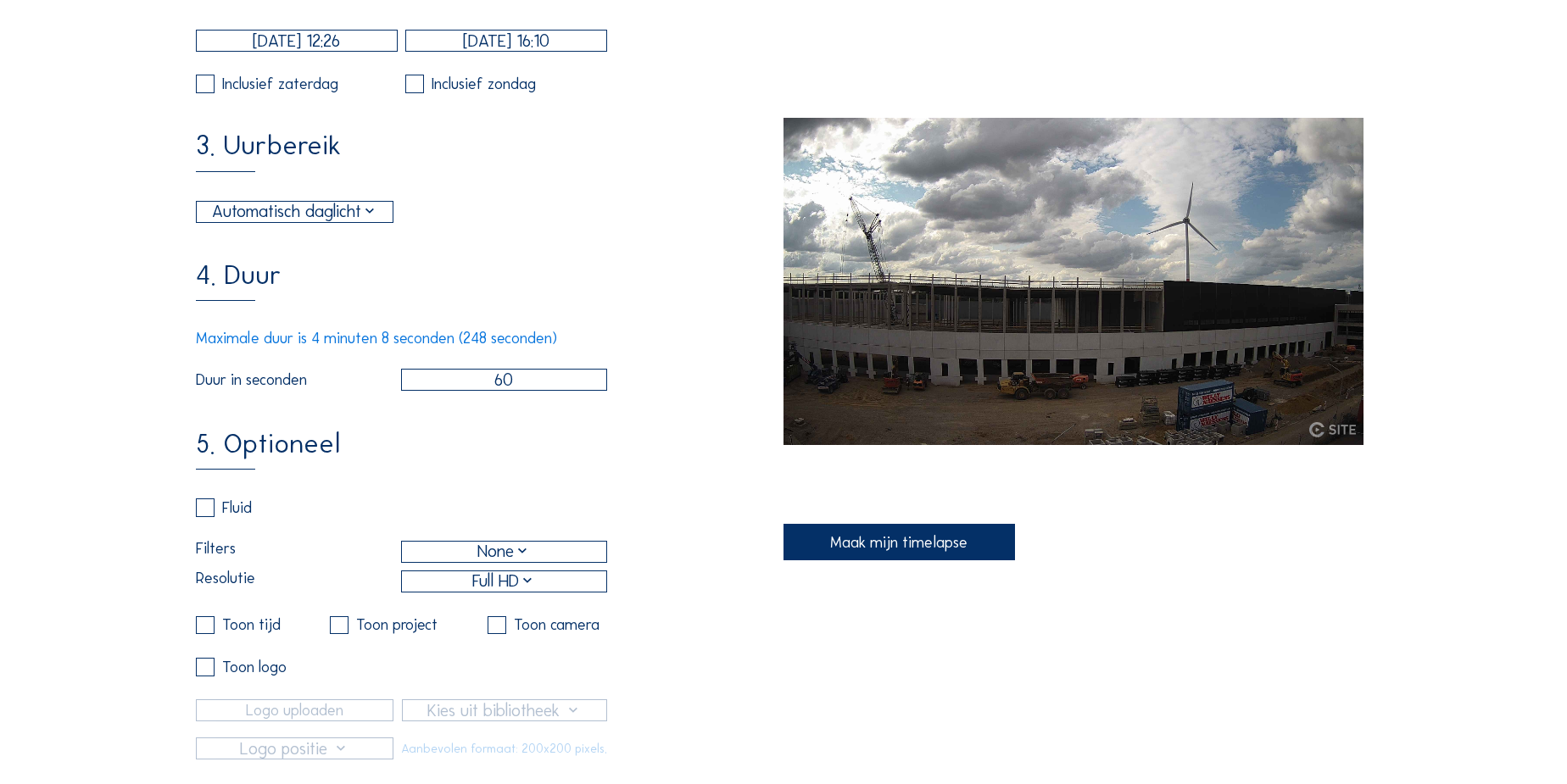
click at [204, 672] on input "checkbox" at bounding box center [202, 667] width 11 height 11
checkbox input "true"
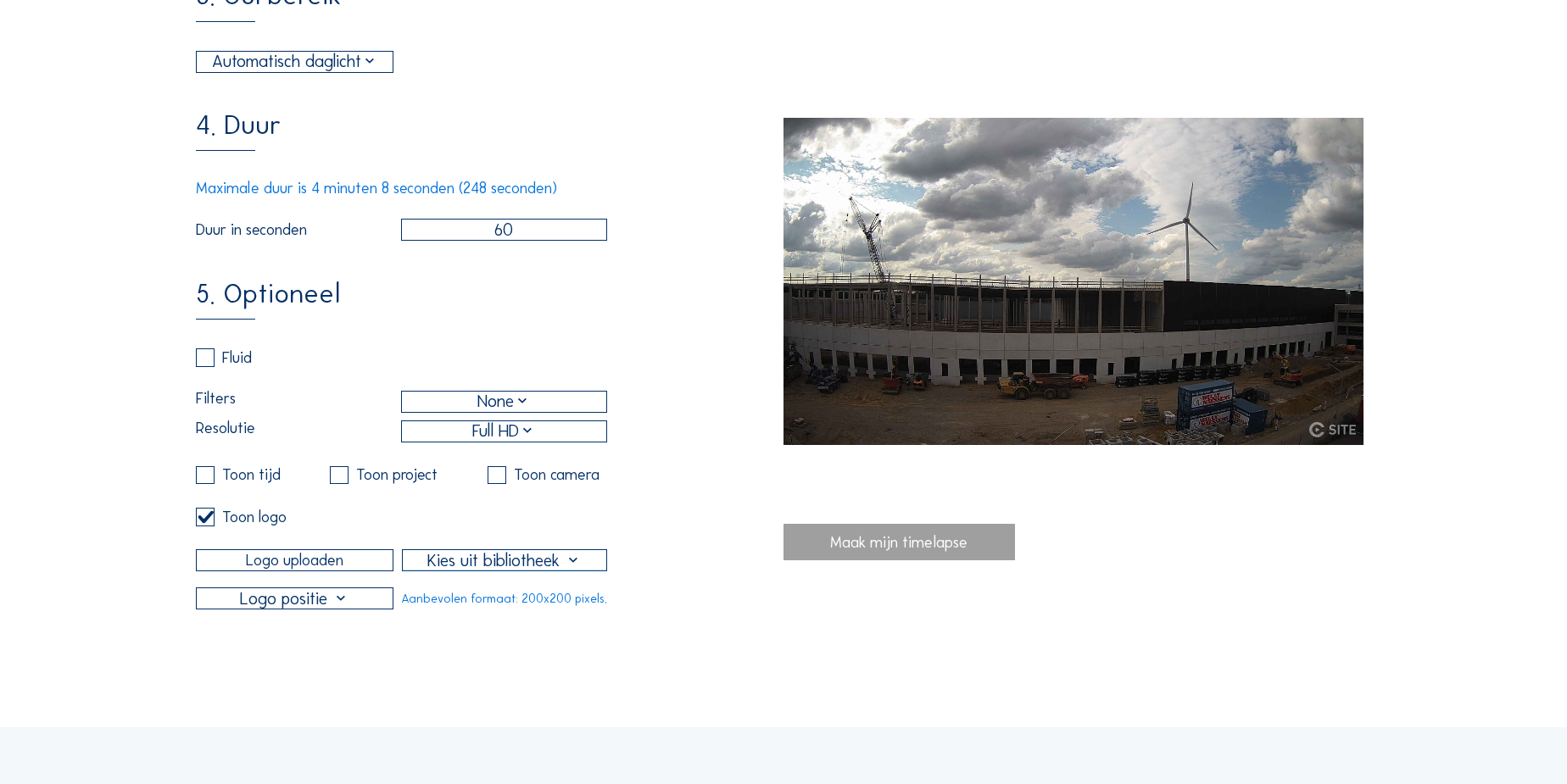
scroll to position [616, 0]
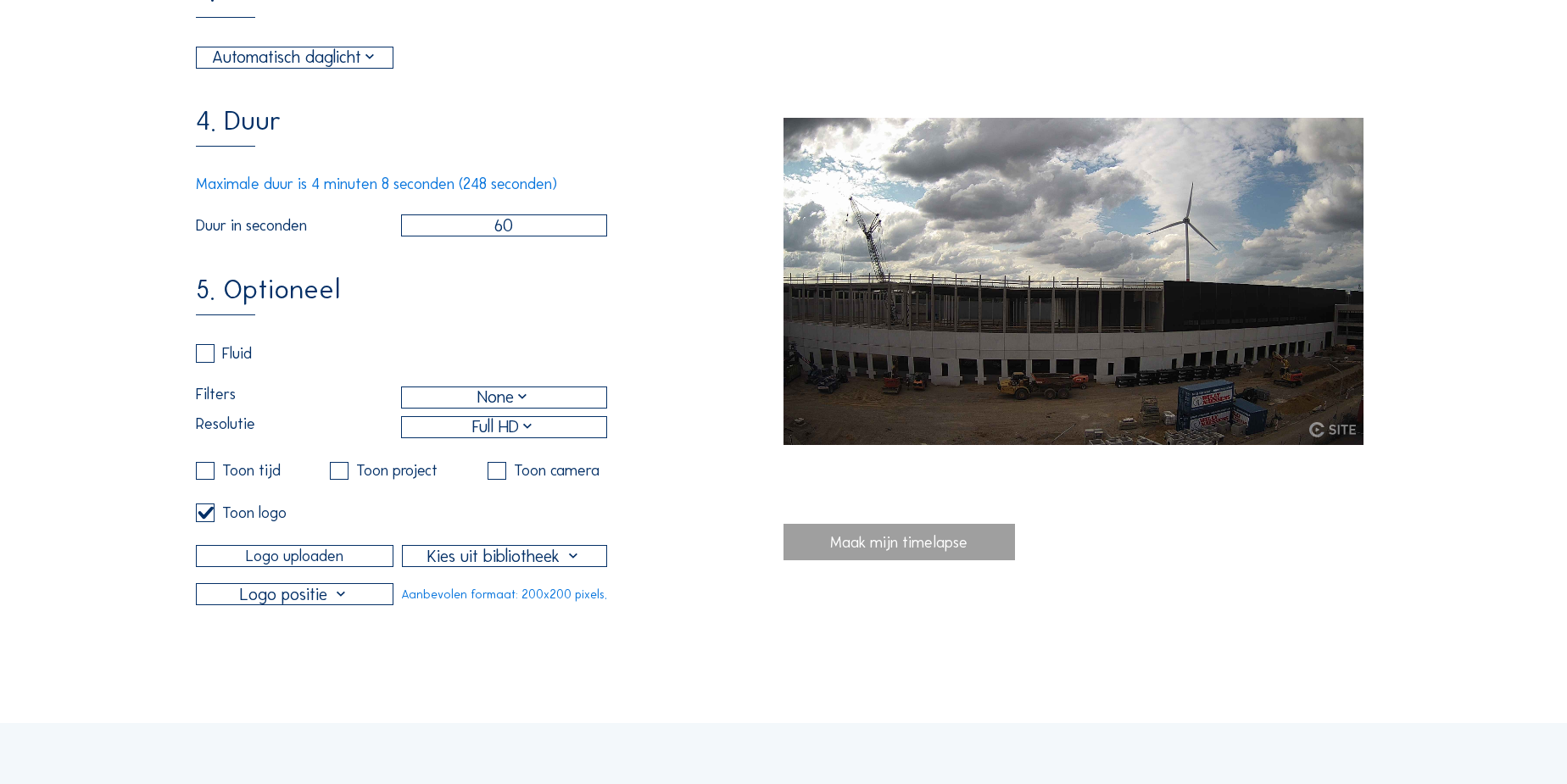
click at [280, 567] on input "Logo uploaden" at bounding box center [295, 556] width 197 height 22
click at [743, 461] on div "5. Optioneel Fluid Filters None Resolutie Full HD Toon tijd Toon project Toon c…" at bounding box center [490, 440] width 588 height 329
click at [296, 567] on input "Logo uploaden" at bounding box center [295, 556] width 197 height 22
click at [312, 604] on div at bounding box center [295, 594] width 196 height 20
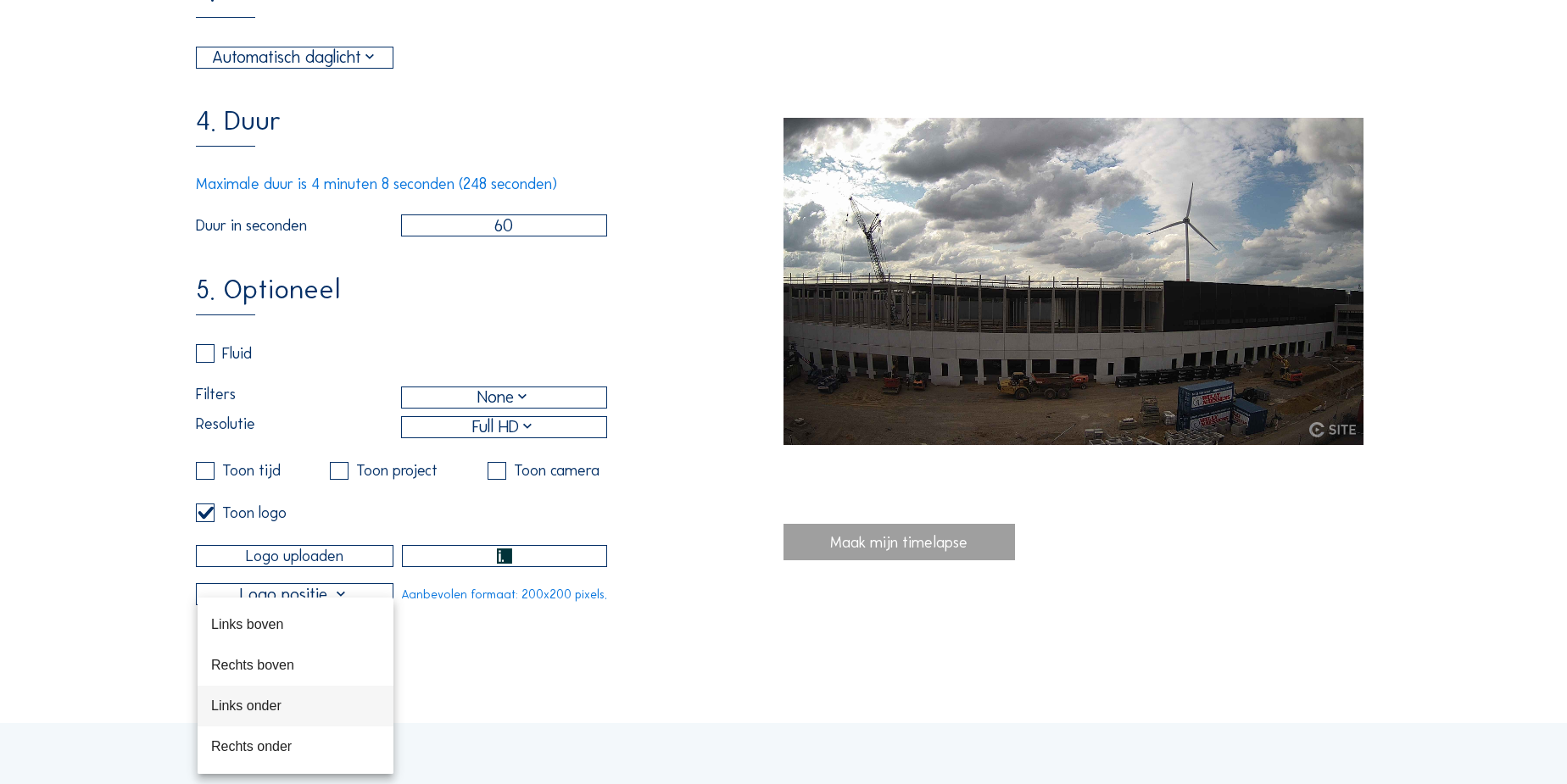
click at [260, 699] on div "Links onder" at bounding box center [295, 706] width 169 height 17
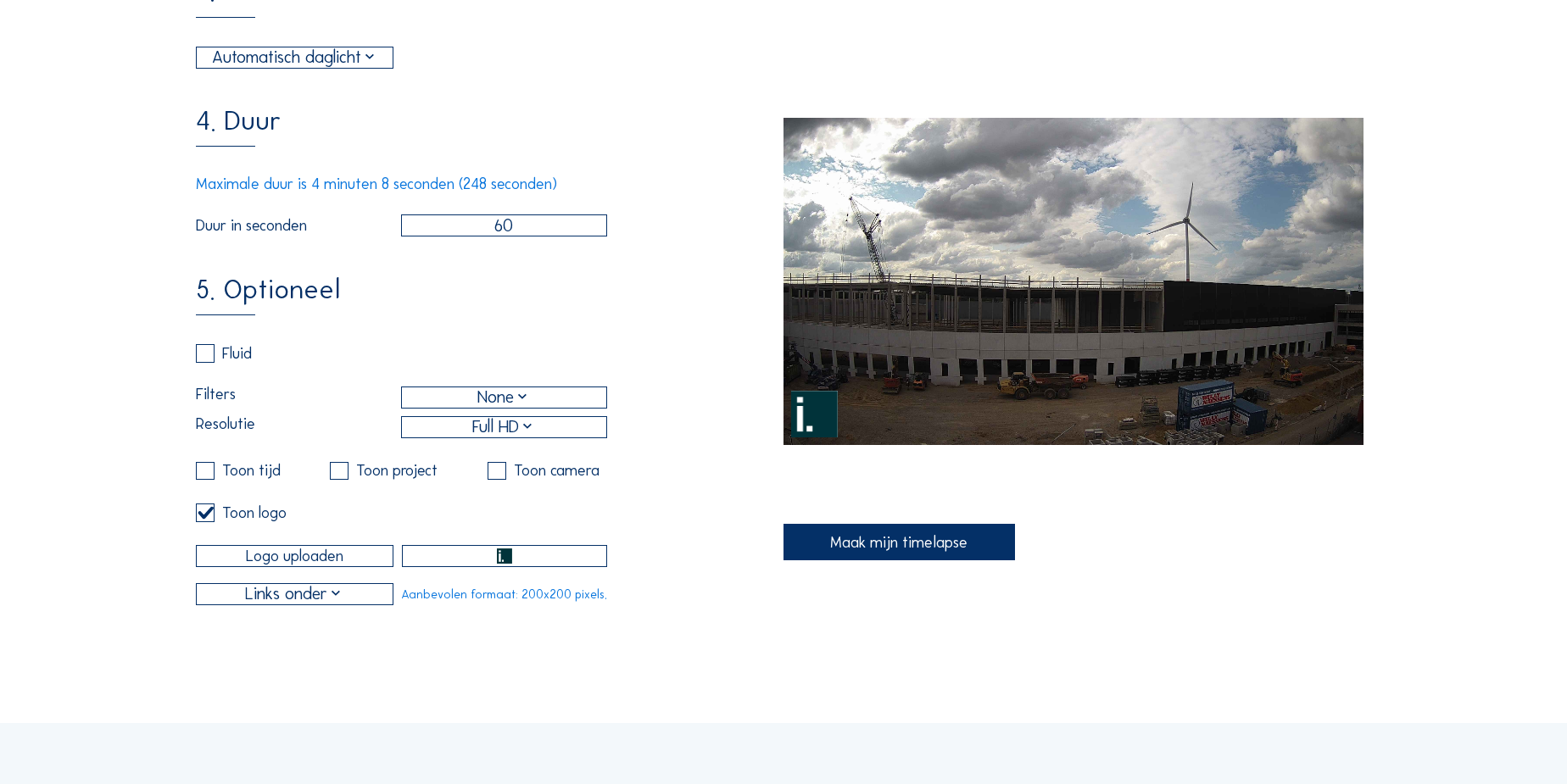
click at [559, 408] on div "None" at bounding box center [505, 397] width 206 height 20
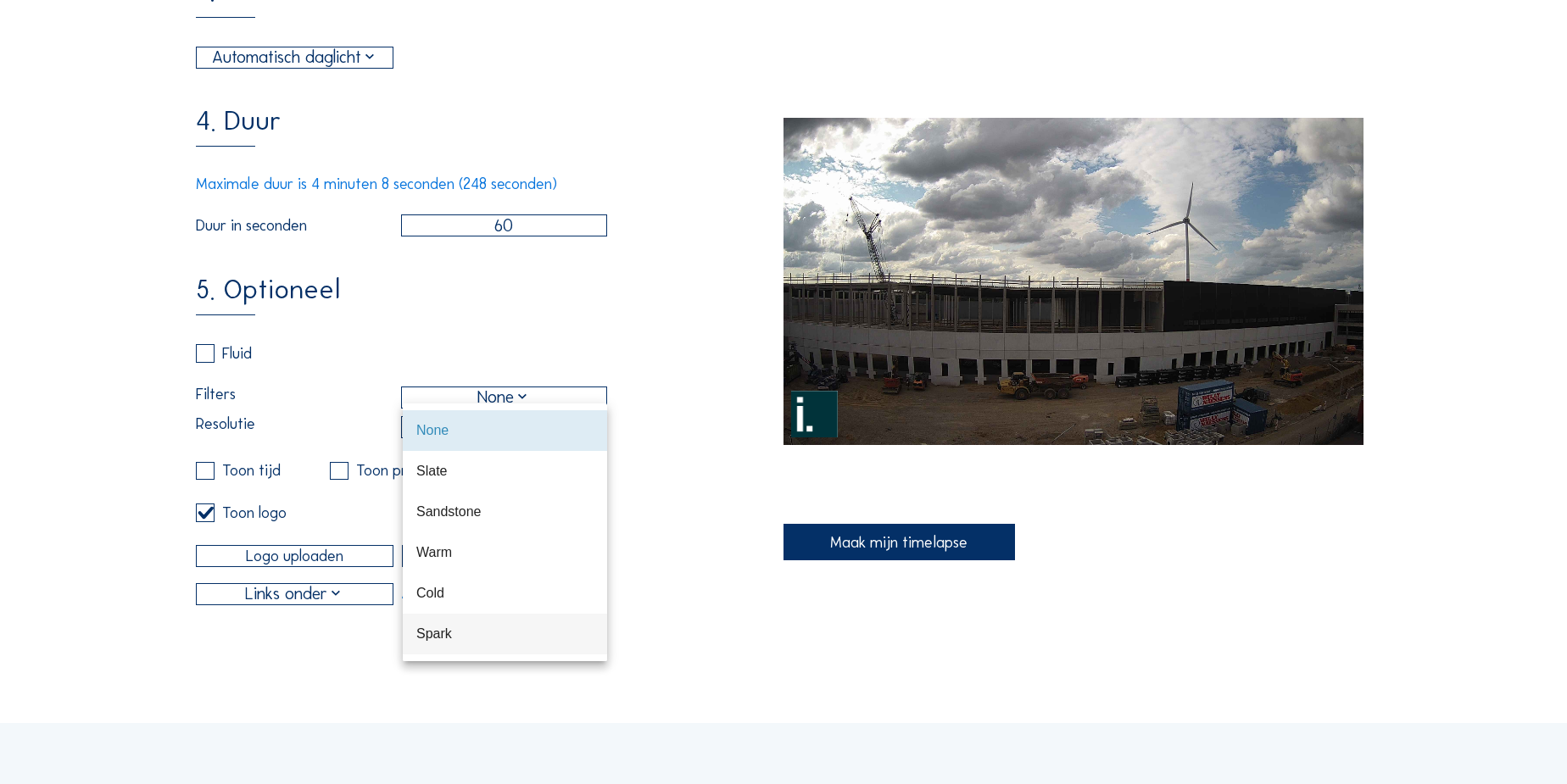
click at [458, 632] on div "Spark" at bounding box center [505, 634] width 177 height 17
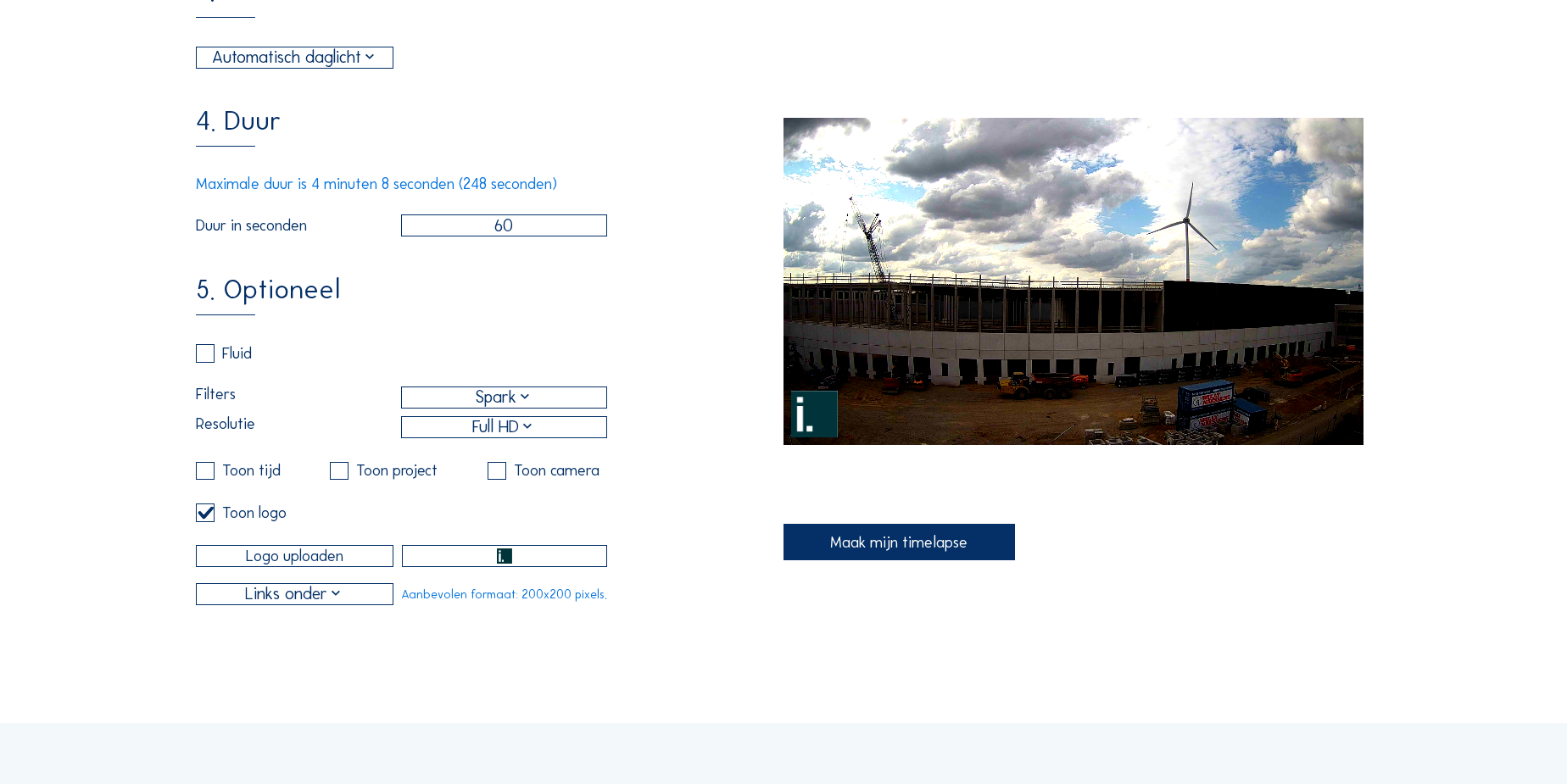
click at [861, 538] on div "Maak mijn timelapse" at bounding box center [899, 542] width 231 height 37
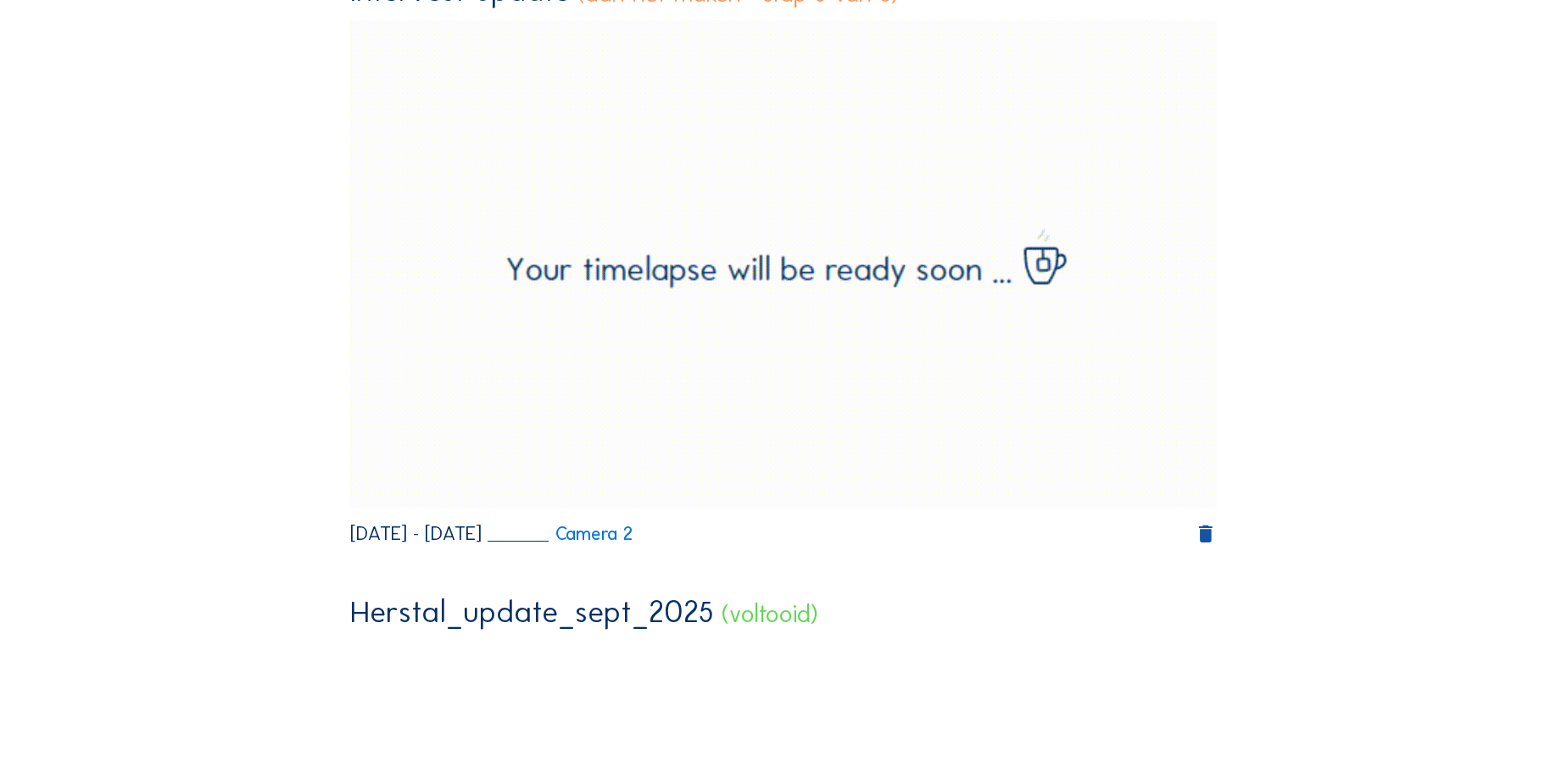
scroll to position [76, 0]
